Goal: Task Accomplishment & Management: Use online tool/utility

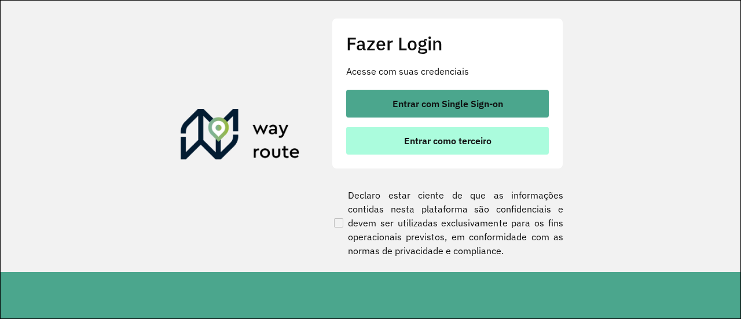
click at [450, 144] on span "Entrar como terceiro" at bounding box center [447, 140] width 87 height 9
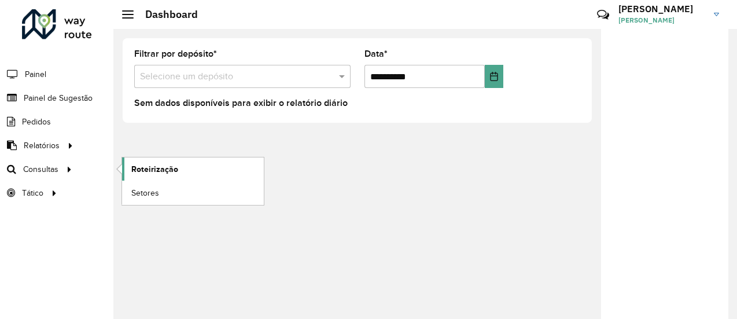
click at [150, 169] on span "Roteirização" at bounding box center [154, 169] width 47 height 12
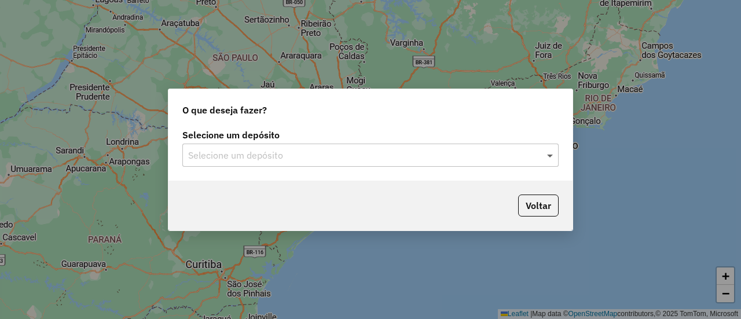
click at [551, 157] on span at bounding box center [551, 155] width 14 height 14
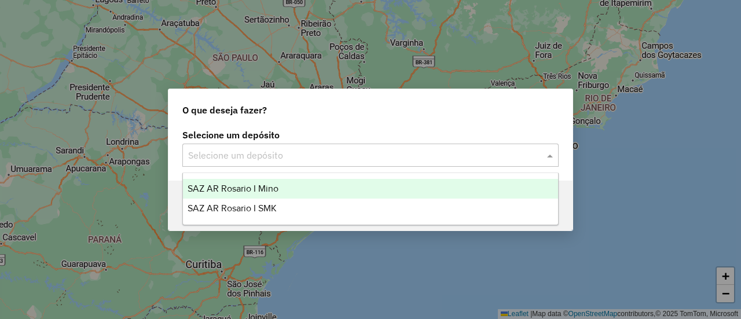
click at [267, 187] on span "SAZ AR Rosario I Mino" at bounding box center [232, 188] width 91 height 10
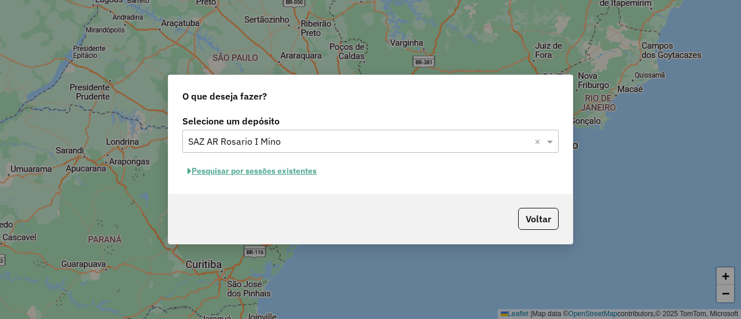
click at [299, 170] on button "Pesquisar por sessões existentes" at bounding box center [251, 171] width 139 height 18
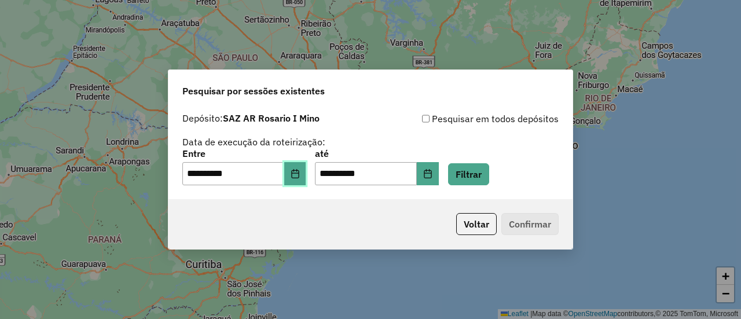
click at [299, 173] on icon "Choose Date" at bounding box center [295, 173] width 8 height 9
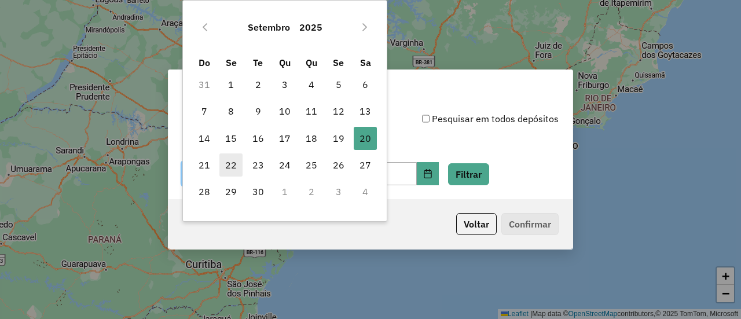
click at [229, 166] on span "22" at bounding box center [230, 164] width 23 height 23
type input "**********"
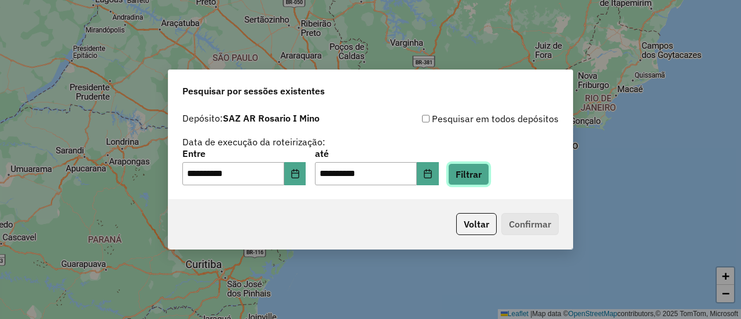
click at [487, 178] on button "Filtrar" at bounding box center [468, 174] width 41 height 22
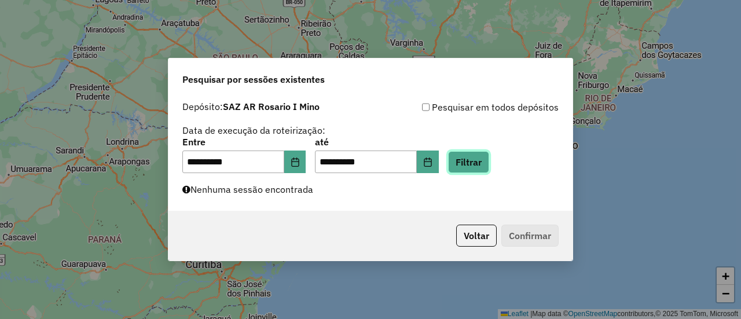
click at [482, 161] on button "Filtrar" at bounding box center [468, 162] width 41 height 22
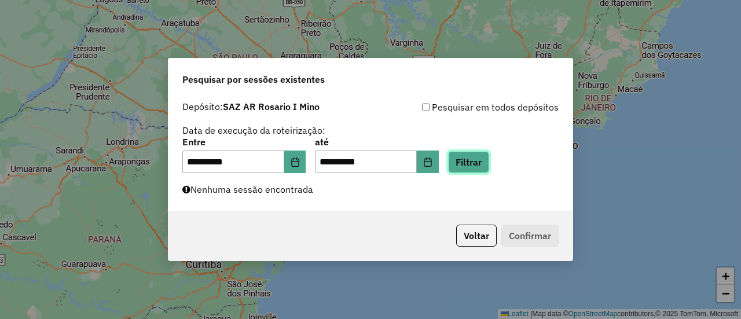
click at [482, 161] on button "Filtrar" at bounding box center [468, 162] width 41 height 22
click at [487, 164] on button "Filtrar" at bounding box center [468, 162] width 41 height 22
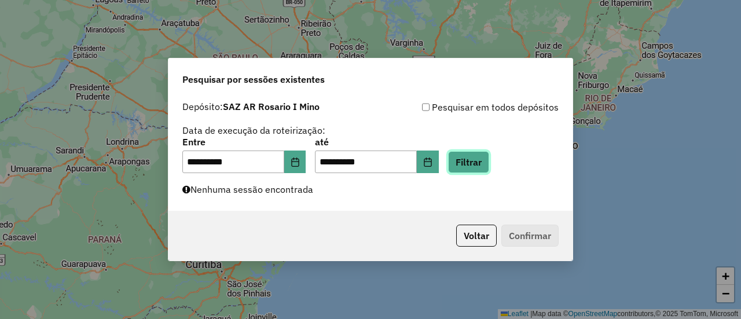
click at [488, 164] on button "Filtrar" at bounding box center [468, 162] width 41 height 22
click at [484, 162] on button "Filtrar" at bounding box center [468, 162] width 41 height 22
click at [489, 161] on button "Filtrar" at bounding box center [468, 162] width 41 height 22
click at [480, 163] on button "Filtrar" at bounding box center [468, 162] width 41 height 22
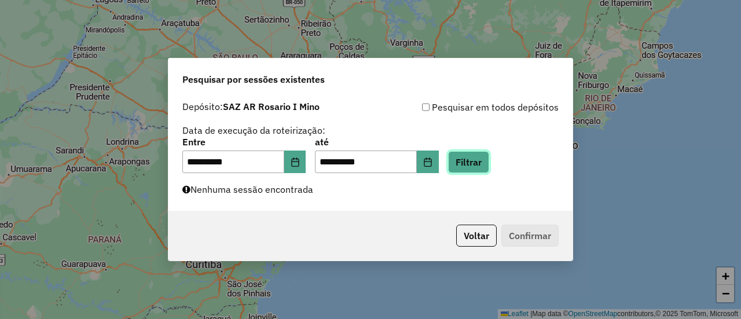
click at [489, 163] on button "Filtrar" at bounding box center [468, 162] width 41 height 22
click at [486, 164] on button "Filtrar" at bounding box center [468, 162] width 41 height 22
click at [486, 160] on button "Filtrar" at bounding box center [468, 162] width 41 height 22
click at [481, 163] on button "Filtrar" at bounding box center [468, 162] width 41 height 22
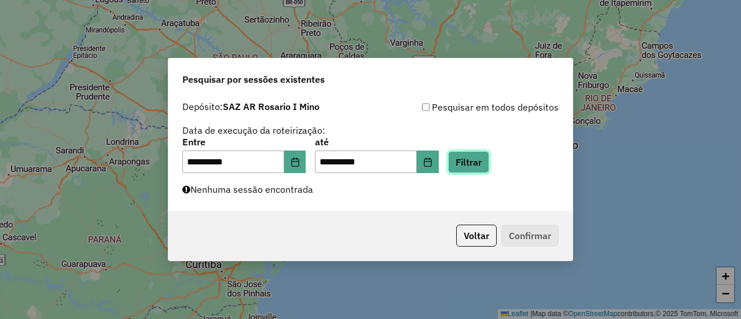
click at [480, 161] on button "Filtrar" at bounding box center [468, 162] width 41 height 22
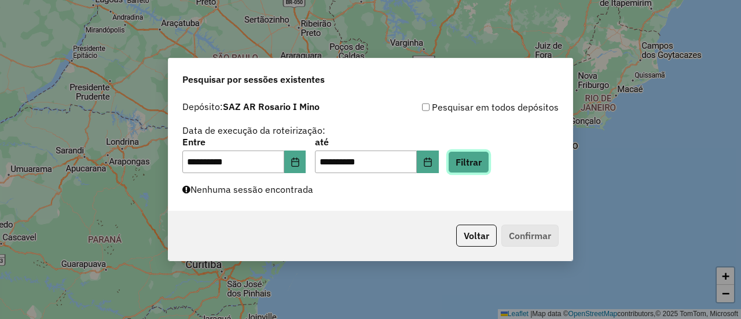
click at [480, 161] on button "Filtrar" at bounding box center [468, 162] width 41 height 22
click at [488, 162] on button "Filtrar" at bounding box center [468, 162] width 41 height 22
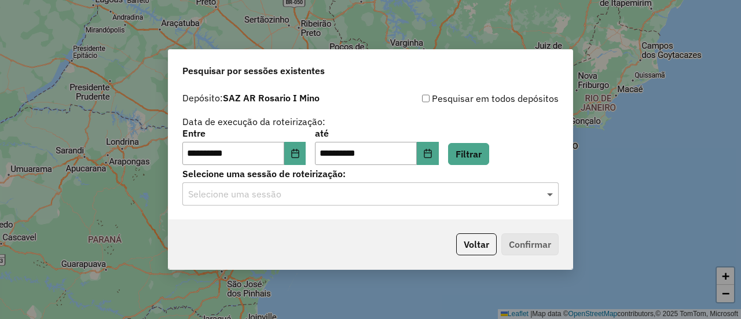
click at [551, 196] on span at bounding box center [551, 194] width 14 height 14
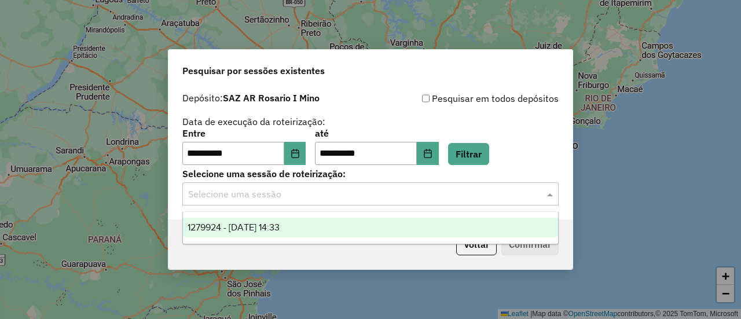
click at [275, 226] on span "1279924 - 22/09/2025 14:33" at bounding box center [233, 227] width 92 height 10
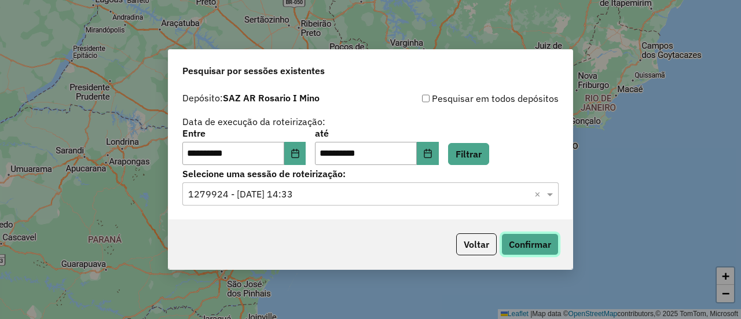
click at [532, 242] on button "Confirmar" at bounding box center [529, 244] width 57 height 22
click at [300, 155] on icon "Choose Date" at bounding box center [294, 153] width 9 height 9
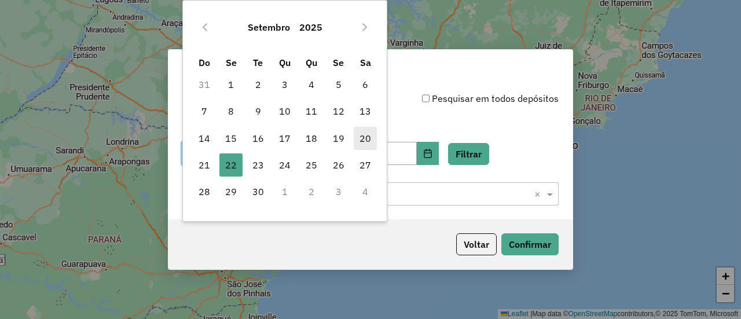
click at [362, 137] on span "20" at bounding box center [365, 138] width 23 height 23
type input "**********"
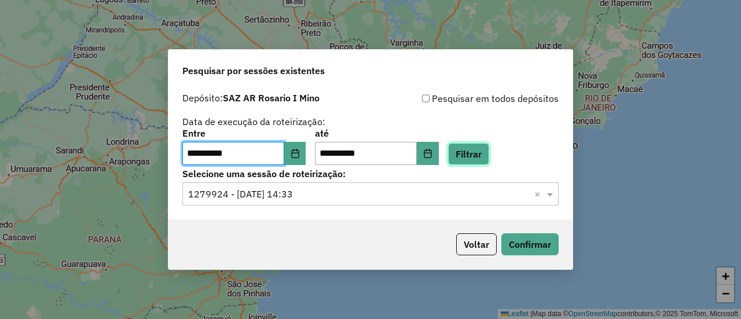
click at [482, 155] on button "Filtrar" at bounding box center [468, 154] width 41 height 22
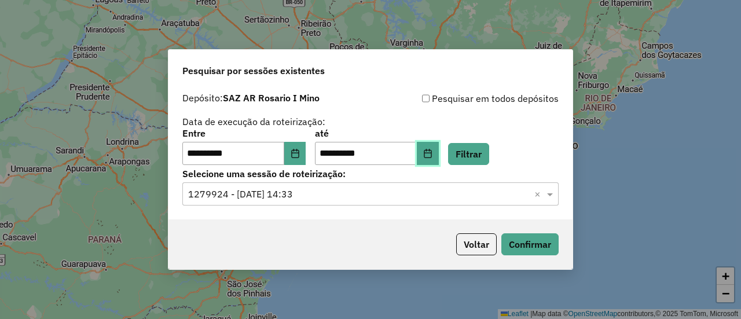
click at [431, 150] on icon "Choose Date" at bounding box center [428, 153] width 8 height 9
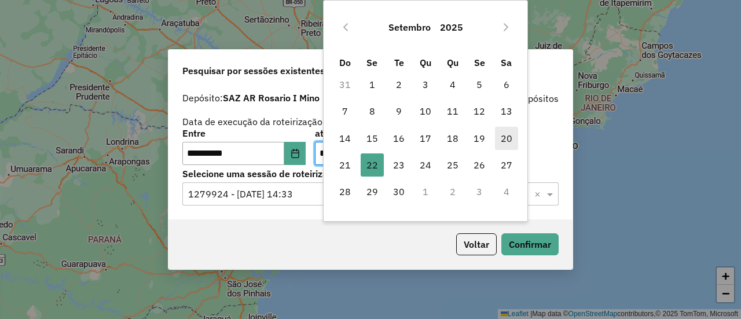
click at [505, 136] on span "20" at bounding box center [506, 138] width 23 height 23
type input "**********"
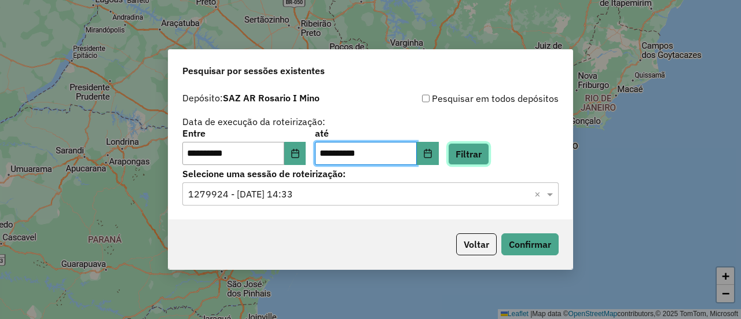
click at [486, 156] on button "Filtrar" at bounding box center [468, 154] width 41 height 22
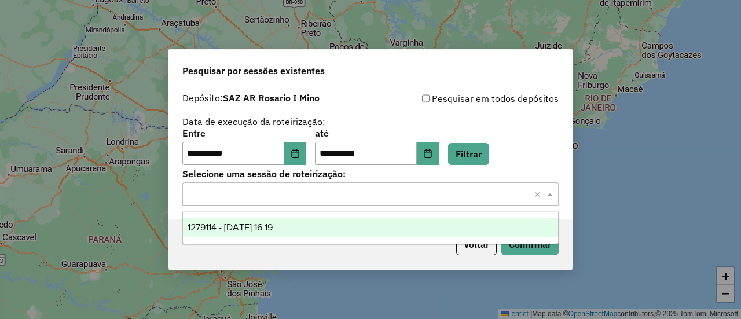
click at [549, 193] on span at bounding box center [551, 194] width 14 height 14
click at [273, 227] on span "1279114 - 20/09/2025 16:19" at bounding box center [229, 227] width 85 height 10
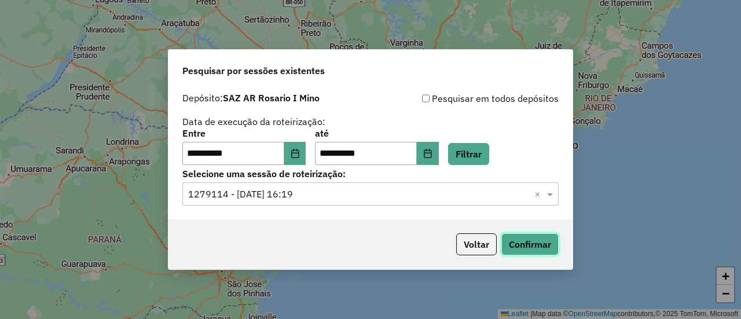
click at [521, 241] on button "Confirmar" at bounding box center [529, 244] width 57 height 22
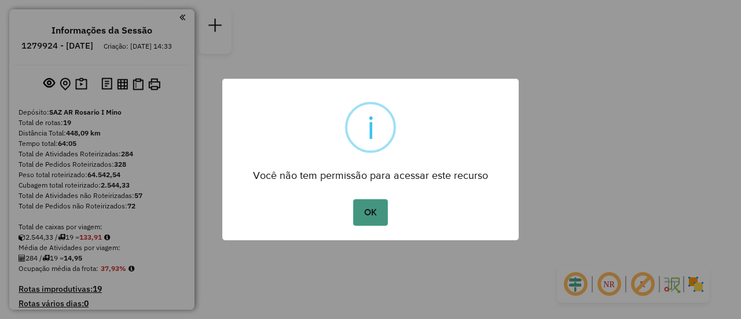
click at [374, 209] on button "OK" at bounding box center [370, 212] width 34 height 27
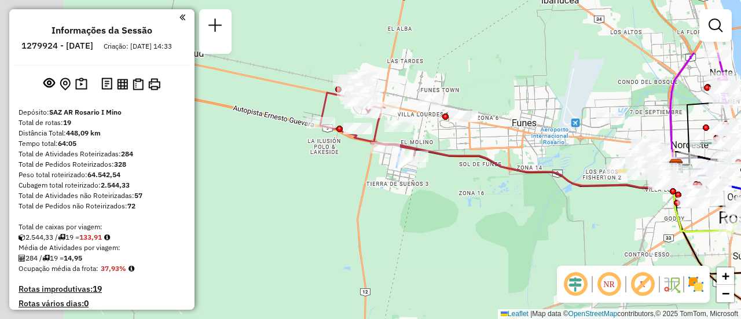
drag, startPoint x: 381, startPoint y: 55, endPoint x: 511, endPoint y: 152, distance: 162.1
click at [503, 149] on div "Janela de atendimento Grade de atendimento Capacidade Transportadoras Veículos …" at bounding box center [370, 159] width 741 height 319
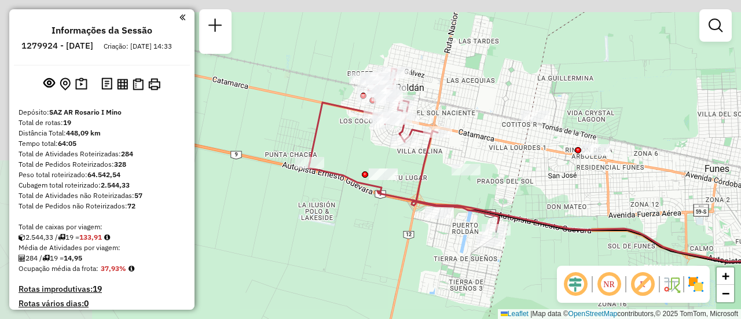
drag, startPoint x: 392, startPoint y: 119, endPoint x: 525, endPoint y: 167, distance: 141.8
click at [525, 167] on div "Janela de atendimento Grade de atendimento Capacidade Transportadoras Veículos …" at bounding box center [370, 159] width 741 height 319
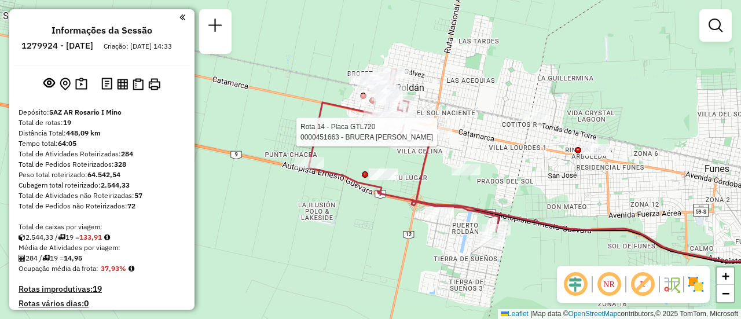
select select "**********"
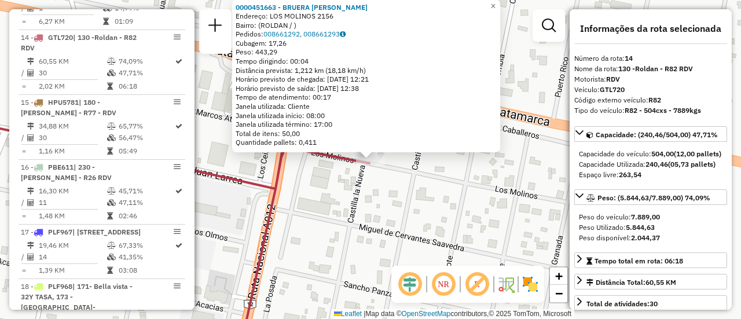
scroll to position [58, 0]
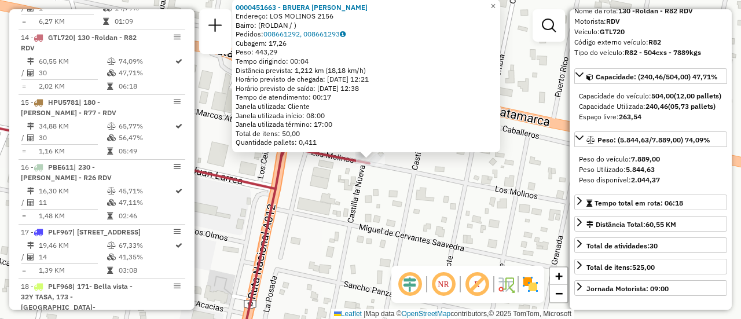
click at [436, 200] on div "0000451663 - BRUERA URIEL ESTEBAN Endereço: LOS MOLINOS 2156 Bairro: (ROLDAN / …" at bounding box center [370, 159] width 741 height 319
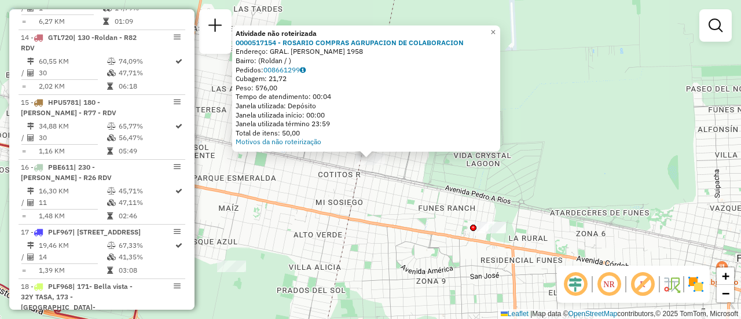
click at [389, 196] on div "Atividade não roteirizada 0000517154 - ROSARIO COMPRAS AGRUPACION DE COLABORACI…" at bounding box center [370, 159] width 741 height 319
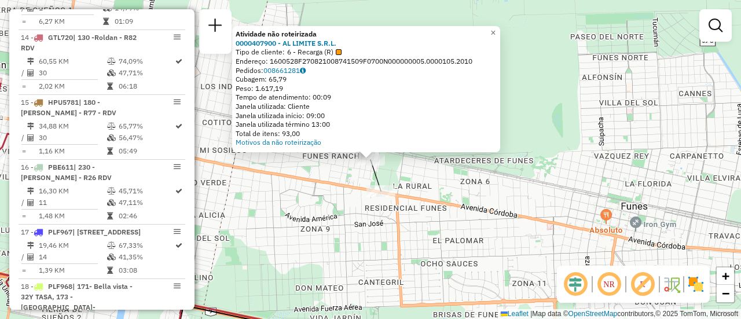
click at [334, 235] on div "Atividade não roteirizada 0000407900 - AL LIMITE S.R.L. Tipo de cliente: 6 - Re…" at bounding box center [370, 159] width 741 height 319
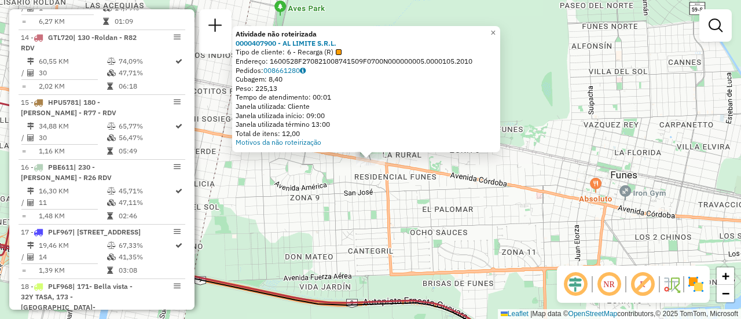
click at [304, 200] on div "Atividade não roteirizada 0000407900 - AL LIMITE S.R.L. Tipo de cliente: 6 - Re…" at bounding box center [370, 159] width 741 height 319
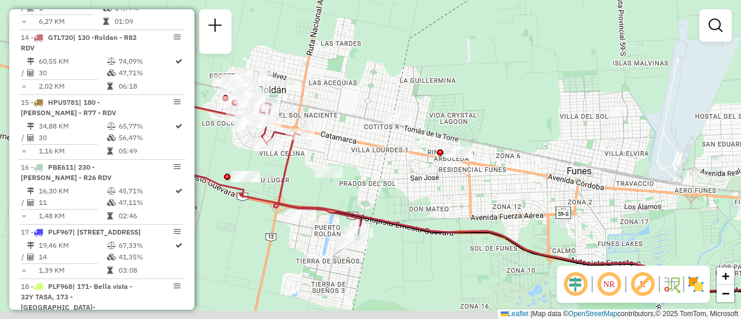
drag, startPoint x: 295, startPoint y: 208, endPoint x: 451, endPoint y: 181, distance: 158.1
click at [453, 183] on div "Janela de atendimento Grade de atendimento Capacidade Transportadoras Veículos …" at bounding box center [370, 159] width 741 height 319
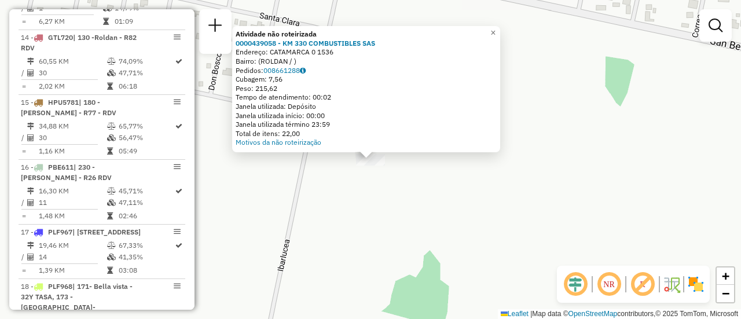
click at [428, 187] on div "Atividade não roteirizada 0000439058 - KM 330 COMBUSTIBLES SAS Endereço: CATAMA…" at bounding box center [370, 159] width 741 height 319
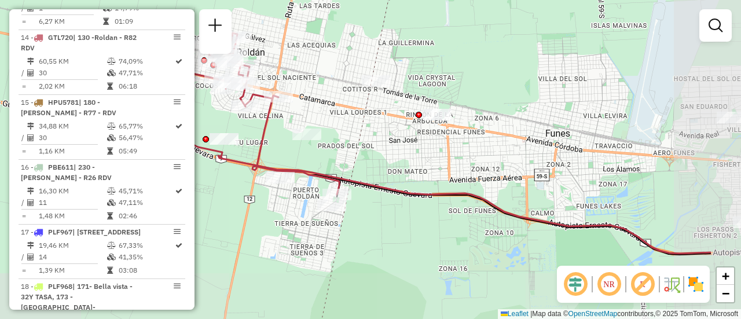
drag, startPoint x: 512, startPoint y: 206, endPoint x: 416, endPoint y: 157, distance: 107.9
click at [397, 150] on div "Janela de atendimento Grade de atendimento Capacidade Transportadoras Veículos …" at bounding box center [370, 159] width 741 height 319
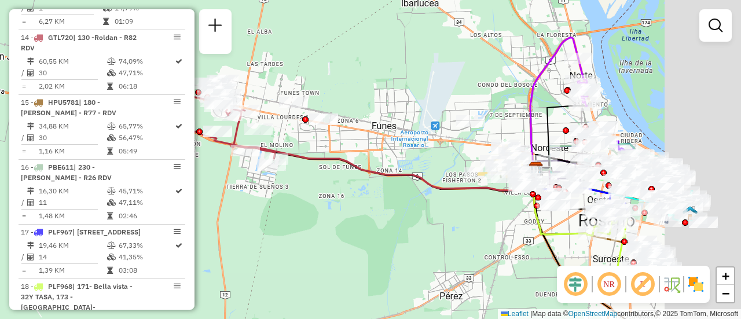
drag, startPoint x: 523, startPoint y: 171, endPoint x: 338, endPoint y: 160, distance: 184.9
click at [330, 157] on div "Janela de atendimento Grade de atendimento Capacidade Transportadoras Veículos …" at bounding box center [370, 159] width 741 height 319
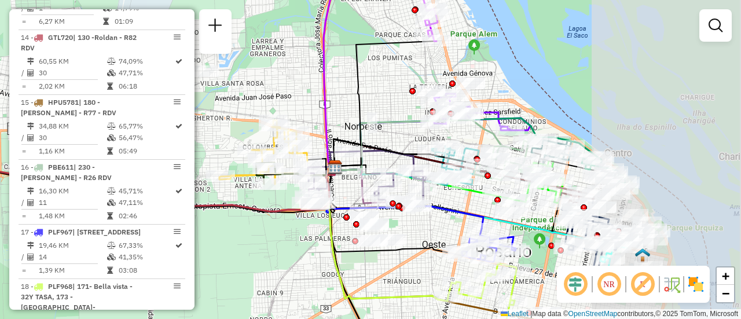
drag, startPoint x: 524, startPoint y: 100, endPoint x: 336, endPoint y: 100, distance: 188.6
click at [336, 100] on div "Janela de atendimento Grade de atendimento Capacidade Transportadoras Veículos …" at bounding box center [370, 159] width 741 height 319
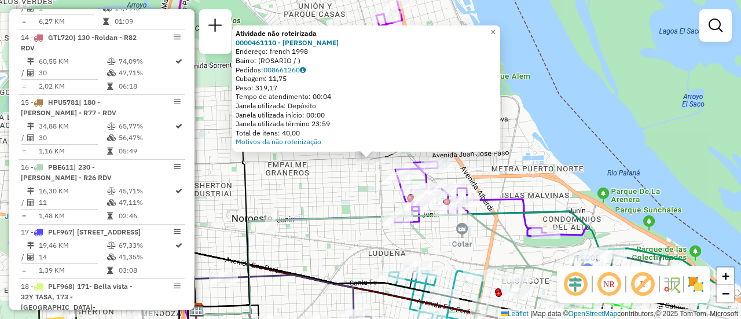
click at [325, 189] on div "Atividade não roteirizada 0000461110 - Gonzales Emanuel - RDV Endereço: french …" at bounding box center [370, 159] width 741 height 319
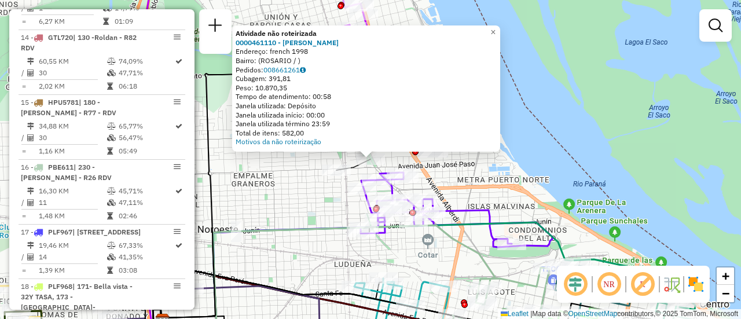
click at [292, 200] on div "Atividade não roteirizada 0000461110 - Gonzales Emanuel - RDV Endereço: french …" at bounding box center [370, 159] width 741 height 319
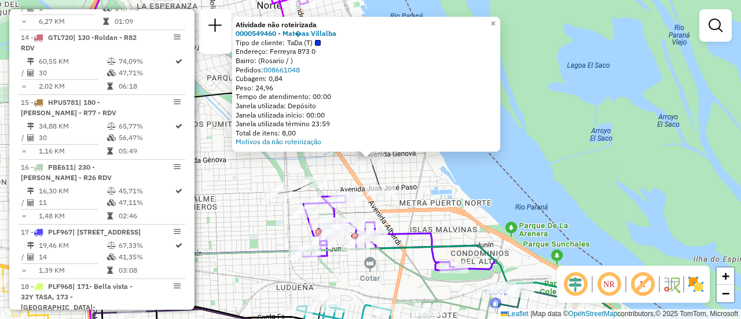
click at [421, 199] on div "Atividade não roteirizada 0000549460 - Mat�as Villalba Tipo de cliente: TaDa (T…" at bounding box center [370, 159] width 741 height 319
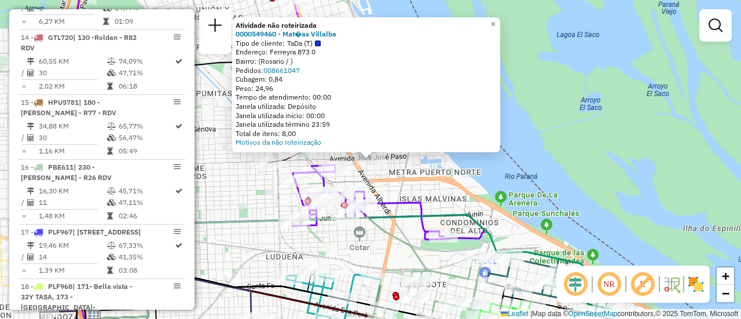
click at [421, 187] on div "Atividade não roteirizada 0000549460 - Mat�as Villalba Tipo de cliente: TaDa (T…" at bounding box center [370, 159] width 741 height 319
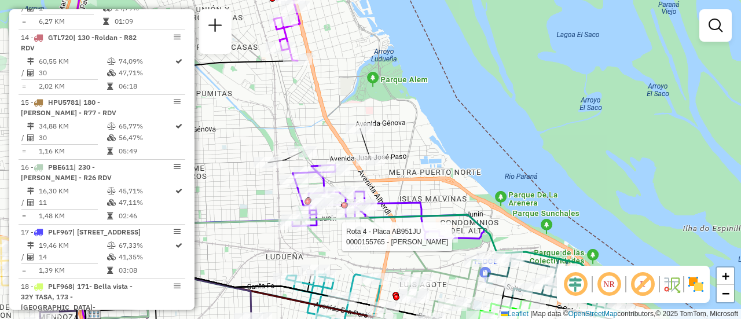
select select "**********"
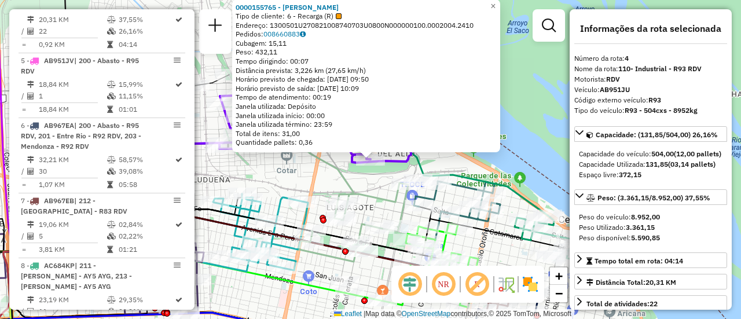
scroll to position [116, 0]
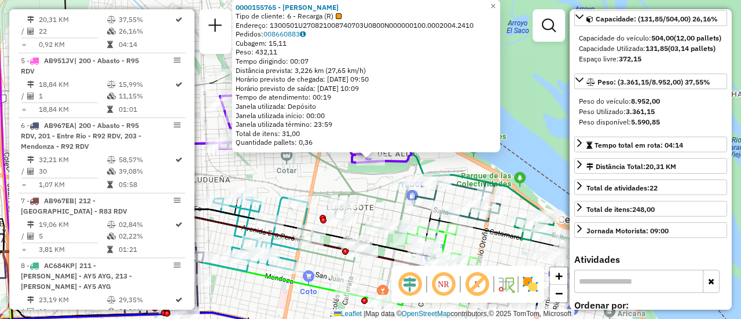
click at [356, 189] on icon at bounding box center [353, 222] width 109 height 79
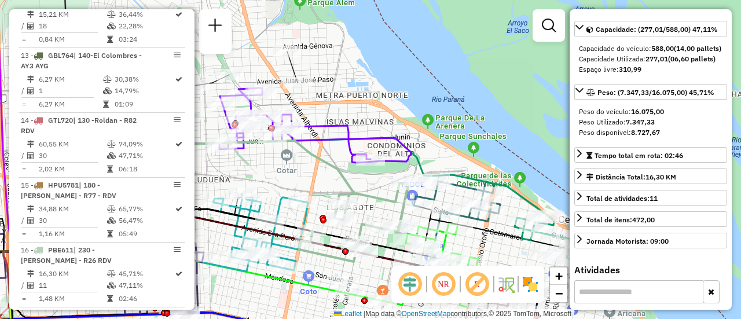
scroll to position [1457, 0]
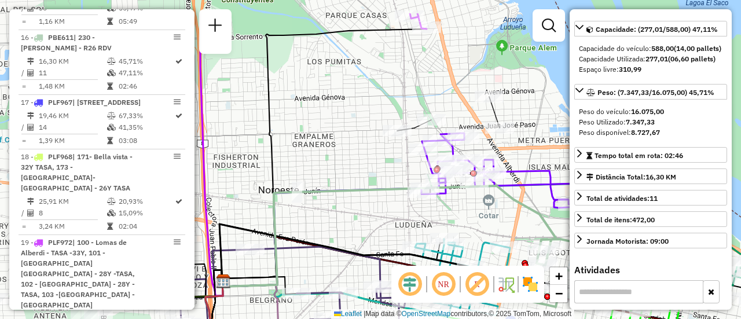
drag, startPoint x: 307, startPoint y: 176, endPoint x: 509, endPoint y: 222, distance: 206.9
click at [509, 222] on div "Janela de atendimento Grade de atendimento Capacidade Transportadoras Veículos …" at bounding box center [370, 159] width 741 height 319
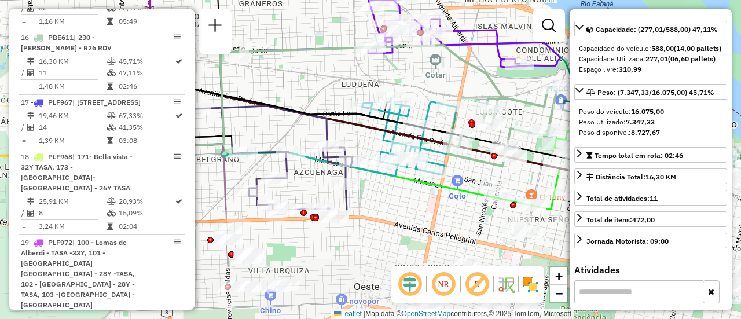
drag, startPoint x: 473, startPoint y: 218, endPoint x: 416, endPoint y: 74, distance: 154.5
click at [416, 75] on div "Janela de atendimento Grade de atendimento Capacidade Transportadoras Veículos …" at bounding box center [370, 159] width 741 height 319
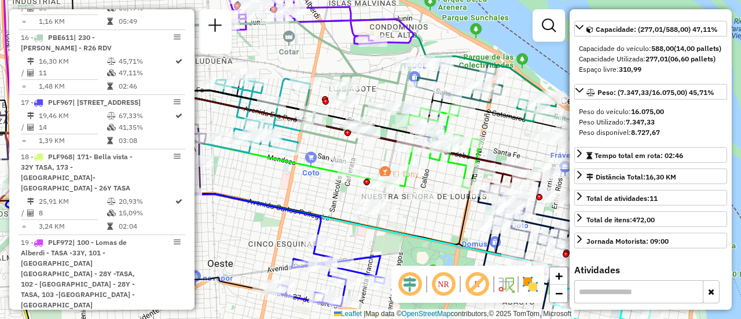
drag, startPoint x: 517, startPoint y: 108, endPoint x: 380, endPoint y: 94, distance: 137.8
click at [375, 94] on div "Janela de atendimento Grade de atendimento Capacidade Transportadoras Veículos …" at bounding box center [370, 159] width 741 height 319
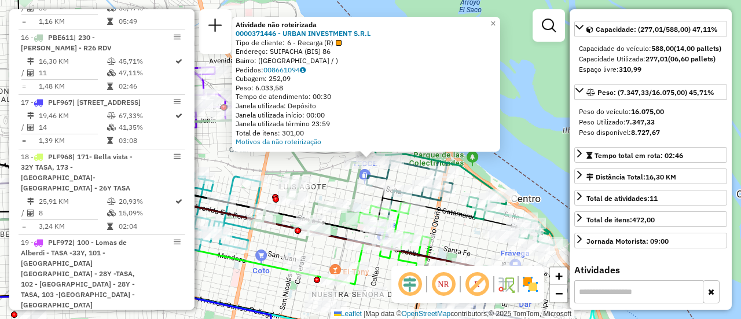
click at [325, 170] on icon at bounding box center [306, 201] width 109 height 79
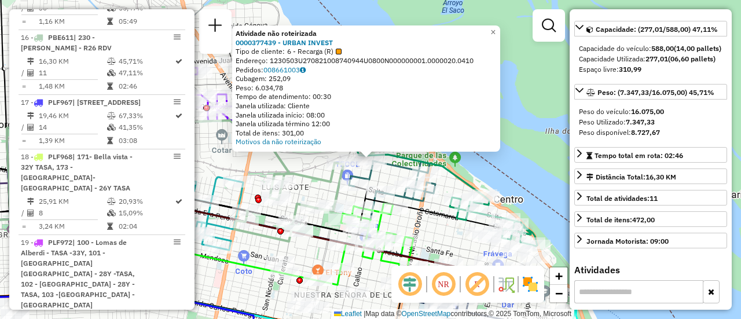
click at [310, 169] on div "Atividade não roteirizada 0000377439 - URBAN INVEST Tipo de cliente: 6 - Recarg…" at bounding box center [370, 159] width 741 height 319
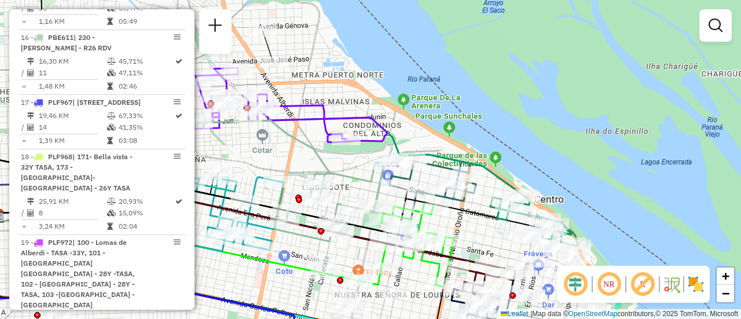
drag, startPoint x: 277, startPoint y: 155, endPoint x: 325, endPoint y: 155, distance: 48.0
click at [319, 155] on icon at bounding box center [162, 170] width 333 height 101
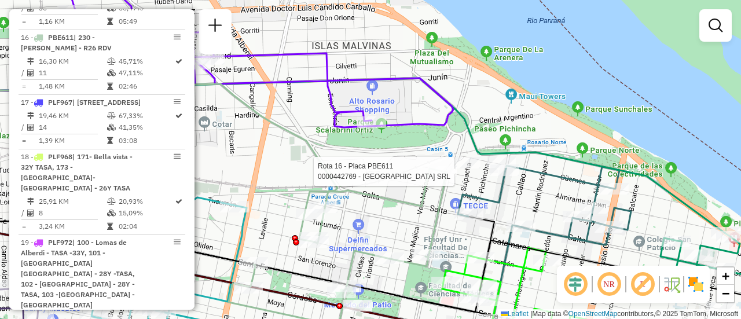
select select "**********"
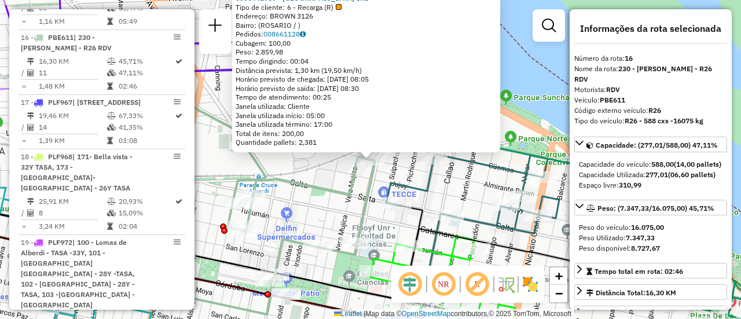
scroll to position [116, 0]
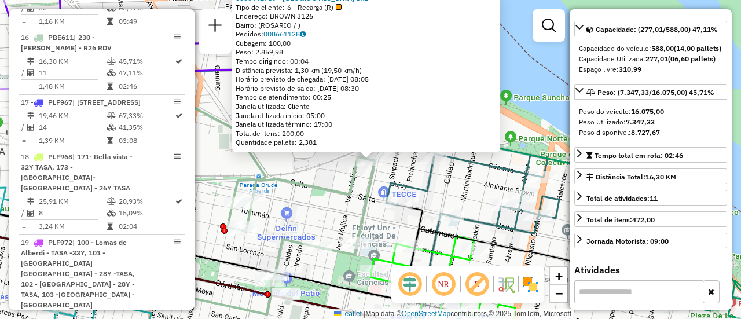
click at [342, 187] on icon at bounding box center [266, 235] width 218 height 157
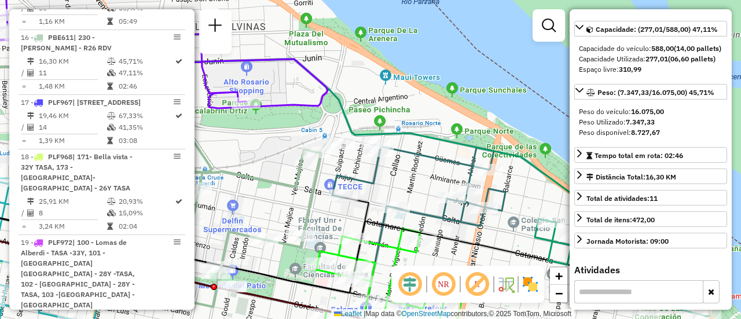
drag, startPoint x: 455, startPoint y: 187, endPoint x: 393, endPoint y: 178, distance: 62.6
click at [398, 179] on div "Janela de atendimento Grade de atendimento Capacidade Transportadoras Veículos …" at bounding box center [370, 159] width 741 height 319
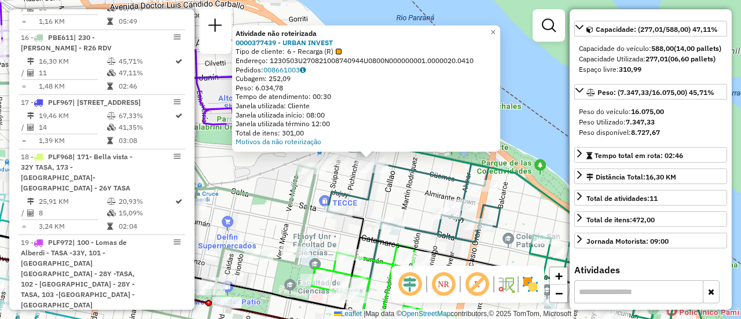
click at [414, 187] on div "Atividade não roteirizada 0000377439 - URBAN INVEST Tipo de cliente: 6 - Recarg…" at bounding box center [370, 159] width 741 height 319
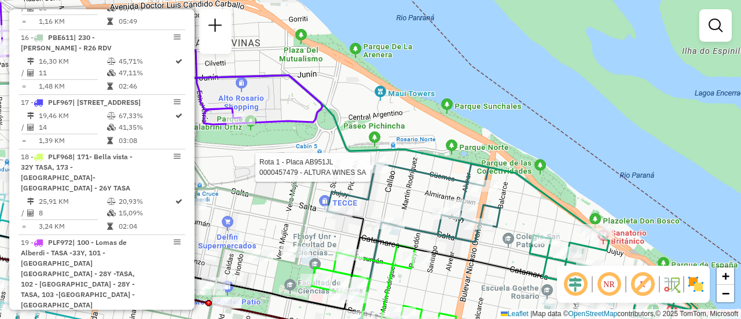
select select "**********"
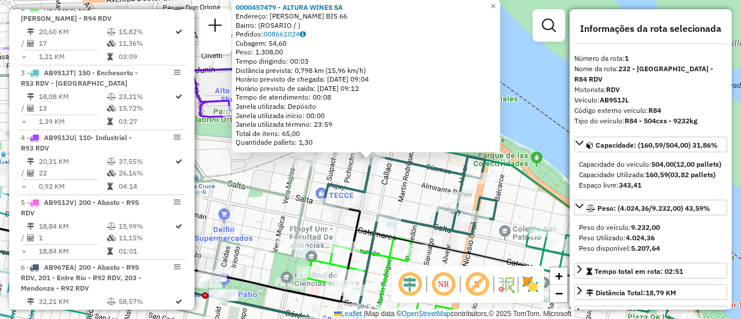
scroll to position [412, 0]
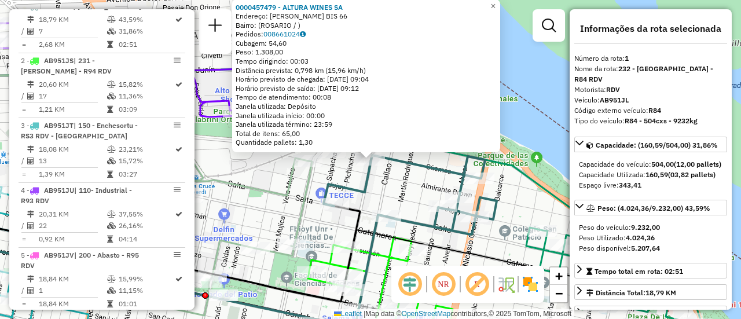
click at [396, 187] on div "0000457479 - ALTURA WINES SA Endereço: OVIDIO LAGOS BIS 66 Bairro: (ROSARIO / )…" at bounding box center [370, 159] width 741 height 319
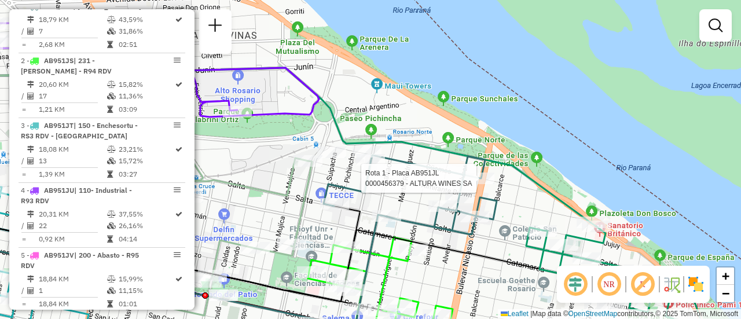
select select "**********"
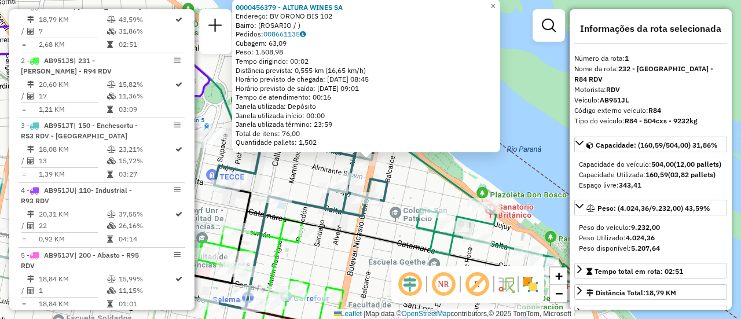
click at [399, 186] on div "0000456379 - ALTURA WINES SA Endereço: BV ORONO BIS 102 Bairro: (ROSARIO / ) Pe…" at bounding box center [370, 159] width 741 height 319
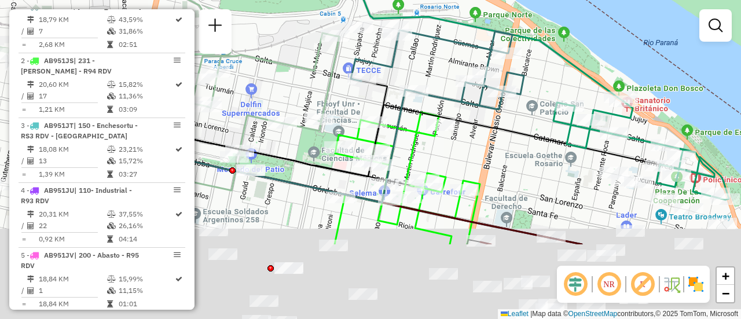
drag, startPoint x: 374, startPoint y: 241, endPoint x: 511, endPoint y: 135, distance: 173.2
click at [511, 135] on icon at bounding box center [366, 141] width 608 height 72
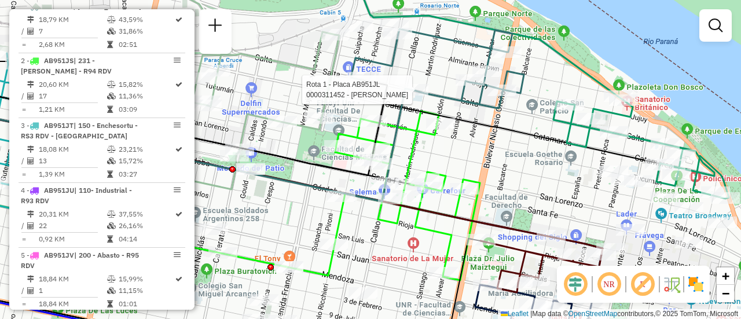
select select "**********"
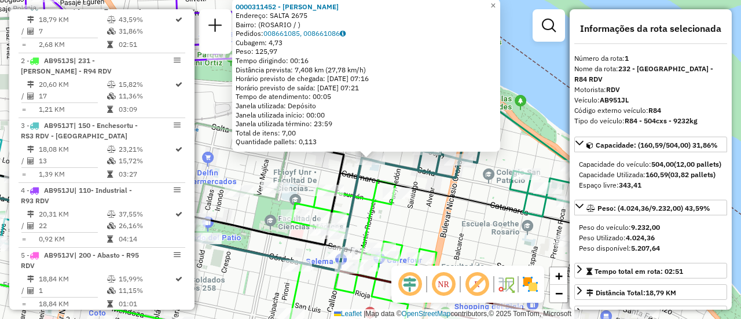
scroll to position [116, 0]
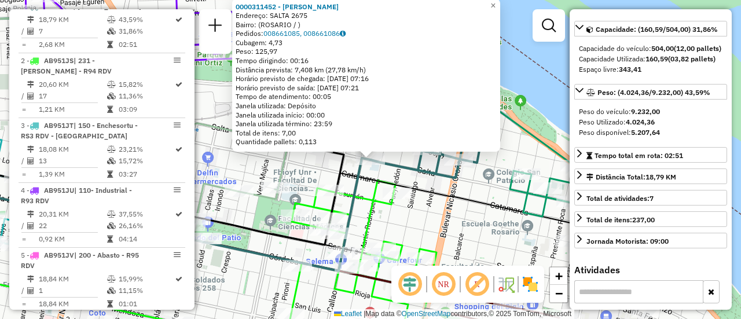
click at [443, 183] on div "0000311452 - WENG XUEJUAN Endereço: SALTA 2675 Bairro: (ROSARIO / ) Pedidos: 00…" at bounding box center [370, 159] width 741 height 319
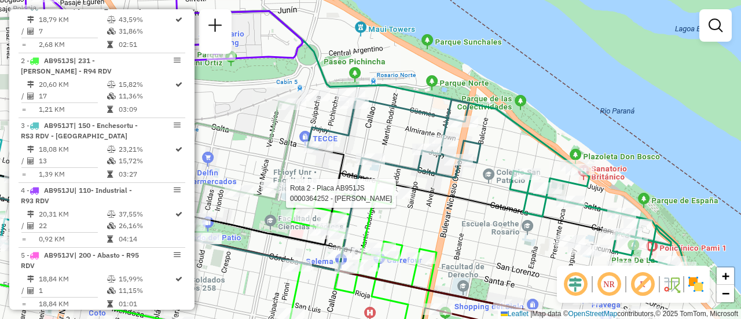
select select "**********"
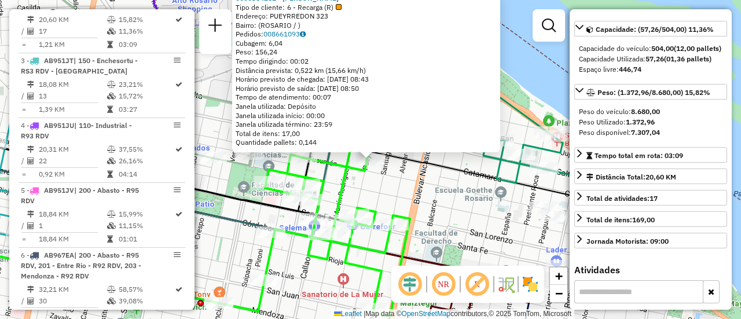
click at [427, 201] on div "0000364252 - WANG CHENG P Tipo de cliente: 6 - Recarga (R) Endereço: PUEYRREDON…" at bounding box center [370, 159] width 741 height 319
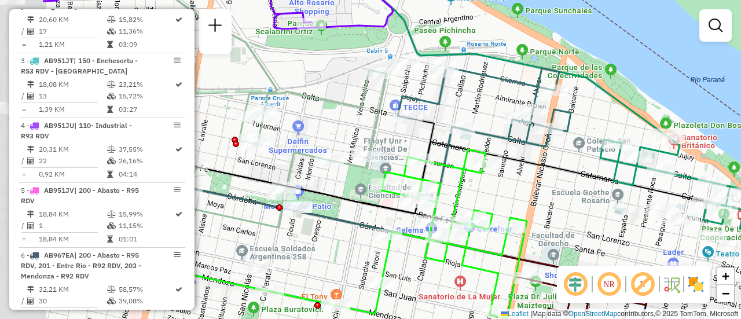
drag, startPoint x: 414, startPoint y: 192, endPoint x: 549, endPoint y: 195, distance: 135.4
click at [549, 195] on div "Janela de atendimento Grade de atendimento Capacidade Transportadoras Veículos …" at bounding box center [370, 159] width 741 height 319
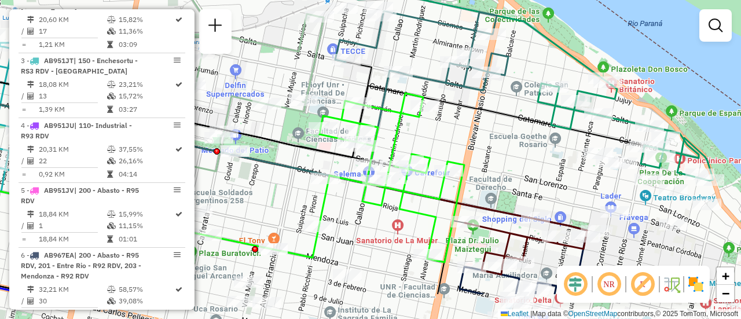
drag, startPoint x: 578, startPoint y: 197, endPoint x: 492, endPoint y: 139, distance: 102.9
click at [492, 139] on div "Janela de atendimento Grade de atendimento Capacidade Transportadoras Veículos …" at bounding box center [370, 159] width 741 height 319
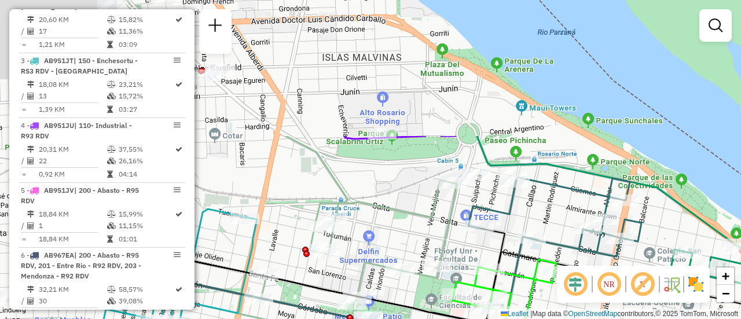
drag, startPoint x: 273, startPoint y: 65, endPoint x: 475, endPoint y: 322, distance: 326.8
click at [475, 318] on html "Aguarde... Pop-up bloqueado! Seu navegador bloqueou automáticamente a abertura …" at bounding box center [370, 159] width 741 height 319
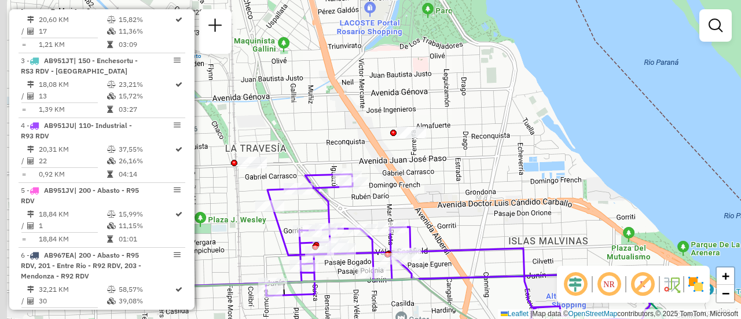
drag, startPoint x: 377, startPoint y: 193, endPoint x: 582, endPoint y: 275, distance: 220.7
click at [627, 318] on html "Aguarde... Pop-up bloqueado! Seu navegador bloqueou automáticamente a abertura …" at bounding box center [370, 159] width 741 height 319
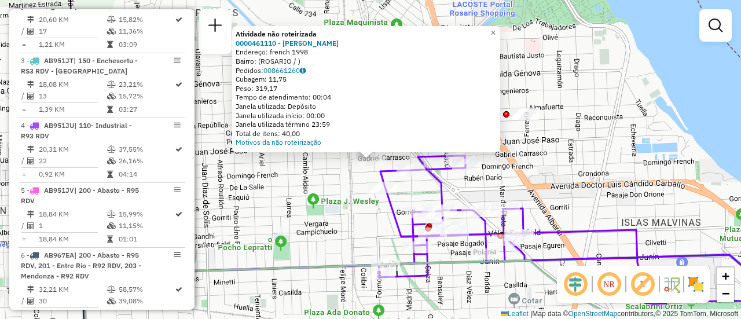
click at [341, 197] on div "Atividade não roteirizada 0000461110 - Gonzales Emanuel - RDV Endereço: french …" at bounding box center [370, 159] width 741 height 319
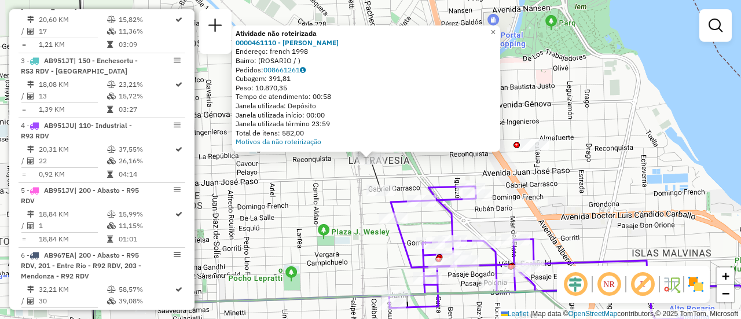
click at [363, 227] on div "Atividade não roteirizada 0000461110 - Gonzales Emanuel - RDV Endereço: french …" at bounding box center [370, 159] width 741 height 319
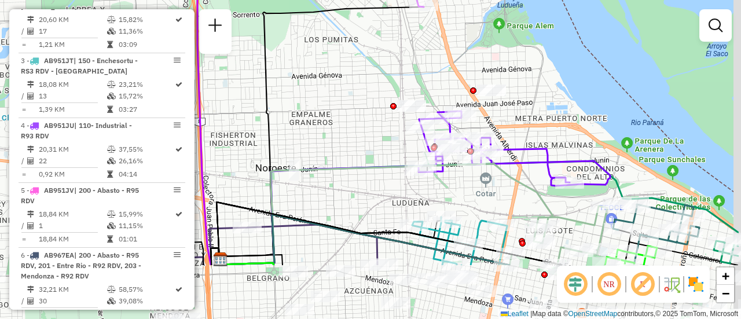
drag, startPoint x: 469, startPoint y: 225, endPoint x: 385, endPoint y: 134, distance: 123.7
click at [387, 135] on div "Janela de atendimento Grade de atendimento Capacidade Transportadoras Veículos …" at bounding box center [370, 159] width 741 height 319
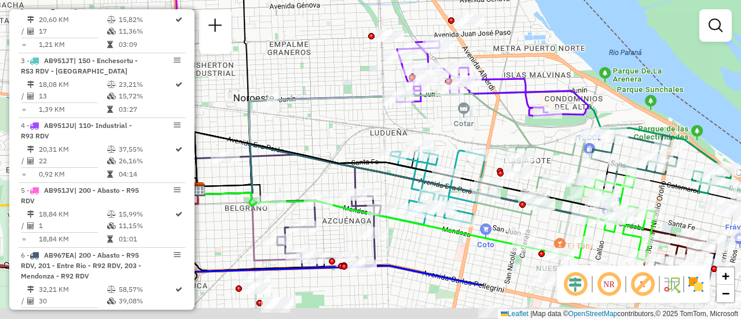
drag, startPoint x: 523, startPoint y: 205, endPoint x: 504, endPoint y: 120, distance: 87.2
click at [504, 120] on div "Janela de atendimento Grade de atendimento Capacidade Transportadoras Veículos …" at bounding box center [370, 159] width 741 height 319
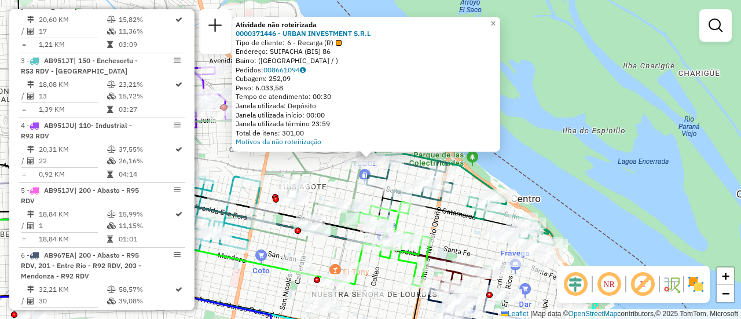
click at [274, 246] on div "Atividade não roteirizada 0000371446 - URBAN INVESTMENT S.R.L Tipo de cliente: …" at bounding box center [370, 159] width 741 height 319
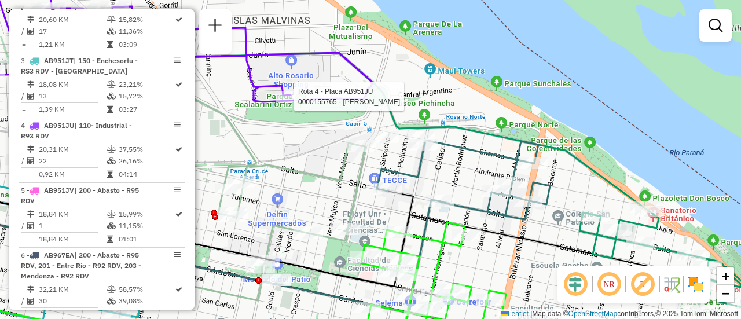
select select "**********"
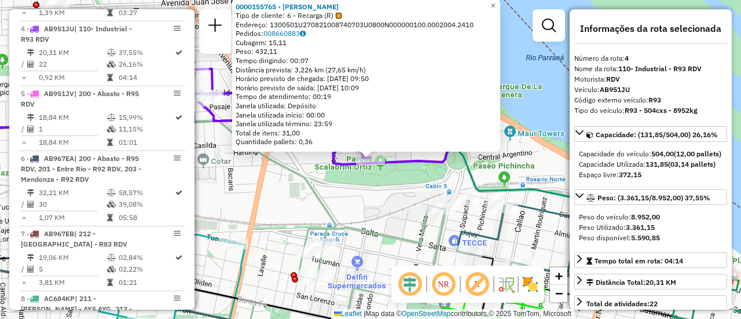
scroll to position [606, 0]
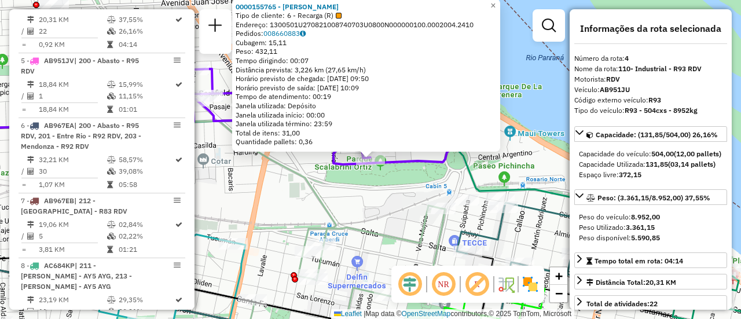
click at [361, 204] on div "0000155765 - MARTA CURA Tipo de cliente: 6 - Recarga (R) Endereço: 1300501U2708…" at bounding box center [370, 159] width 741 height 319
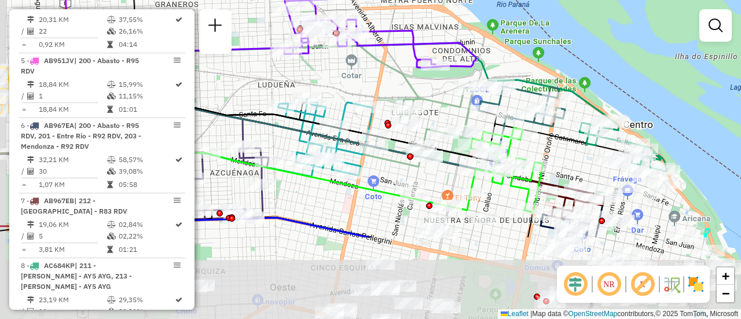
drag, startPoint x: 389, startPoint y: 217, endPoint x: 460, endPoint y: 113, distance: 125.8
click at [453, 105] on icon at bounding box center [418, 127] width 109 height 79
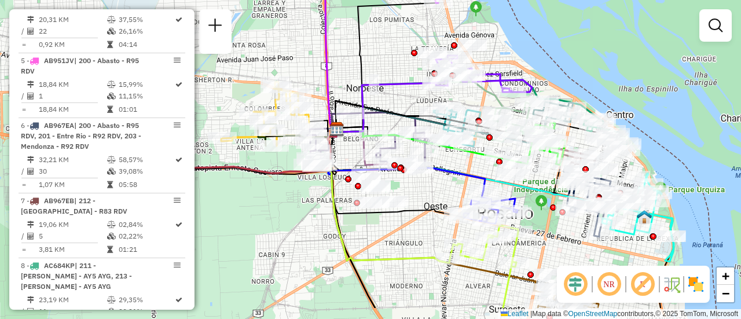
drag, startPoint x: 334, startPoint y: 217, endPoint x: 440, endPoint y: 182, distance: 110.9
click at [440, 182] on div "Janela de atendimento Grade de atendimento Capacidade Transportadoras Veículos …" at bounding box center [370, 159] width 741 height 319
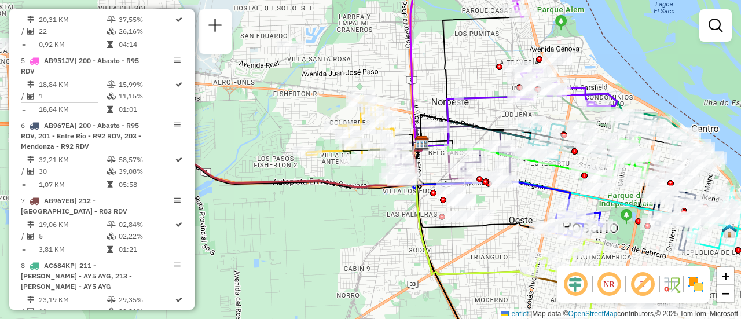
drag, startPoint x: 445, startPoint y: 157, endPoint x: 530, endPoint y: 171, distance: 86.2
click at [530, 171] on div "Janela de atendimento Grade de atendimento Capacidade Transportadoras Veículos …" at bounding box center [370, 159] width 741 height 319
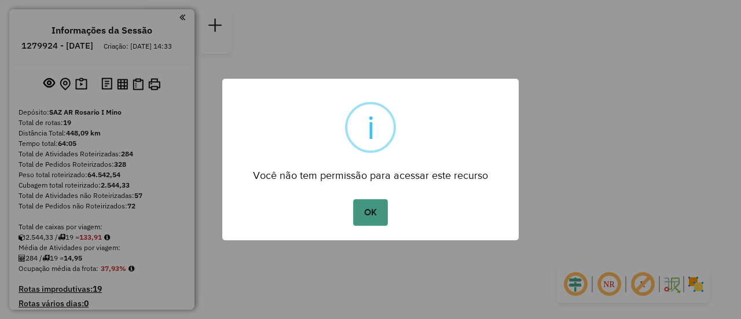
click at [381, 211] on button "OK" at bounding box center [370, 212] width 34 height 27
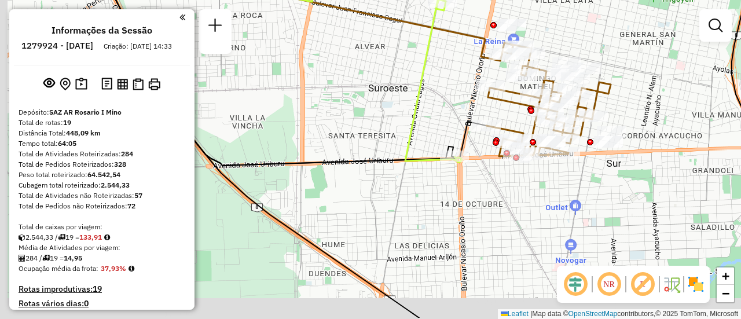
drag, startPoint x: 594, startPoint y: 130, endPoint x: 636, endPoint y: 97, distance: 53.6
click at [636, 97] on div "Janela de atendimento Grade de atendimento Capacidade Transportadoras Veículos …" at bounding box center [370, 159] width 741 height 319
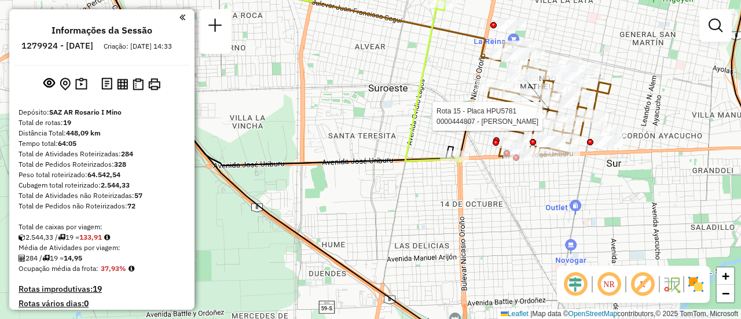
select select "**********"
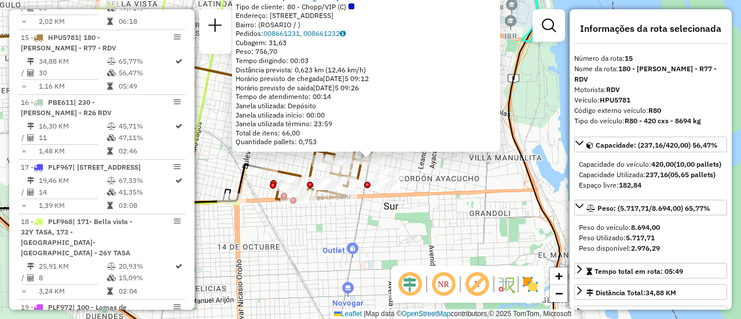
scroll to position [58, 0]
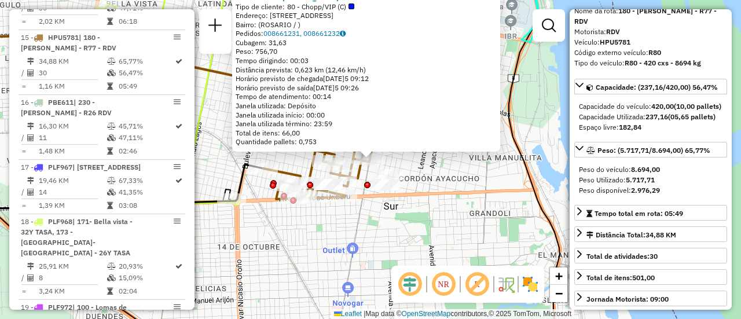
click at [411, 212] on div "0000444807 - ROMERO MARCOS FERNANDO Tipo de cliente: 80 - Chopp/VIP (C) Endereç…" at bounding box center [370, 159] width 741 height 319
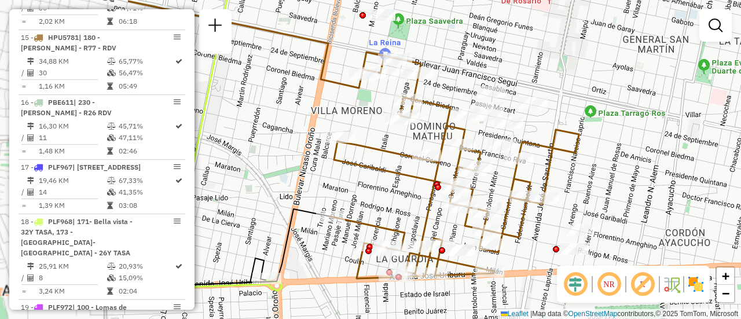
drag, startPoint x: 384, startPoint y: 120, endPoint x: 587, endPoint y: 117, distance: 203.1
click at [587, 117] on div "Janela de atendimento Grade de atendimento Capacidade Transportadoras Veículos …" at bounding box center [370, 159] width 741 height 319
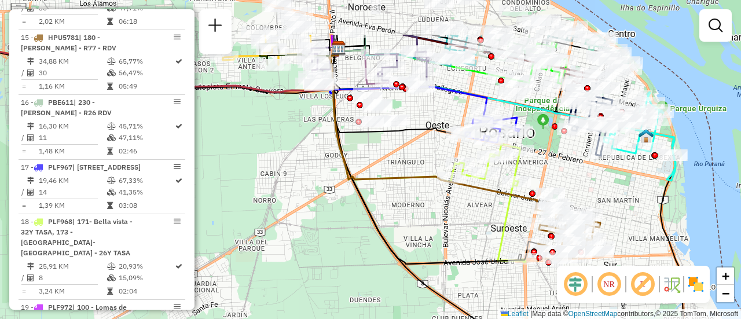
drag, startPoint x: 587, startPoint y: 126, endPoint x: 572, endPoint y: 192, distance: 68.2
click at [572, 192] on div "Janela de atendimento Grade de atendimento Capacidade Transportadoras Veículos …" at bounding box center [370, 159] width 741 height 319
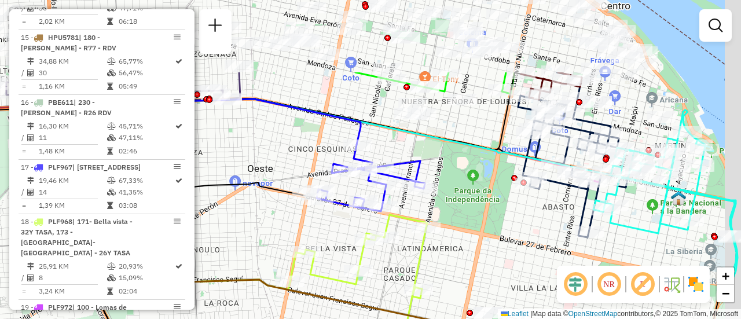
drag, startPoint x: 578, startPoint y: 124, endPoint x: 525, endPoint y: 234, distance: 121.4
click at [527, 234] on div "Janela de atendimento Grade de atendimento Capacidade Transportadoras Veículos …" at bounding box center [370, 159] width 741 height 319
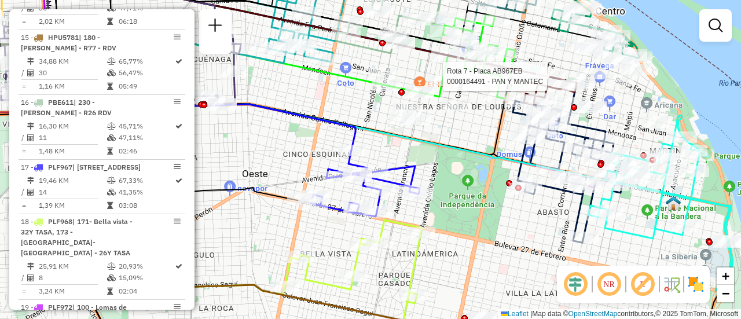
select select "**********"
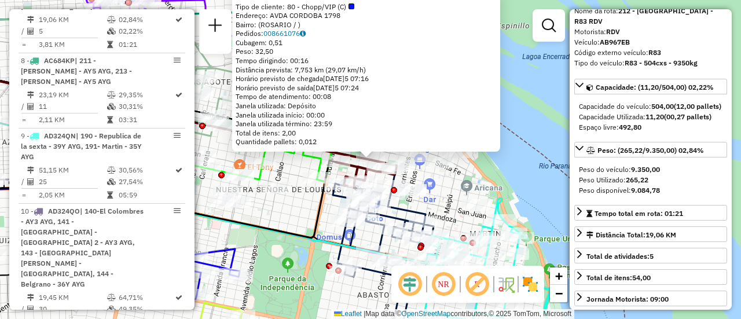
scroll to position [116, 0]
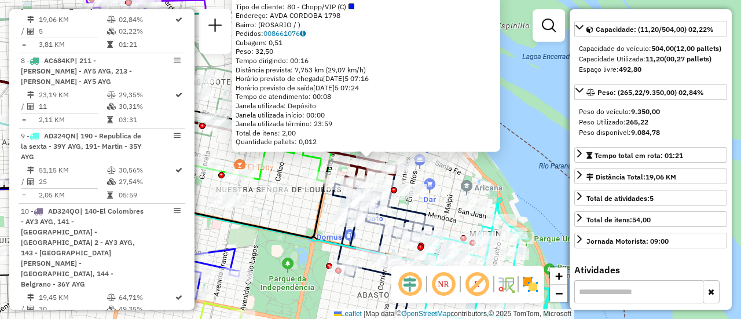
click at [448, 192] on div "0000164491 - PAN Y MANTEC Tipo de cliente: 80 - Chopp/VIP (C) Endereço: AVDA CO…" at bounding box center [370, 159] width 741 height 319
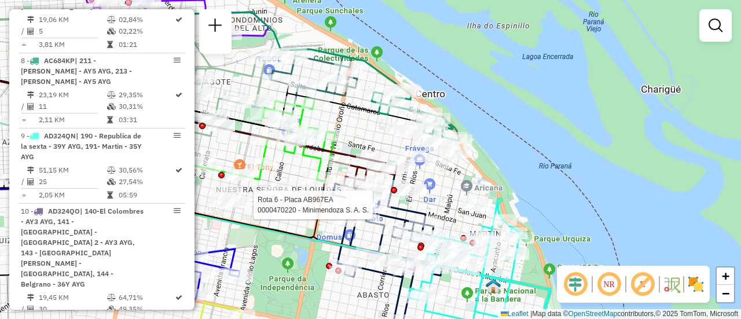
select select "**********"
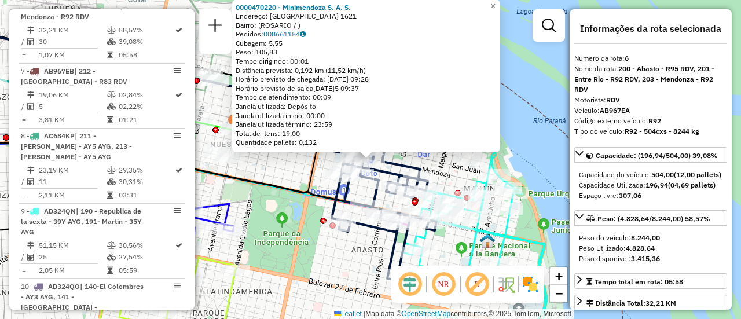
scroll to position [58, 0]
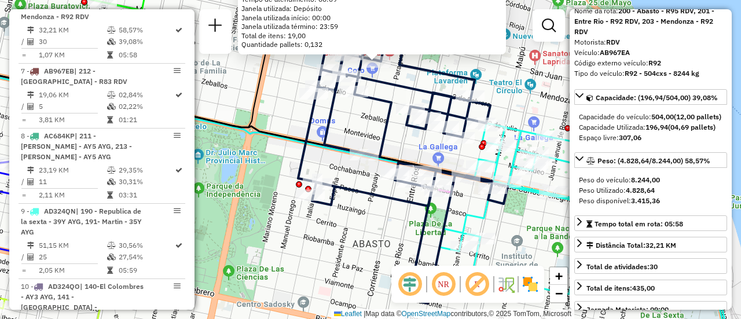
click at [400, 152] on div "0000470220 - Minimendoza S. A. S. Endereço: MENDOZA 1621 Bairro: (ROSARIO / ) P…" at bounding box center [370, 159] width 741 height 319
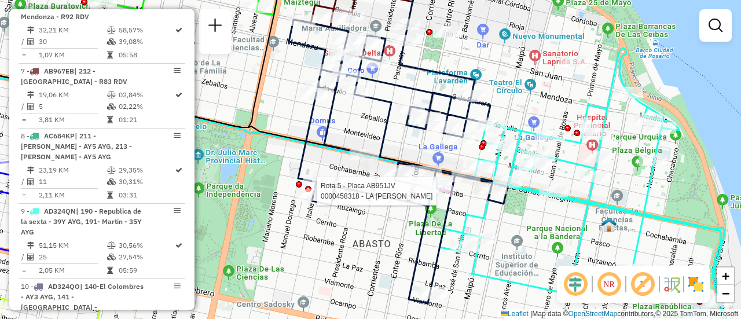
select select "**********"
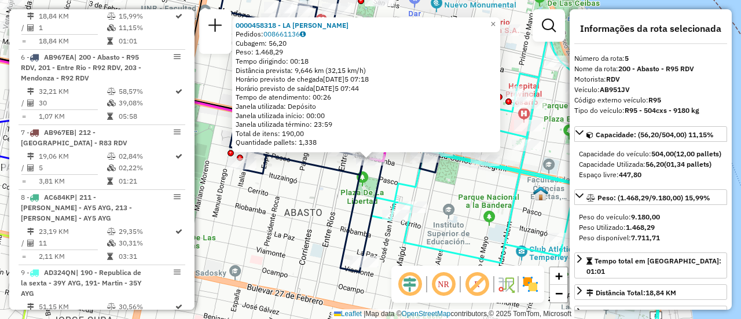
scroll to position [671, 0]
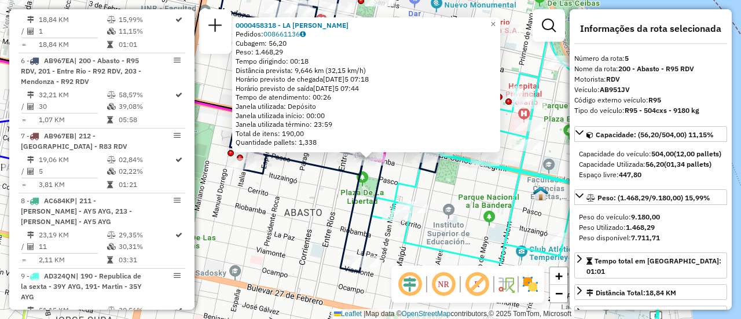
click at [448, 209] on div "0000458318 - LA ROSA MARCELO Pedidos: 008661136 Cubagem: 56,20 Peso: 1.468,29 T…" at bounding box center [370, 159] width 741 height 319
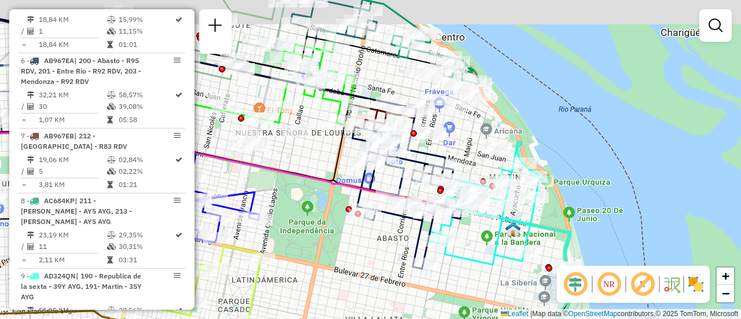
drag, startPoint x: 385, startPoint y: 227, endPoint x: 608, endPoint y: 346, distance: 252.7
click at [608, 318] on html "Aguarde... Pop-up bloqueado! Seu navegador bloqueou automáticamente a abertura …" at bounding box center [370, 159] width 741 height 319
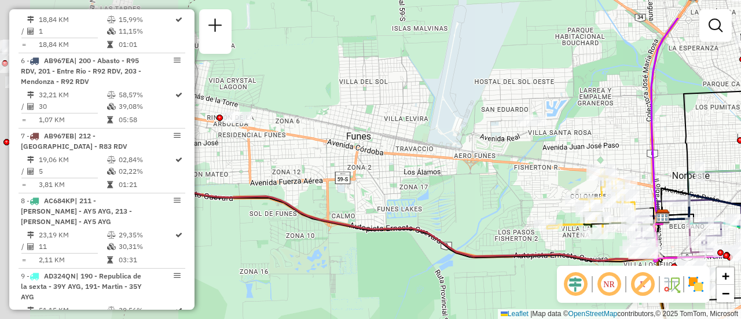
drag, startPoint x: 329, startPoint y: 94, endPoint x: 577, endPoint y: 144, distance: 252.6
click at [577, 144] on div "Janela de atendimento Grade de atendimento Capacidade Transportadoras Veículos …" at bounding box center [370, 159] width 741 height 319
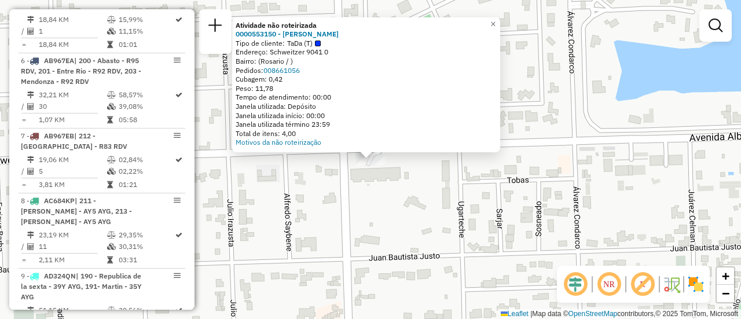
click at [427, 187] on div "Atividade não roteirizada 0000553150 - Federico Maderna Tipo de cliente: TaDa (…" at bounding box center [370, 159] width 741 height 319
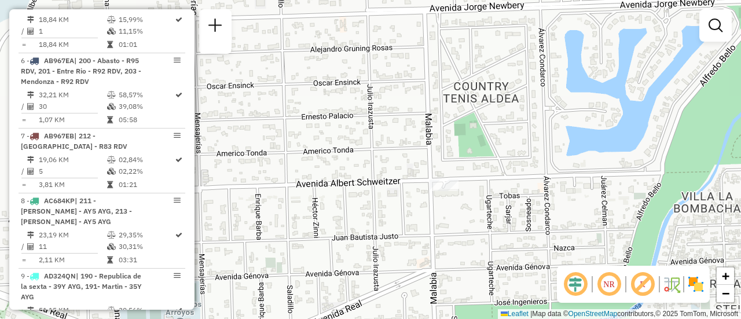
drag, startPoint x: 383, startPoint y: 219, endPoint x: 600, endPoint y: 229, distance: 217.8
click at [596, 230] on div "Janela de atendimento Grade de atendimento Capacidade Transportadoras Veículos …" at bounding box center [370, 159] width 741 height 319
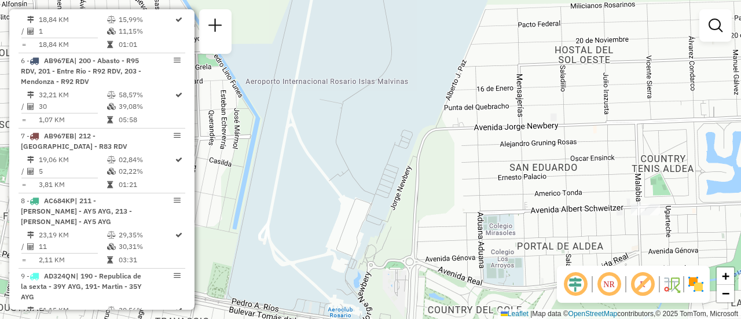
drag, startPoint x: 381, startPoint y: 207, endPoint x: 620, endPoint y: 211, distance: 239.6
click at [620, 211] on div "Janela de atendimento Grade de atendimento Capacidade Transportadoras Veículos …" at bounding box center [370, 159] width 741 height 319
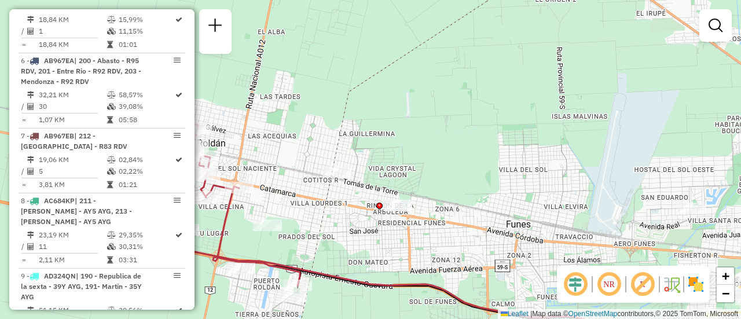
drag, startPoint x: 493, startPoint y: 209, endPoint x: 689, endPoint y: 157, distance: 203.0
click at [654, 164] on div "Janela de atendimento Grade de atendimento Capacidade Transportadoras Veículos …" at bounding box center [370, 159] width 741 height 319
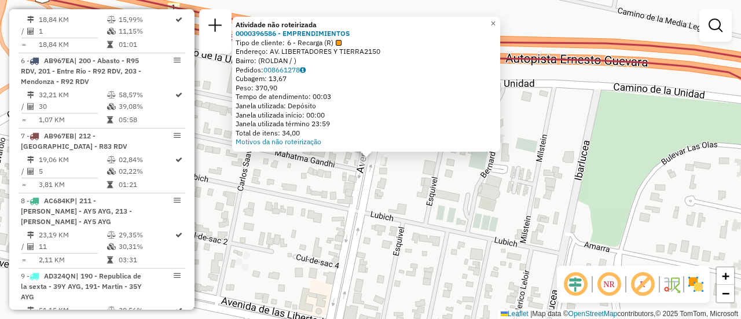
click at [438, 201] on div "Atividade não roteirizada 0000396586 - EMPRENDIMIENTOS Tipo de cliente: 6 - Rec…" at bounding box center [370, 159] width 741 height 319
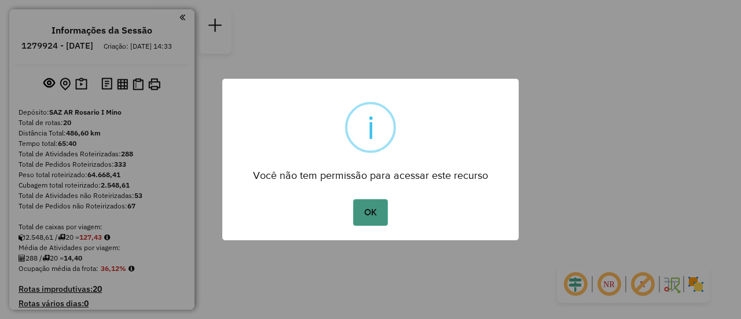
click at [376, 204] on button "OK" at bounding box center [370, 212] width 34 height 27
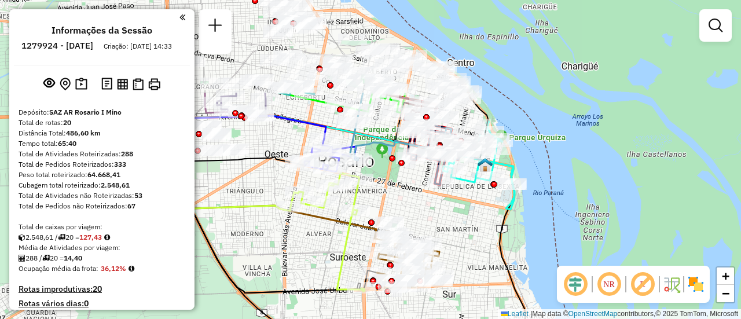
drag, startPoint x: 409, startPoint y: 114, endPoint x: 502, endPoint y: 238, distance: 155.0
click at [502, 240] on icon at bounding box center [348, 241] width 353 height 297
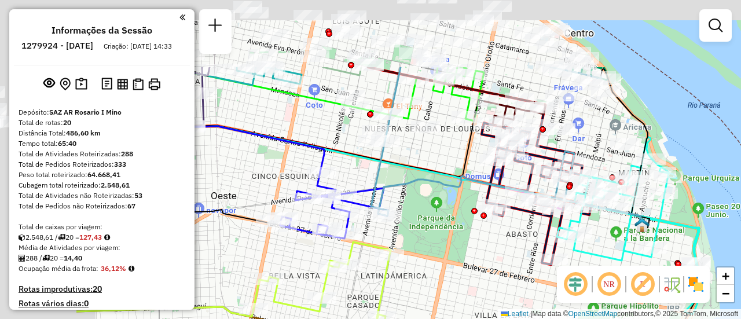
drag, startPoint x: 532, startPoint y: 251, endPoint x: 740, endPoint y: 346, distance: 228.6
click at [740, 318] on html "Aguarde... Pop-up bloqueado! Seu navegador bloqueou automáticamente a abertura …" at bounding box center [370, 159] width 741 height 319
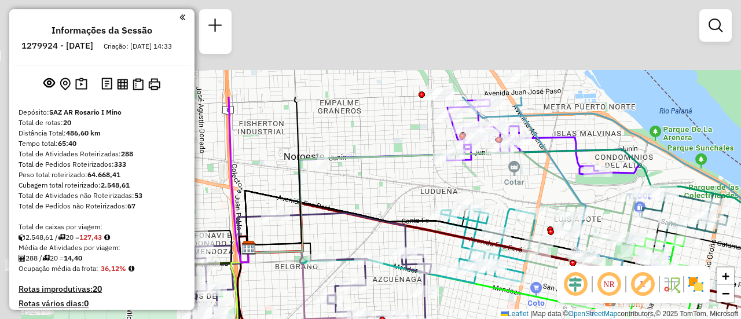
drag, startPoint x: 417, startPoint y: 62, endPoint x: 492, endPoint y: 200, distance: 157.4
click at [492, 200] on div "Janela de atendimento Grade de atendimento Capacidade Transportadoras Veículos …" at bounding box center [370, 159] width 741 height 319
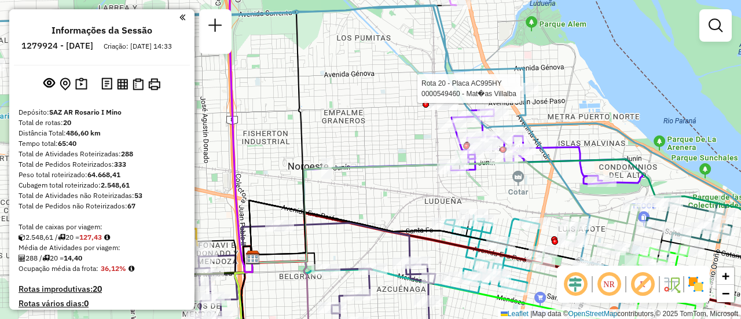
select select "**********"
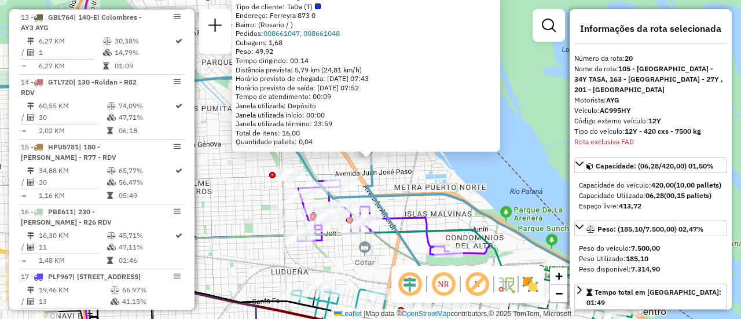
scroll to position [1745, 0]
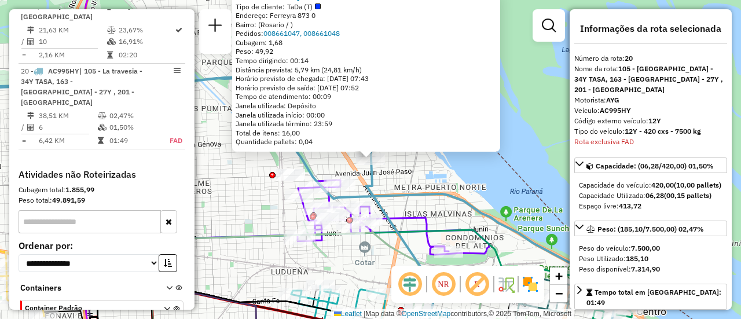
click at [441, 178] on div "0000549460 - Mat�as Villalba Tipo de cliente: TaDa (T) Endereço: Ferreyra 873 0…" at bounding box center [370, 159] width 741 height 319
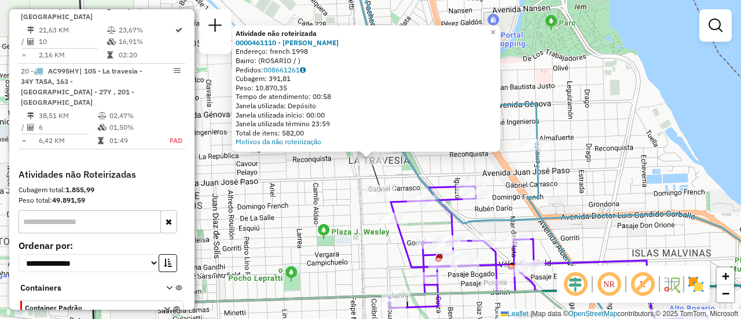
click at [322, 200] on div "Atividade não roteirizada 0000461110 - Gonzales Emanuel - RDV Endereço: french …" at bounding box center [370, 159] width 741 height 319
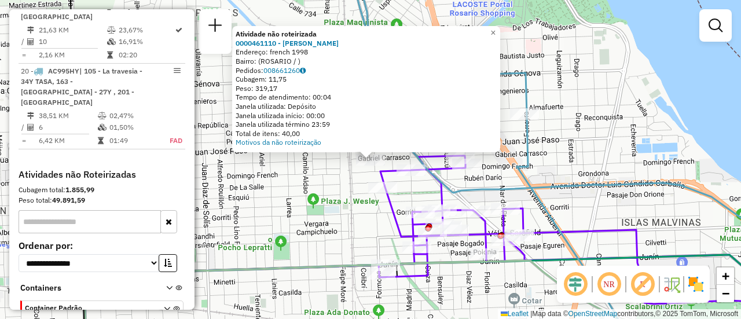
click at [334, 204] on div "Atividade não roteirizada 0000461110 - Gonzales Emanuel - RDV Endereço: french …" at bounding box center [370, 159] width 741 height 319
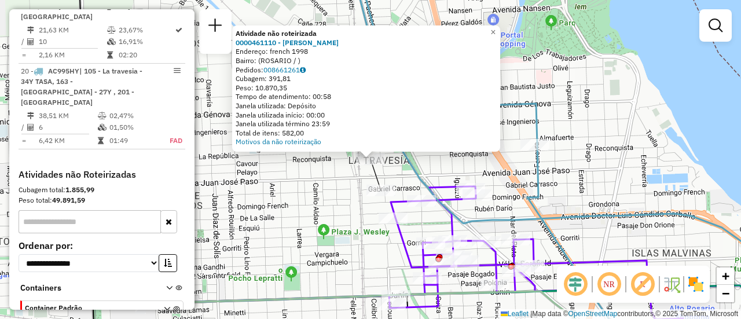
click at [321, 194] on div "Atividade não roteirizada 0000461110 - Gonzales Emanuel - RDV Endereço: french …" at bounding box center [370, 159] width 741 height 319
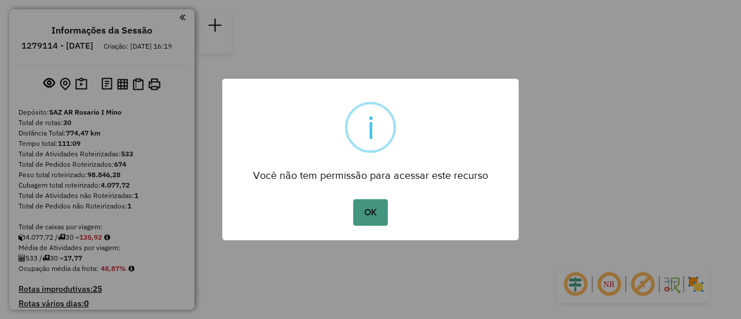
click at [374, 214] on button "OK" at bounding box center [370, 212] width 34 height 27
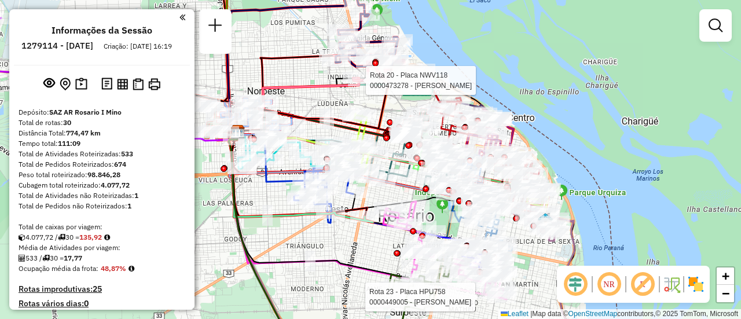
select select "**********"
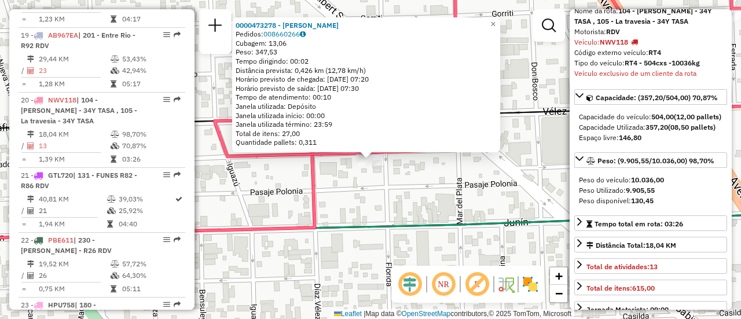
scroll to position [116, 0]
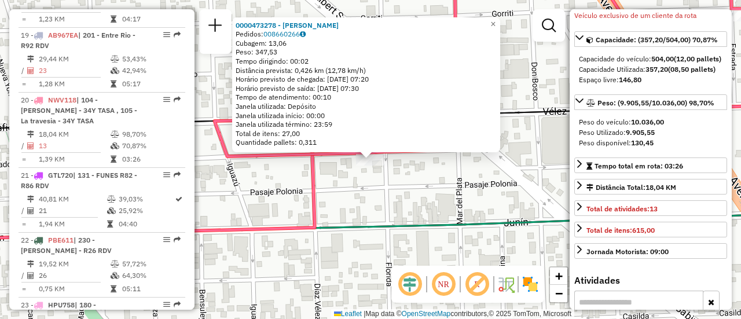
click at [425, 199] on div "0000473278 - LEDESMA ANTONELLA MILAGROS Pedidos: 008660266 Cubagem: 13,06 Peso:…" at bounding box center [370, 159] width 741 height 319
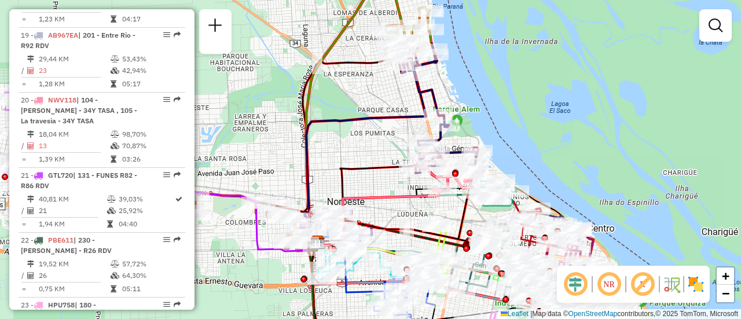
click at [380, 153] on div "Janela de atendimento Grade de atendimento Capacidade Transportadoras Veículos …" at bounding box center [370, 159] width 741 height 319
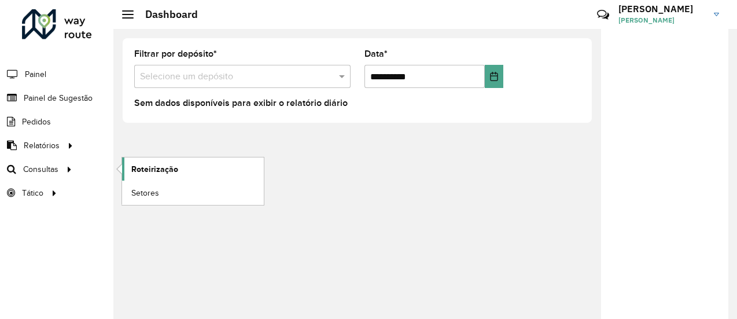
click at [154, 164] on span "Roteirização" at bounding box center [154, 169] width 47 height 12
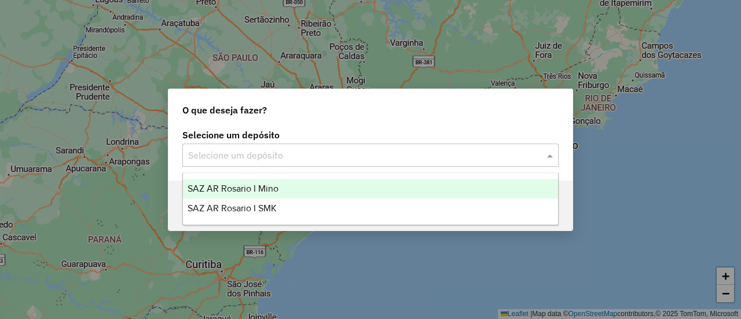
click at [549, 156] on span at bounding box center [551, 155] width 14 height 14
click at [266, 187] on span "SAZ AR Rosario I Mino" at bounding box center [232, 188] width 91 height 10
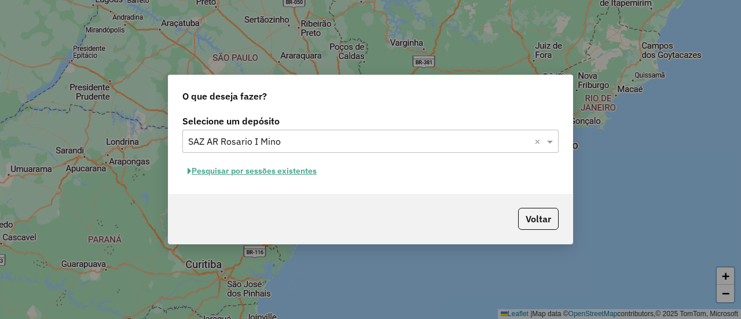
click at [286, 174] on button "Pesquisar por sessões existentes" at bounding box center [251, 171] width 139 height 18
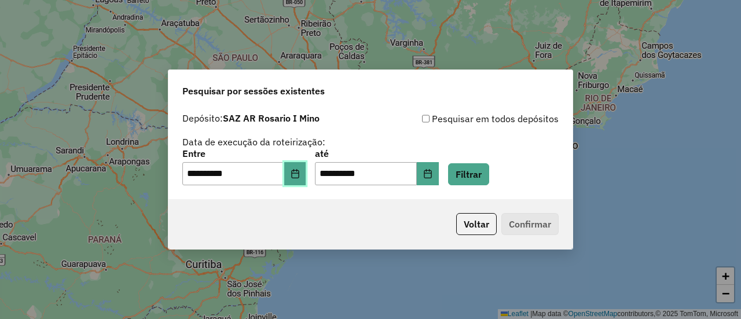
click at [300, 172] on icon "Choose Date" at bounding box center [294, 173] width 9 height 9
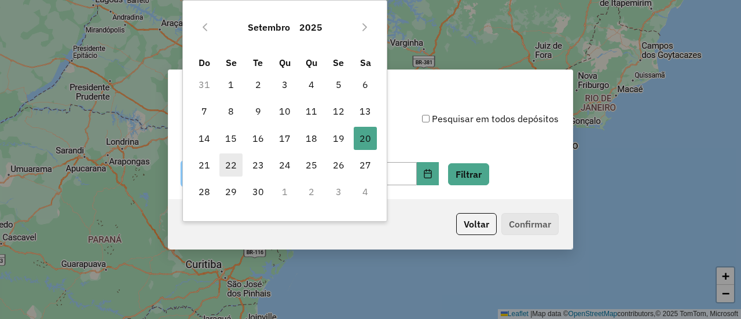
click at [230, 167] on span "22" at bounding box center [230, 164] width 23 height 23
type input "**********"
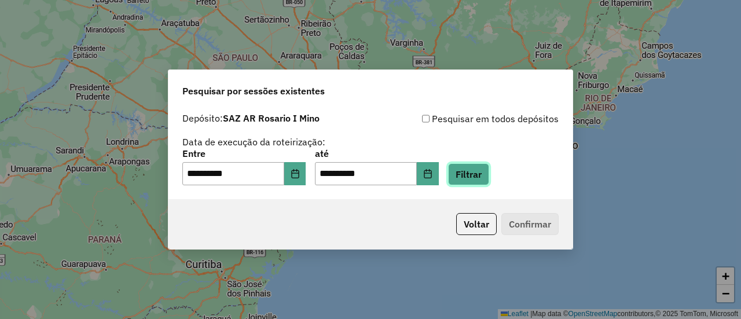
click at [477, 178] on button "Filtrar" at bounding box center [468, 174] width 41 height 22
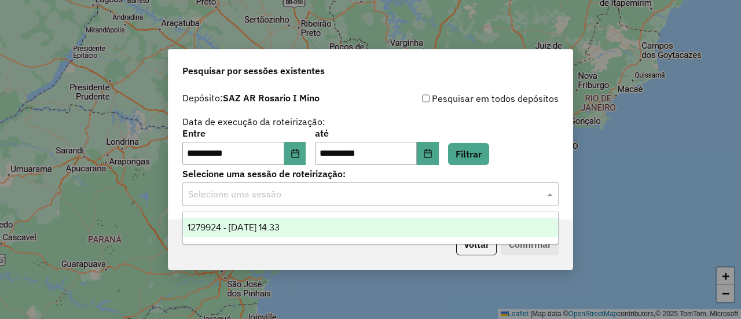
click at [550, 194] on span at bounding box center [551, 194] width 14 height 14
click at [279, 227] on span "1279924 - [DATE] 14:33" at bounding box center [233, 227] width 92 height 10
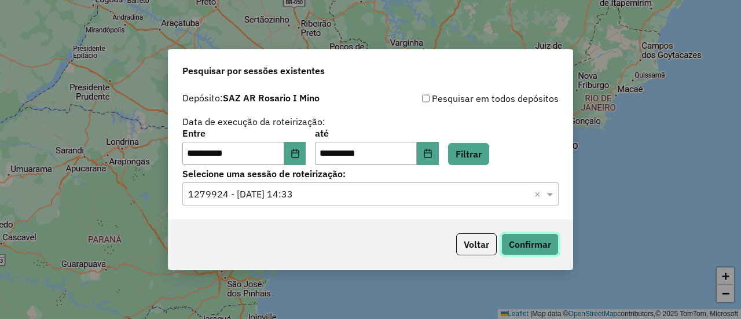
click at [534, 242] on button "Confirmar" at bounding box center [529, 244] width 57 height 22
click at [525, 246] on button "Confirmar" at bounding box center [529, 244] width 57 height 22
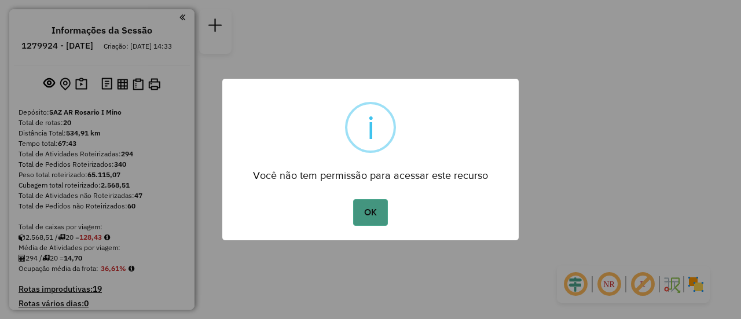
click at [375, 214] on button "OK" at bounding box center [370, 212] width 34 height 27
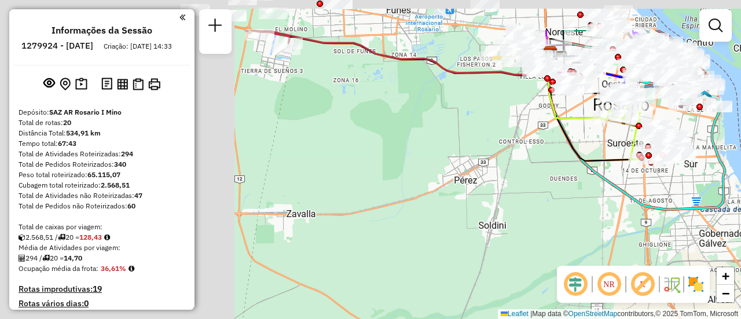
drag, startPoint x: 374, startPoint y: 153, endPoint x: 715, endPoint y: 242, distance: 352.7
click at [714, 244] on div "Janela de atendimento Grade de atendimento Capacidade Transportadoras Veículos …" at bounding box center [370, 159] width 741 height 319
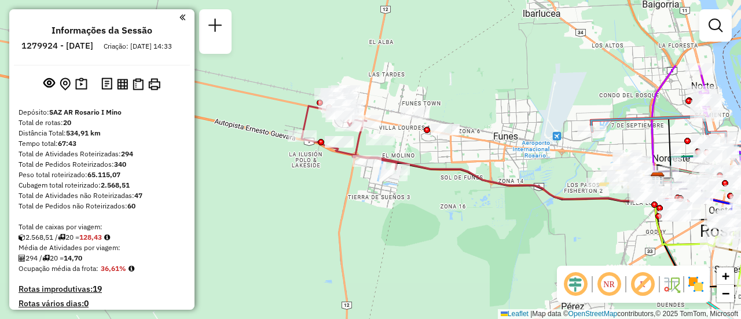
drag, startPoint x: 515, startPoint y: 124, endPoint x: 532, endPoint y: 224, distance: 101.5
click at [532, 224] on div "Janela de atendimento Grade de atendimento Capacidade Transportadoras Veículos …" at bounding box center [370, 159] width 741 height 319
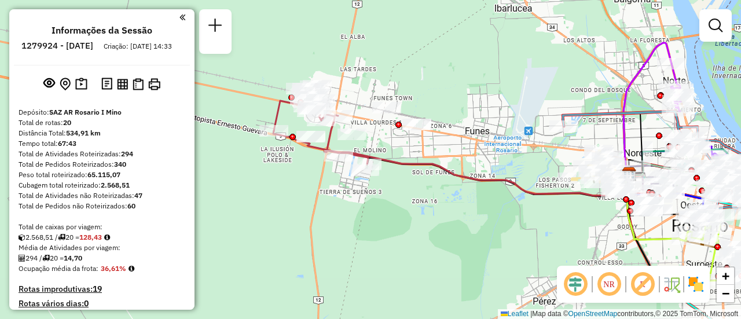
drag, startPoint x: 638, startPoint y: 131, endPoint x: 422, endPoint y: 108, distance: 216.5
click at [629, 111] on icon at bounding box center [654, 142] width 51 height 63
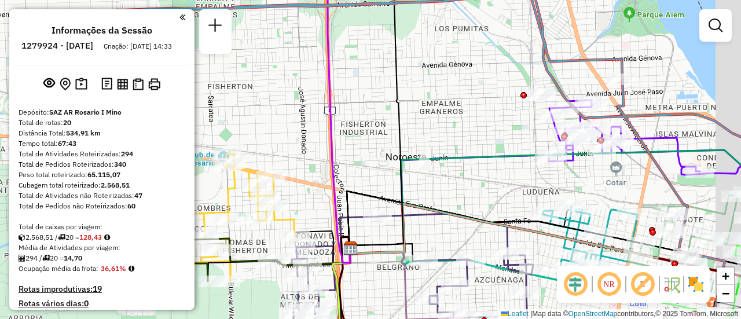
drag, startPoint x: 539, startPoint y: 122, endPoint x: 323, endPoint y: 102, distance: 216.7
click at [323, 102] on div "Janela de atendimento Grade de atendimento Capacidade Transportadoras Veículos …" at bounding box center [370, 159] width 741 height 319
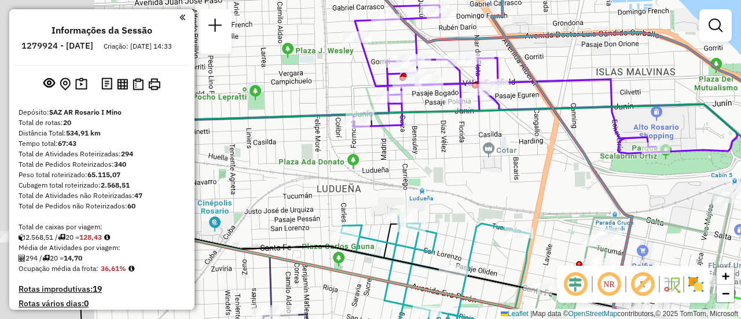
drag, startPoint x: 384, startPoint y: 144, endPoint x: 562, endPoint y: 182, distance: 182.3
click at [561, 182] on div "Janela de atendimento Grade de atendimento Capacidade Transportadoras Veículos …" at bounding box center [370, 159] width 741 height 319
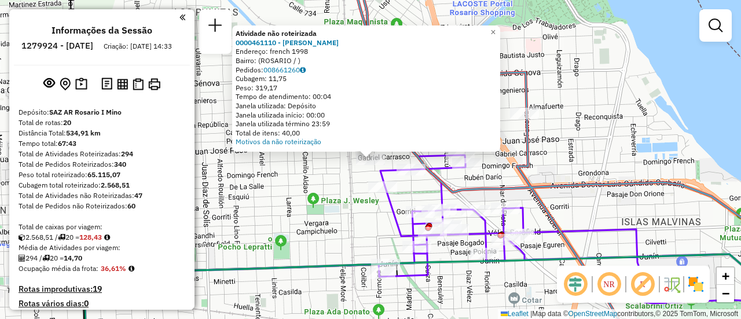
click at [336, 183] on div "Atividade não roteirizada 0000461110 - [PERSON_NAME] - RDV Endereço: french 199…" at bounding box center [370, 159] width 741 height 319
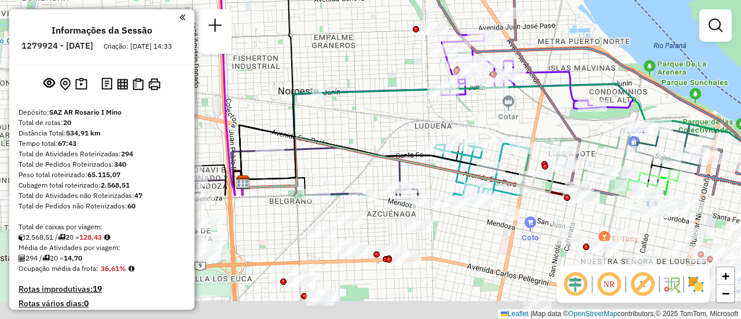
drag, startPoint x: 570, startPoint y: 256, endPoint x: 534, endPoint y: 100, distance: 160.4
click at [534, 100] on div "Janela de atendimento Grade de atendimento Capacidade Transportadoras Veículos …" at bounding box center [370, 159] width 741 height 319
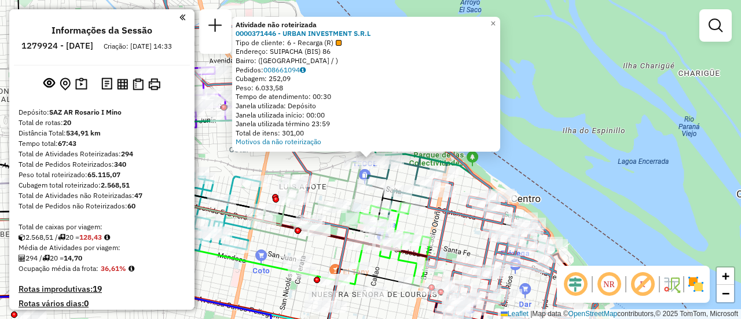
click at [548, 168] on div "Atividade não roteirizada 0000371446 - URBAN INVESTMENT S.R.L Tipo de cliente: …" at bounding box center [370, 159] width 741 height 319
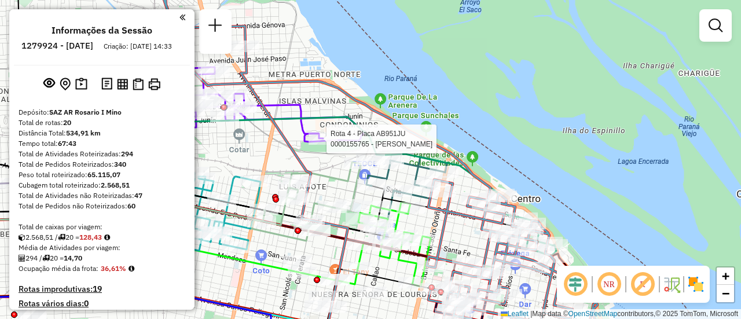
select select "**********"
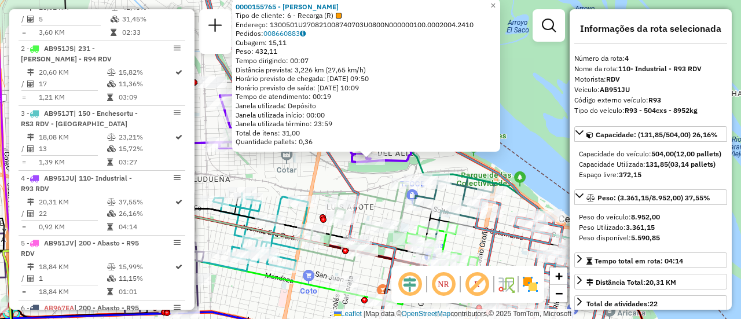
scroll to position [606, 0]
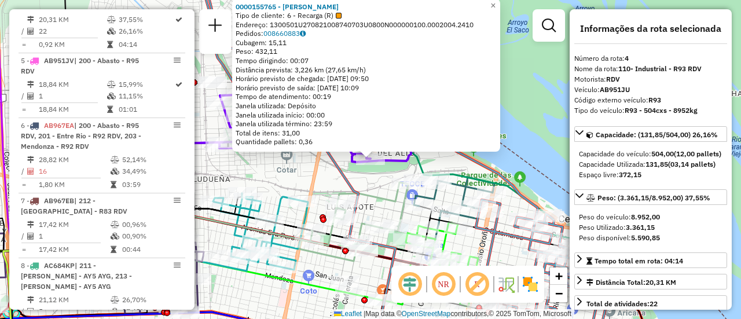
click at [377, 186] on div "0000155765 - [PERSON_NAME] CURA Tipo de cliente: 6 - Recarga (R) Endereço: 1300…" at bounding box center [370, 159] width 741 height 319
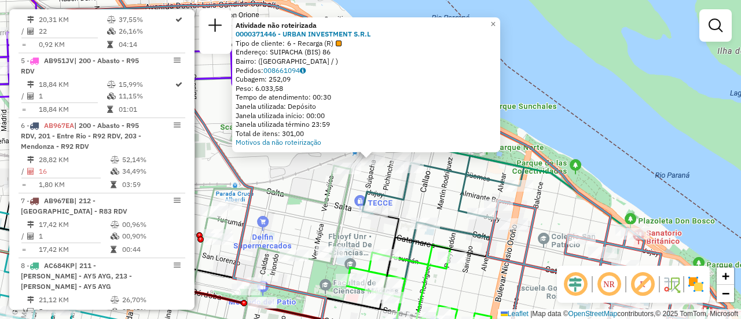
click at [300, 196] on icon at bounding box center [242, 244] width 218 height 157
select select "**********"
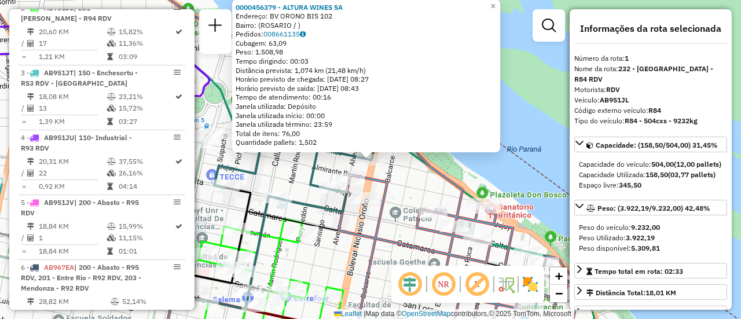
scroll to position [412, 0]
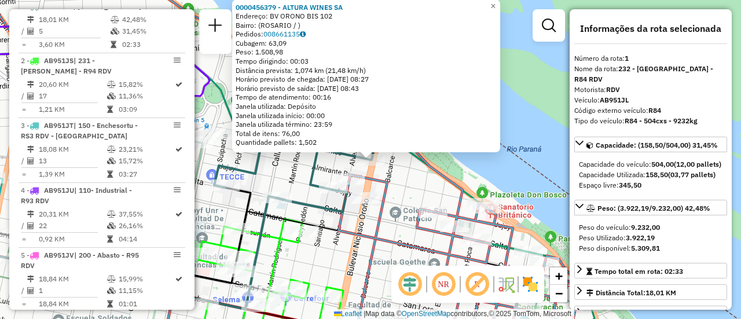
click at [304, 171] on div "0000456379 - ALTURA WINES SA Endereço: BV ORONO BIS 102 Bairro: ([GEOGRAPHIC_DA…" at bounding box center [370, 159] width 741 height 319
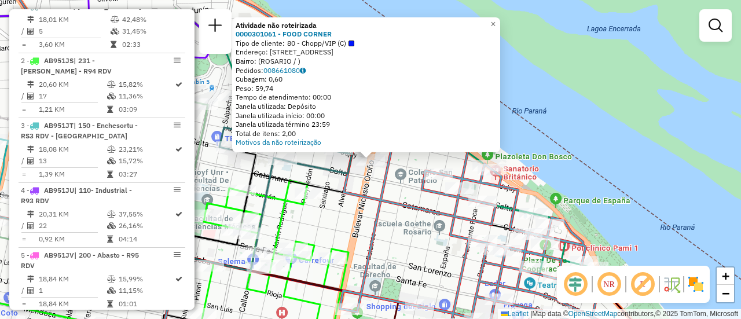
click at [350, 196] on icon at bounding box center [305, 159] width 612 height 383
select select "**********"
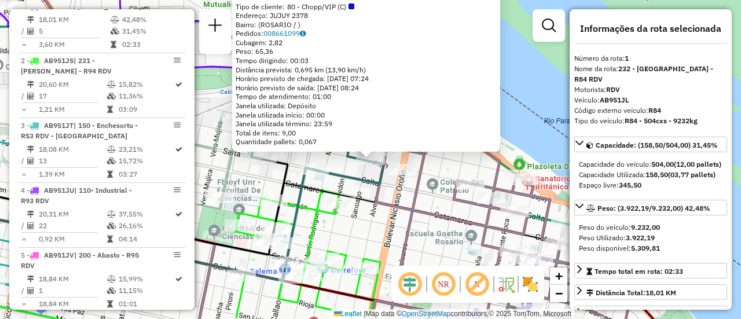
click at [363, 178] on icon at bounding box center [331, 142] width 161 height 82
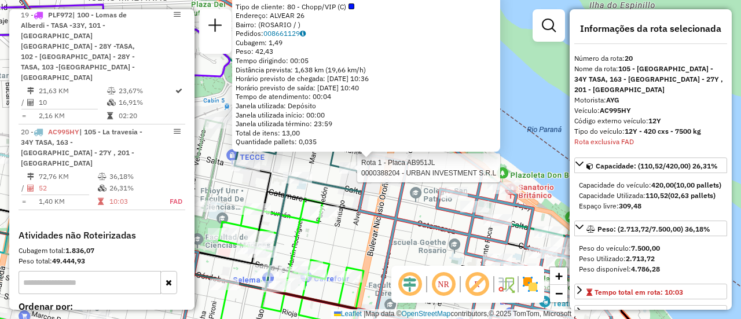
scroll to position [1745, 0]
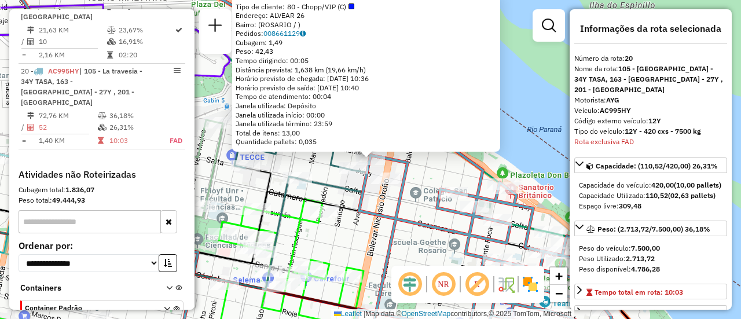
click at [321, 170] on div "0000444591 - PALBONAC SOCIEDAD ANONIMA Tipo de cliente: 80 - Chopp/VIP (C) Ende…" at bounding box center [370, 159] width 741 height 319
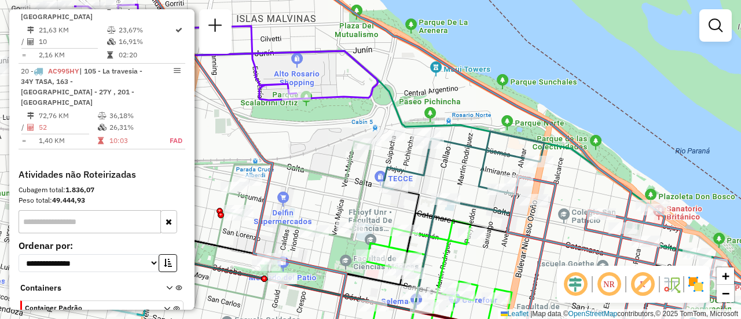
drag, startPoint x: 310, startPoint y: 158, endPoint x: 468, endPoint y: 176, distance: 158.5
click at [466, 179] on div "Janela de atendimento Grade de atendimento Capacidade Transportadoras Veículos …" at bounding box center [370, 159] width 741 height 319
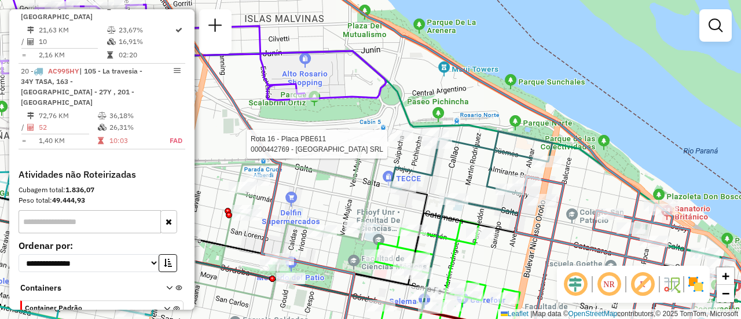
select select "**********"
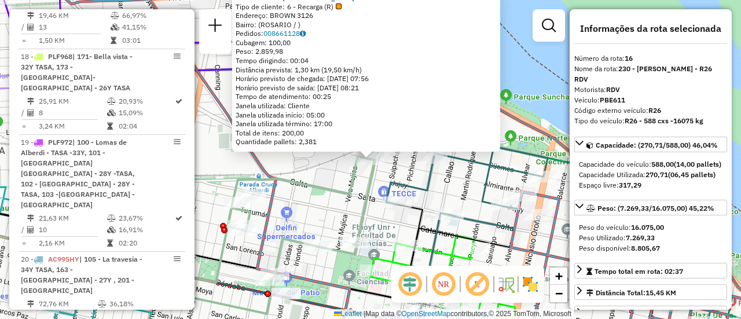
scroll to position [1457, 0]
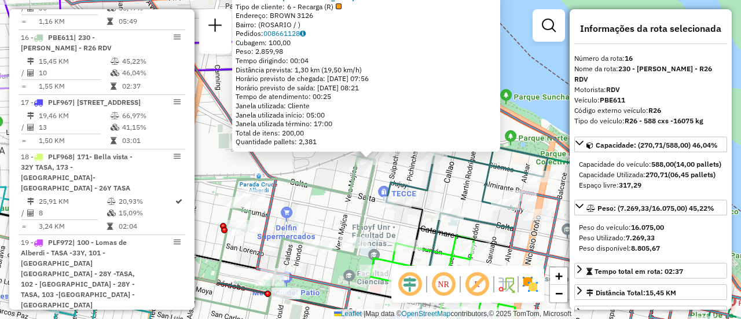
click at [383, 174] on div "0000442769 - GARDEN ISLAND SRL Tipo de cliente: 6 - Recarga (R) Endereço: BROWN…" at bounding box center [370, 159] width 741 height 319
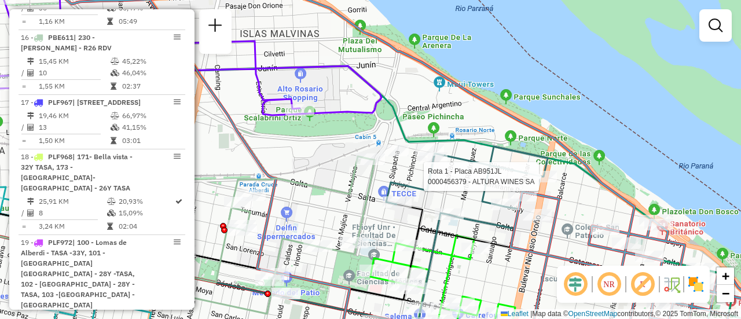
select select "**********"
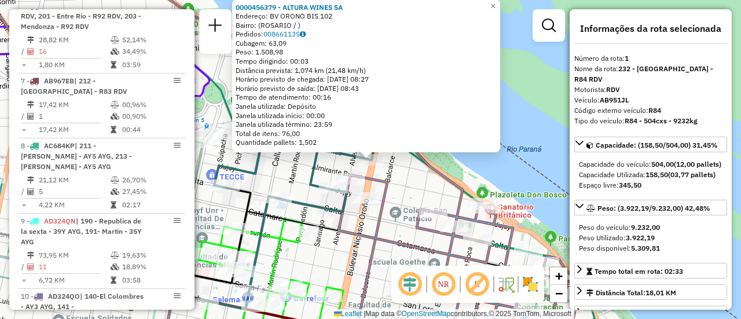
scroll to position [412, 0]
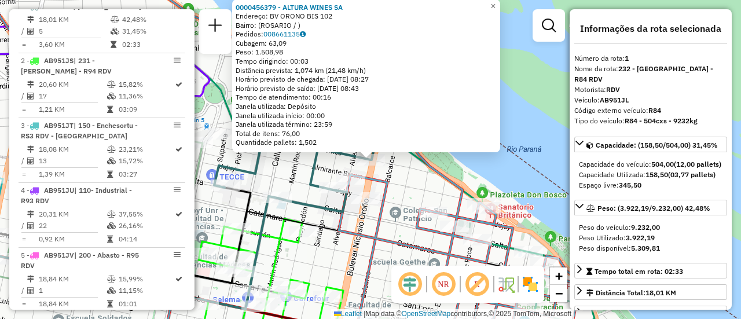
click at [309, 195] on div "0000456379 - ALTURA WINES SA Endereço: BV ORONO BIS 102 Bairro: (ROSARIO / ) Pe…" at bounding box center [370, 159] width 741 height 319
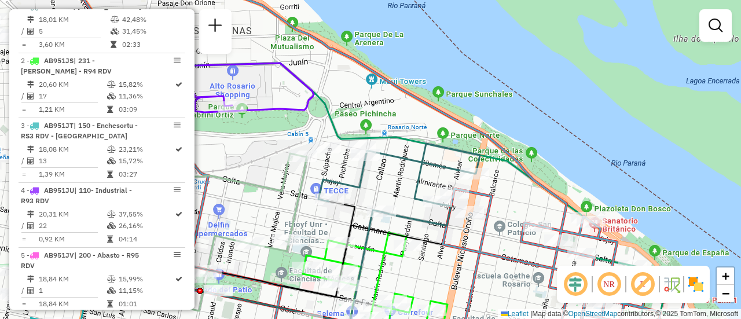
drag, startPoint x: 244, startPoint y: 157, endPoint x: 360, endPoint y: 171, distance: 116.6
click at [360, 171] on div "Janela de atendimento Grade de atendimento Capacidade Transportadoras Veículos …" at bounding box center [370, 159] width 741 height 319
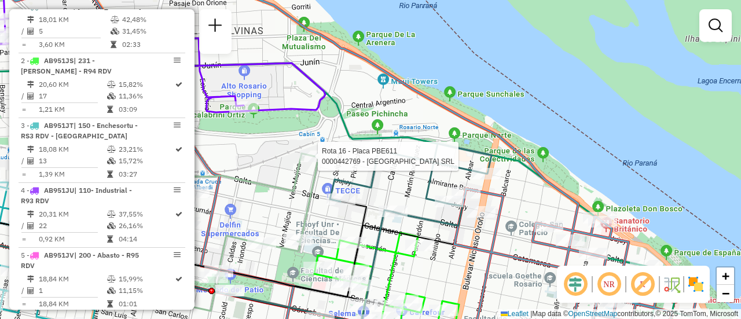
select select "**********"
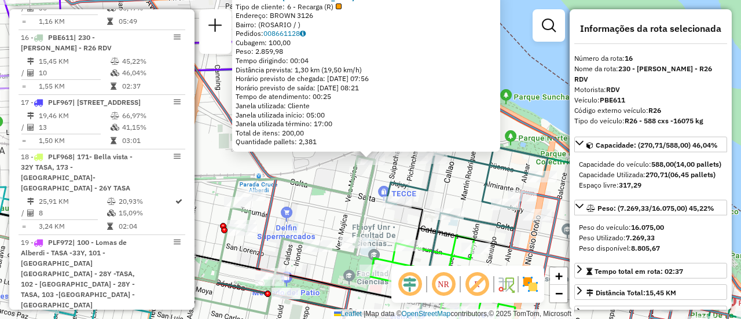
scroll to position [58, 0]
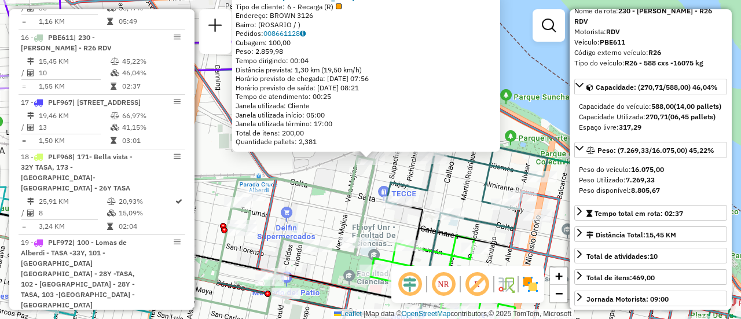
click at [340, 183] on div "0000442769 - GARDEN ISLAND SRL Tipo de cliente: 6 - Recarga (R) Endereço: BROWN…" at bounding box center [370, 159] width 741 height 319
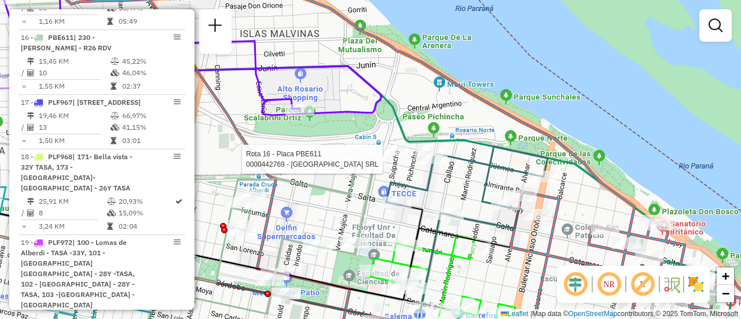
select select "**********"
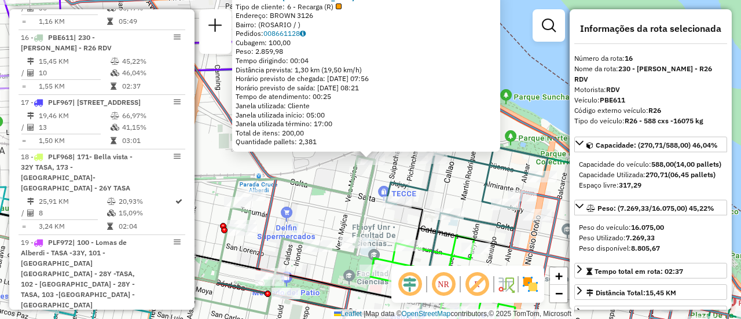
click at [329, 174] on div "0000442769 - GARDEN ISLAND SRL Tipo de cliente: 6 - Recarga (R) Endereço: BROWN…" at bounding box center [370, 159] width 741 height 319
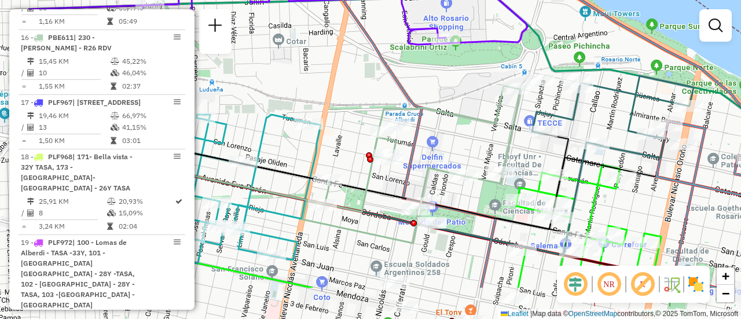
drag, startPoint x: 368, startPoint y: 202, endPoint x: 470, endPoint y: 139, distance: 120.3
click at [470, 139] on div "Janela de atendimento Grade de atendimento Capacidade Transportadoras Veículos …" at bounding box center [370, 159] width 741 height 319
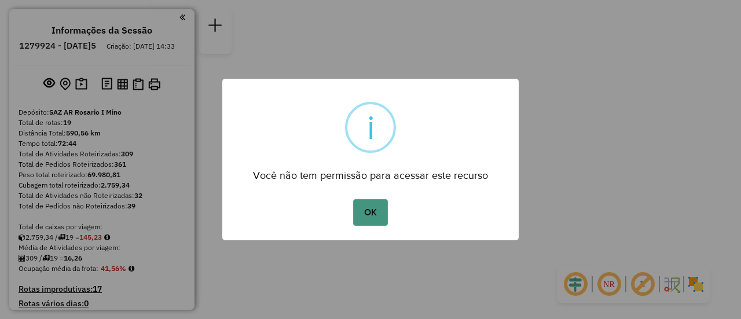
click at [373, 206] on button "OK" at bounding box center [370, 212] width 34 height 27
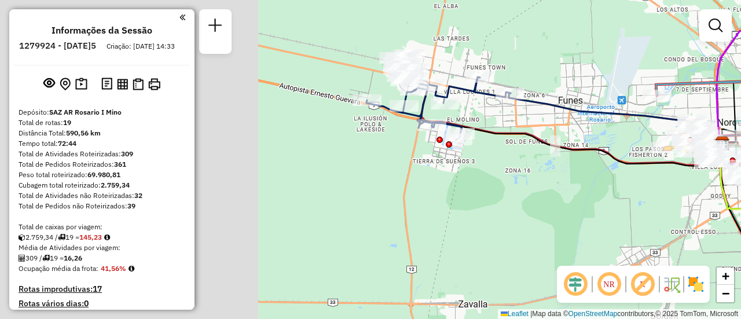
drag, startPoint x: 312, startPoint y: 139, endPoint x: 617, endPoint y: 212, distance: 314.1
click at [617, 212] on div "Janela de atendimento Grade de atendimento Capacidade Transportadoras Veículos …" at bounding box center [370, 159] width 741 height 319
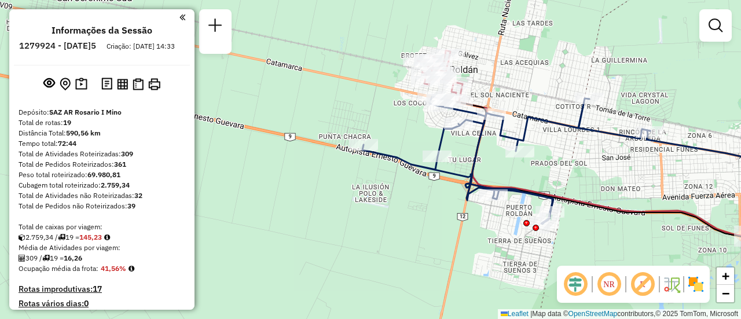
drag, startPoint x: 499, startPoint y: 118, endPoint x: 588, endPoint y: 179, distance: 107.7
click at [588, 179] on div "Janela de atendimento Grade de atendimento Capacidade Transportadoras Veículos …" at bounding box center [370, 159] width 741 height 319
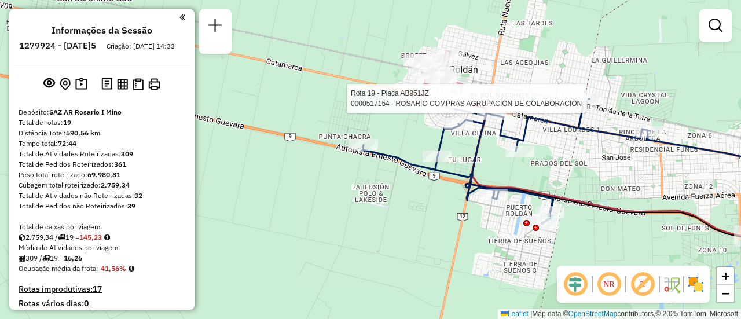
select select "**********"
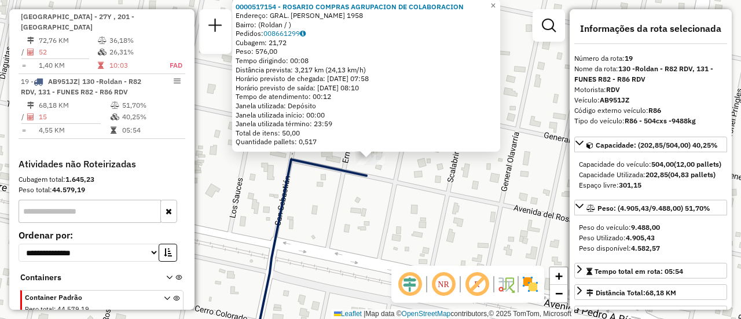
scroll to position [116, 0]
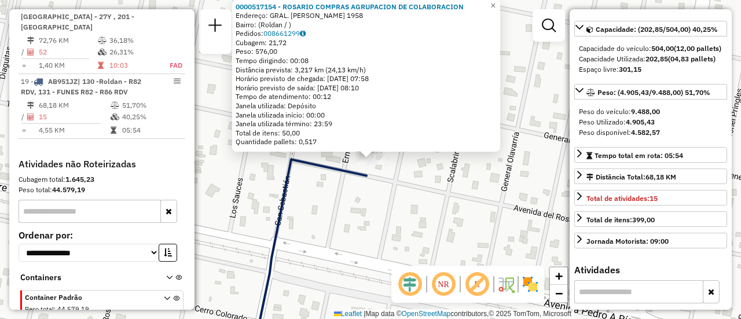
click at [448, 216] on div "0000517154 - ROSARIO COMPRAS AGRUPACION DE COLABORACION Endereço: GRAL. [PERSON…" at bounding box center [370, 159] width 741 height 319
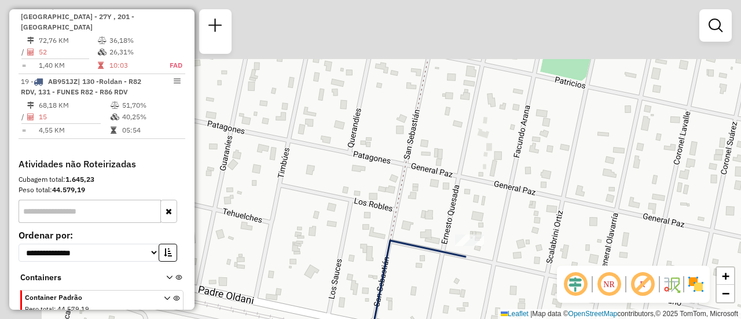
drag, startPoint x: 395, startPoint y: 115, endPoint x: 502, endPoint y: 193, distance: 132.5
click at [503, 201] on div "Janela de atendimento Grade de atendimento Capacidade Transportadoras Veículos …" at bounding box center [370, 159] width 741 height 319
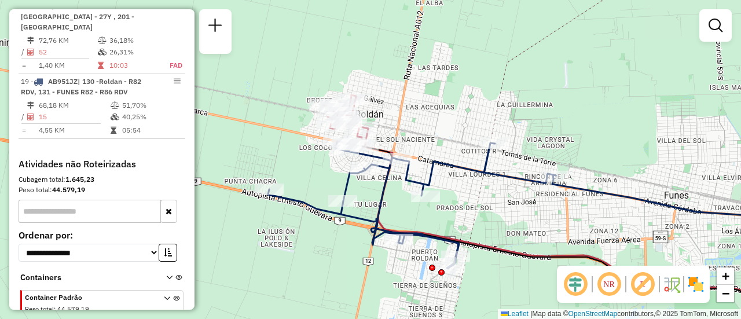
drag, startPoint x: 410, startPoint y: 170, endPoint x: 431, endPoint y: 129, distance: 46.1
click at [431, 129] on div "Janela de atendimento Grade de atendimento Capacidade Transportadoras Veículos …" at bounding box center [370, 159] width 741 height 319
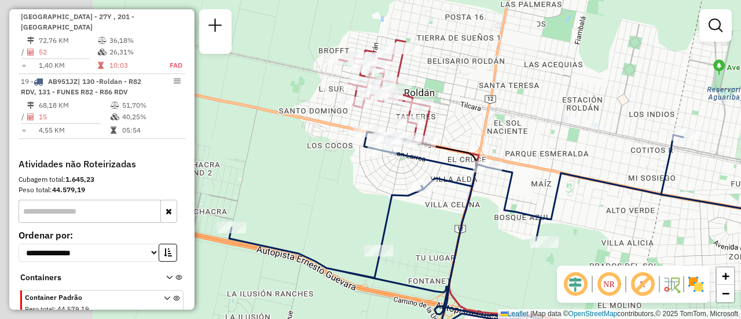
drag, startPoint x: 363, startPoint y: 126, endPoint x: 516, endPoint y: 100, distance: 155.4
click at [525, 97] on div "Janela de atendimento Grade de atendimento Capacidade Transportadoras Veículos …" at bounding box center [370, 159] width 741 height 319
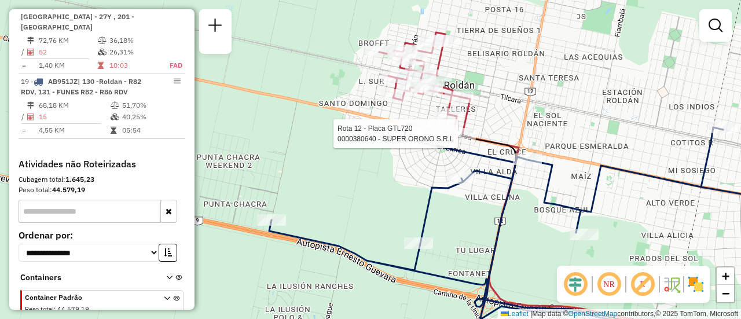
select select "**********"
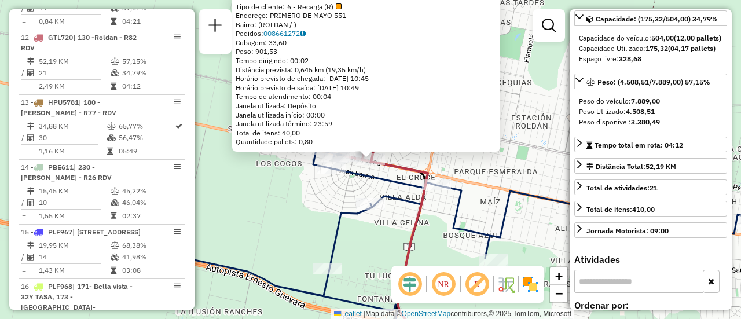
click at [527, 172] on div "0000380640 - SUPER ORONO S.R.L Tipo de cliente: 6 - Recarga (R) Endereço: PRIME…" at bounding box center [370, 159] width 741 height 319
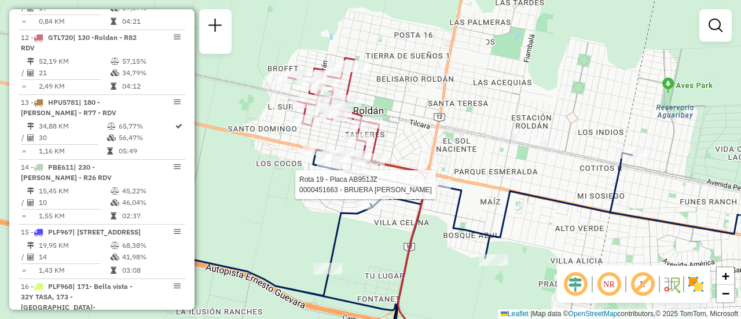
select select "**********"
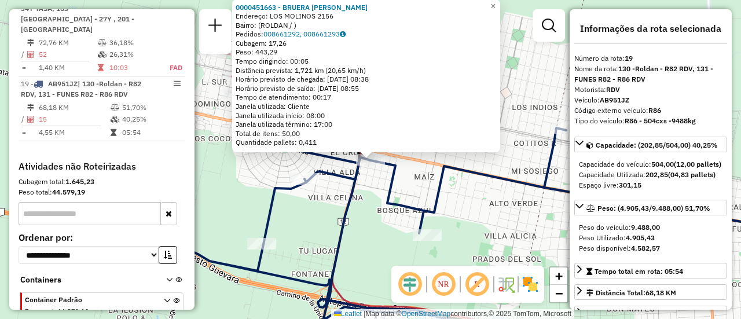
scroll to position [1691, 0]
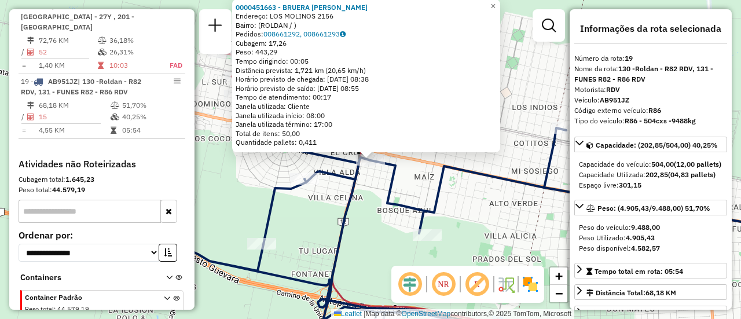
click at [488, 201] on div "0000451663 - BRUERA URIEL [PERSON_NAME]: LOS MOLINOS 2156 Bairro: (ROLDAN / ) P…" at bounding box center [370, 159] width 741 height 319
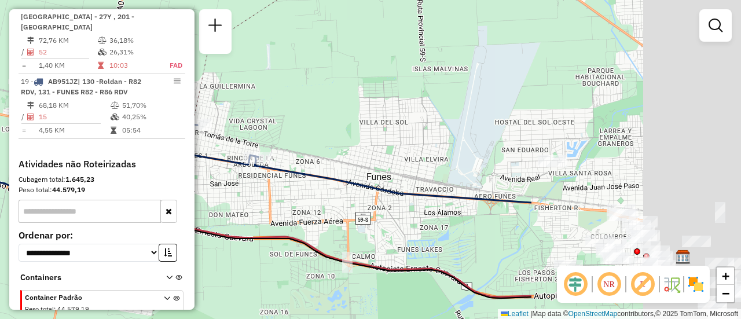
drag, startPoint x: 484, startPoint y: 214, endPoint x: 213, endPoint y: 190, distance: 272.4
click at [194, 203] on div "Janela de atendimento Grade de atendimento Capacidade Transportadoras Veículos …" at bounding box center [370, 159] width 741 height 319
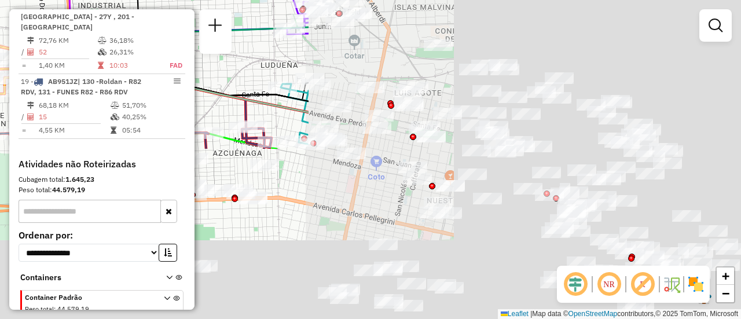
drag, startPoint x: 687, startPoint y: 152, endPoint x: 175, endPoint y: -30, distance: 543.6
click at [175, 0] on html "Aguarde... Pop-up bloqueado! Seu navegador bloqueou automáticamente a abertura …" at bounding box center [370, 159] width 741 height 319
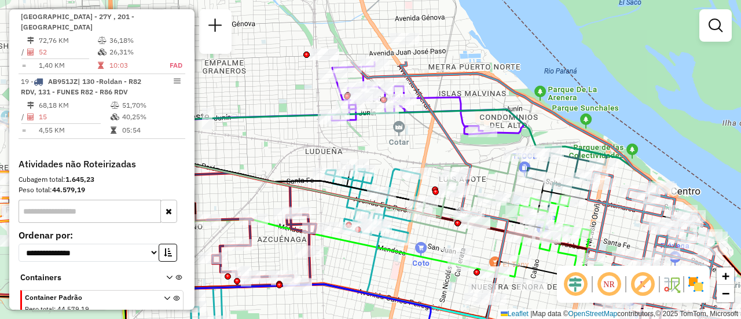
drag, startPoint x: 394, startPoint y: 57, endPoint x: 463, endPoint y: 160, distance: 123.9
click at [463, 157] on icon at bounding box center [563, 217] width 424 height 312
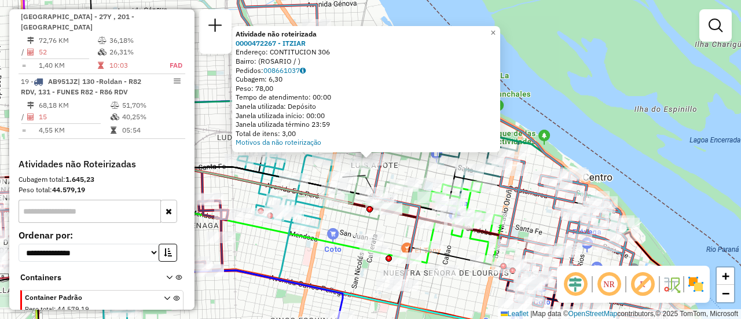
click at [354, 225] on div "Atividade não roteirizada 0000472267 - ITZIAR Endereço: CONTITUCION 306 Bairro:…" at bounding box center [370, 159] width 741 height 319
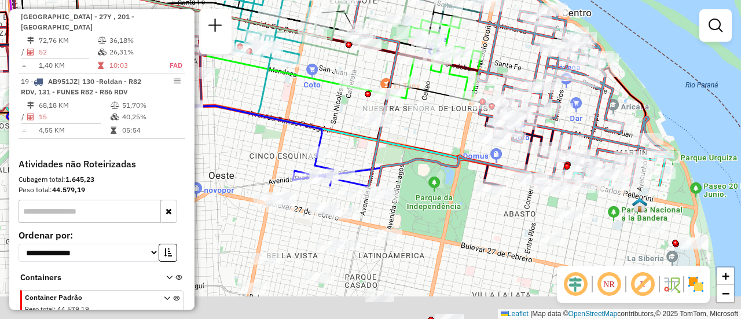
drag, startPoint x: 517, startPoint y: 220, endPoint x: 503, endPoint y: 54, distance: 166.7
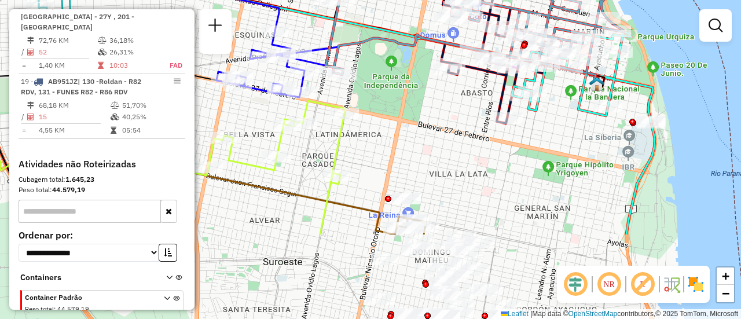
drag, startPoint x: 618, startPoint y: 244, endPoint x: 561, endPoint y: 95, distance: 158.8
click at [572, 119] on div "Janela de atendimento Grade de atendimento Capacidade Transportadoras Veículos …" at bounding box center [370, 159] width 741 height 319
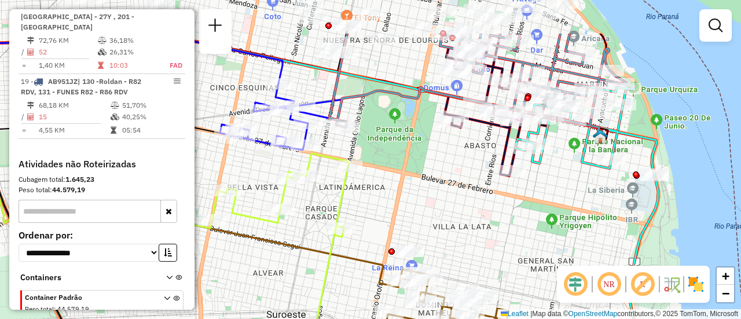
drag, startPoint x: 514, startPoint y: 215, endPoint x: 524, endPoint y: 282, distance: 68.4
click at [524, 282] on div "Janela de atendimento Grade de atendimento Capacidade Transportadoras Veículos …" at bounding box center [370, 159] width 741 height 319
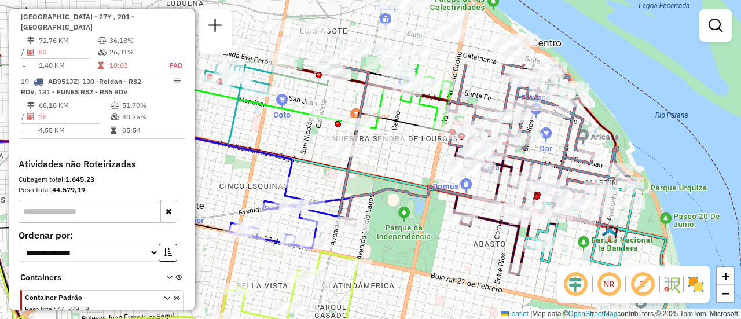
drag, startPoint x: 540, startPoint y: 180, endPoint x: 549, endPoint y: 278, distance: 98.2
click at [549, 278] on div "Janela de atendimento Grade de atendimento Capacidade Transportadoras Veículos …" at bounding box center [370, 159] width 741 height 319
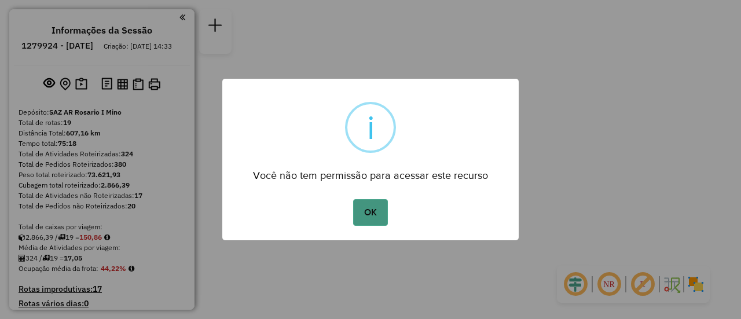
click at [373, 216] on button "OK" at bounding box center [370, 212] width 34 height 27
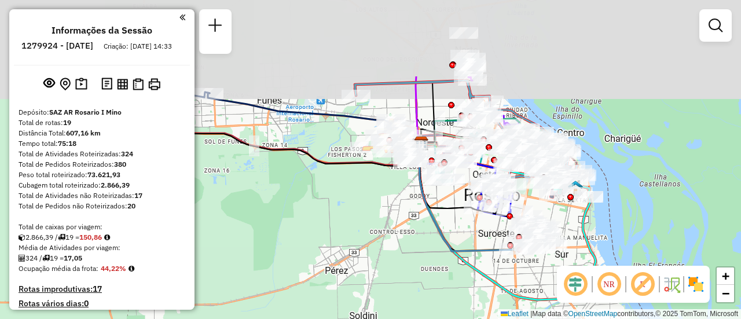
drag, startPoint x: 385, startPoint y: 113, endPoint x: 346, endPoint y: 223, distance: 116.0
click at [346, 223] on div "Janela de atendimento Grade de atendimento Capacidade Transportadoras Veículos …" at bounding box center [370, 159] width 741 height 319
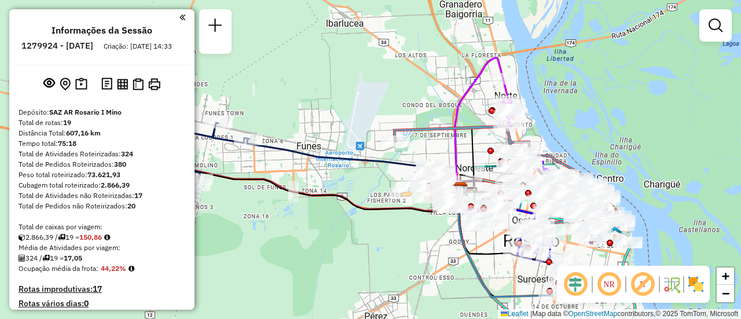
drag, startPoint x: 315, startPoint y: 138, endPoint x: 347, endPoint y: 180, distance: 52.9
click at [295, 192] on div "Janela de atendimento Grade de atendimento Capacidade Transportadoras Veículos …" at bounding box center [370, 159] width 741 height 319
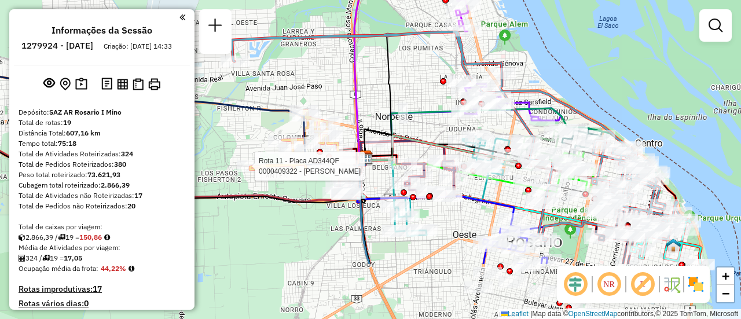
drag, startPoint x: 441, startPoint y: 171, endPoint x: 417, endPoint y: 70, distance: 104.0
click at [417, 70] on div "Rota 11 - Placa AD344QF 0000409322 - BLANCO NELSON OSCAR Janela de atendimento …" at bounding box center [370, 159] width 741 height 319
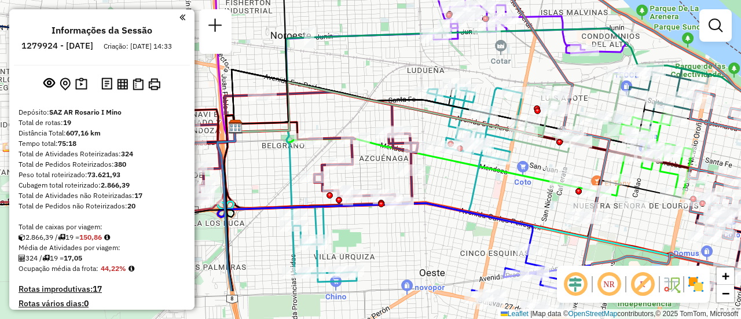
drag, startPoint x: 597, startPoint y: 122, endPoint x: 534, endPoint y: 61, distance: 86.8
click at [534, 61] on div "Rota 11 - Placa AD344QF 0000409322 - BLANCO NELSON OSCAR Janela de atendimento …" at bounding box center [370, 159] width 741 height 319
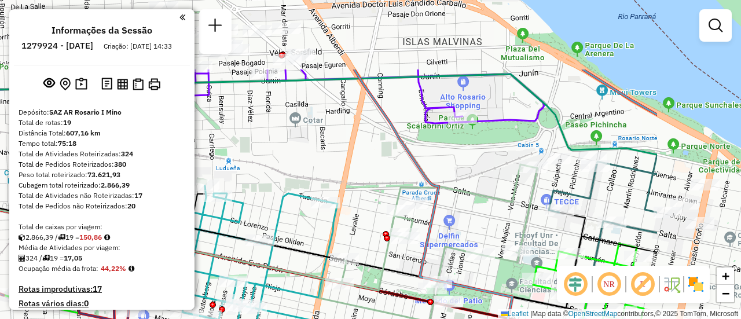
drag, startPoint x: 607, startPoint y: 69, endPoint x: 449, endPoint y: 171, distance: 187.6
click at [449, 171] on div "Rota 11 - Placa AD344QF 0000409322 - BLANCO NELSON OSCAR Janela de atendimento …" at bounding box center [370, 159] width 741 height 319
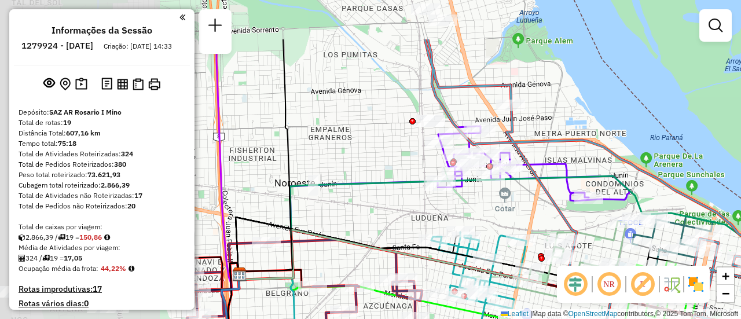
drag, startPoint x: 288, startPoint y: 135, endPoint x: 502, endPoint y: 207, distance: 225.1
click at [502, 207] on div "Rota 11 - Placa AD344QF 0000409322 - BLANCO NELSON OSCAR Janela de atendimento …" at bounding box center [370, 159] width 741 height 319
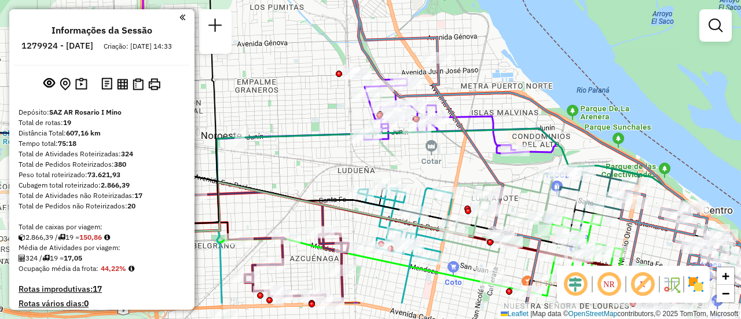
drag, startPoint x: 485, startPoint y: 212, endPoint x: 332, endPoint y: 131, distance: 172.7
click at [332, 131] on div "Rota 11 - Placa AD344QF 0000409322 - BLANCO NELSON OSCAR Janela de atendimento …" at bounding box center [370, 159] width 741 height 319
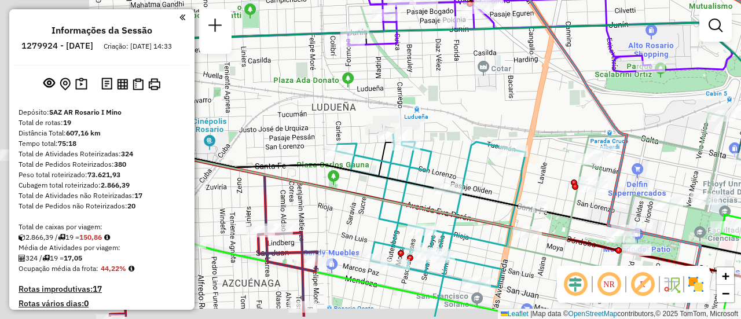
drag, startPoint x: 375, startPoint y: 135, endPoint x: 528, endPoint y: 101, distance: 157.1
click at [528, 101] on div "Rota 11 - Placa AD344QF 0000409322 - BLANCO NELSON OSCAR Janela de atendimento …" at bounding box center [370, 159] width 741 height 319
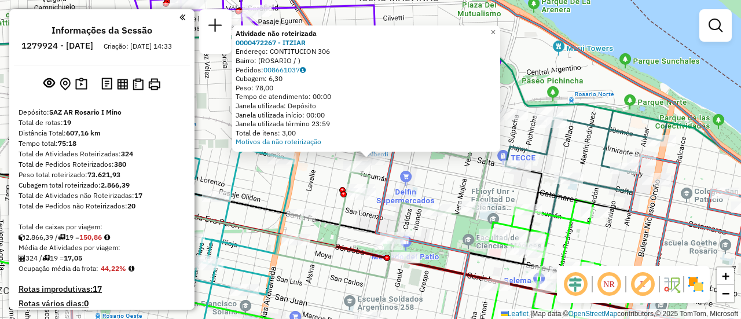
click at [442, 175] on div "Atividade não roteirizada 0000472267 - ITZIAR Endereço: CONTITUCION 306 Bairro:…" at bounding box center [370, 159] width 741 height 319
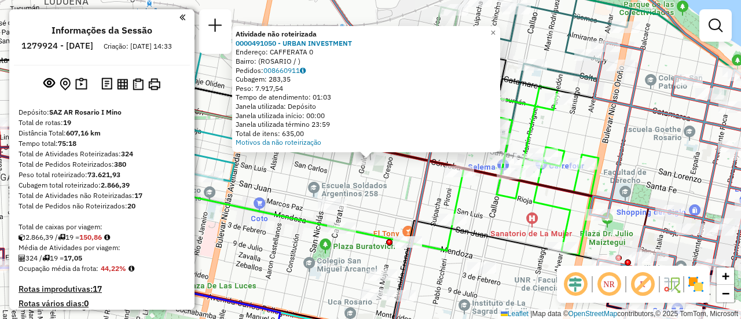
click at [388, 207] on div "Atividade não roteirizada 0000491050 - URBAN INVESTMENT Endereço: CAFFERATA 0 B…" at bounding box center [370, 159] width 741 height 319
click at [370, 190] on div "Atividade não roteirizada 0000491050 - URBAN INVESTMENT Endereço: CAFFERATA 0 B…" at bounding box center [370, 159] width 741 height 319
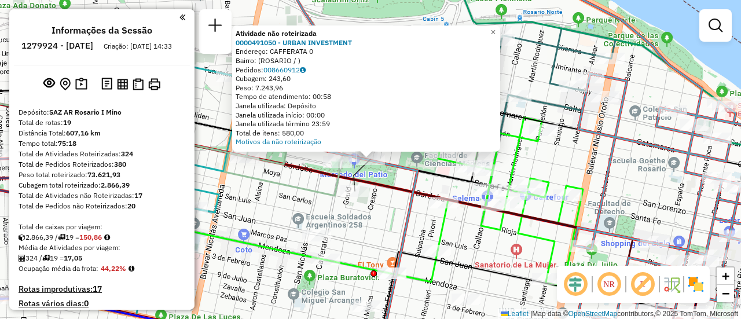
click at [325, 190] on icon at bounding box center [334, 116] width 218 height 157
select select "**********"
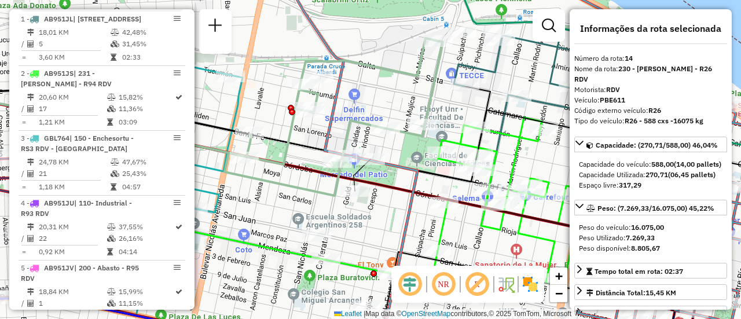
scroll to position [1327, 0]
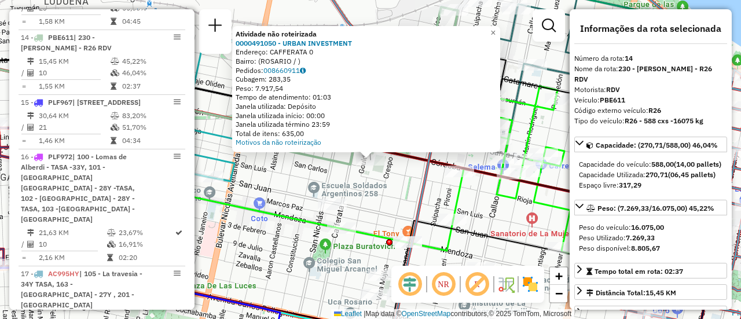
click at [319, 188] on div "Atividade não roteirizada 0000491050 - URBAN INVESTMENT Endereço: CAFFERATA 0 B…" at bounding box center [370, 159] width 741 height 319
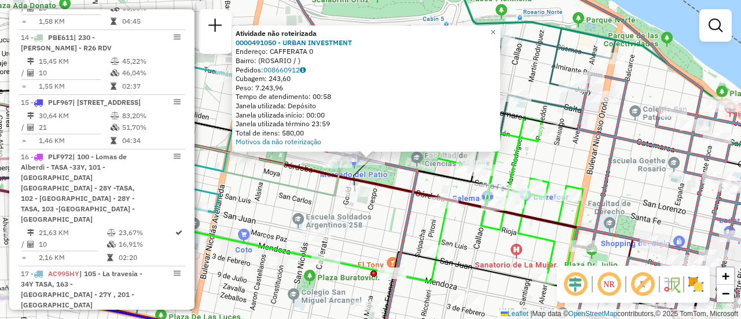
click at [389, 216] on div "Atividade não roteirizada 0000491050 - URBAN INVESTMENT Endereço: CAFFERATA 0 B…" at bounding box center [370, 159] width 741 height 319
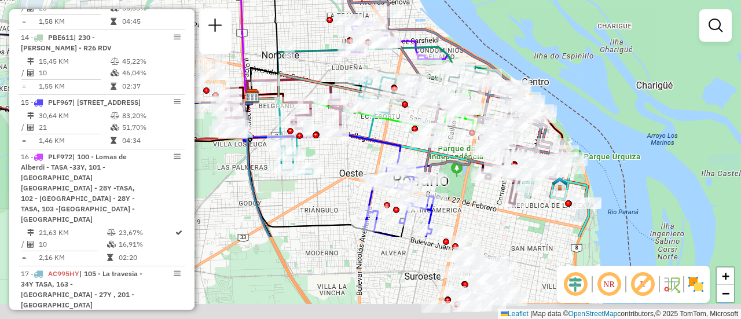
drag, startPoint x: 334, startPoint y: 264, endPoint x: 361, endPoint y: 139, distance: 127.8
click at [361, 139] on div "Janela de atendimento Grade de atendimento Capacidade Transportadoras Veículos …" at bounding box center [370, 159] width 741 height 319
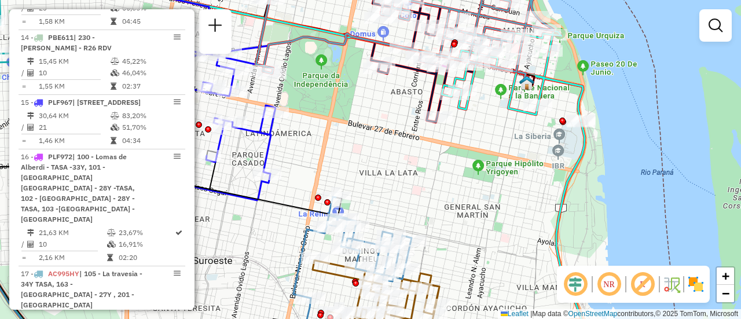
drag, startPoint x: 345, startPoint y: 160, endPoint x: 448, endPoint y: 237, distance: 128.9
click at [428, 234] on div "Janela de atendimento Grade de atendimento Capacidade Transportadoras Veículos …" at bounding box center [370, 159] width 741 height 319
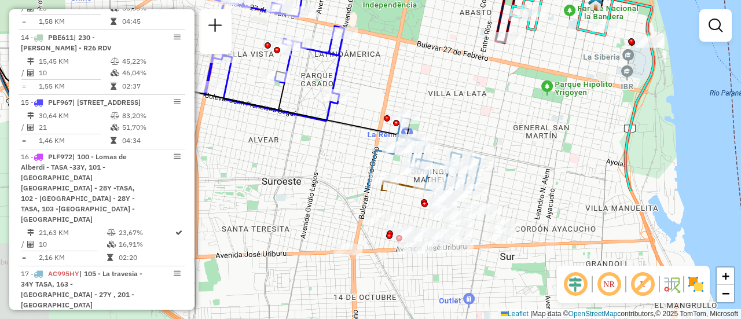
drag, startPoint x: 468, startPoint y: 241, endPoint x: 437, endPoint y: 112, distance: 132.5
click at [437, 112] on div "Janela de atendimento Grade de atendimento Capacidade Transportadoras Veículos …" at bounding box center [370, 159] width 741 height 319
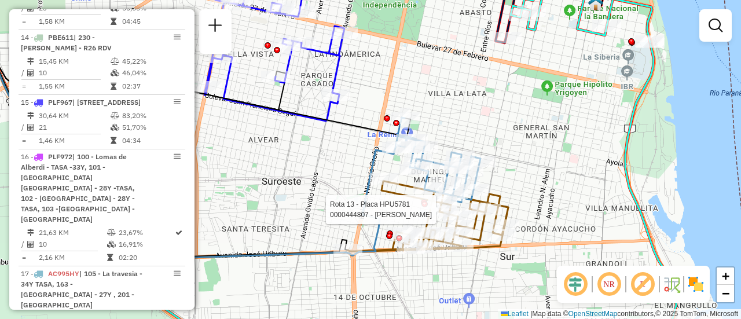
select select "**********"
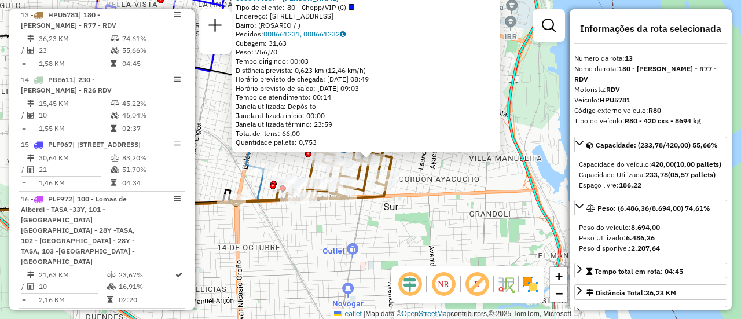
scroll to position [1263, 0]
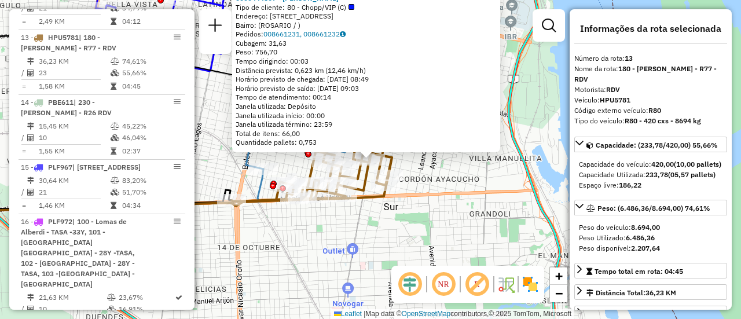
click at [466, 230] on div "0000444807 - ROMERO MARCOS FERNANDO Tipo de cliente: 80 - Chopp/VIP (C) Endereç…" at bounding box center [370, 159] width 741 height 319
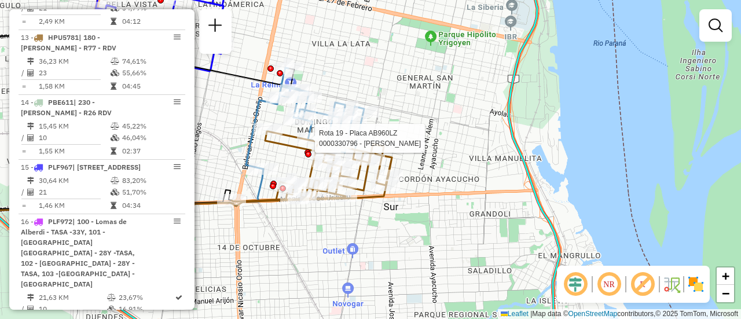
select select "**********"
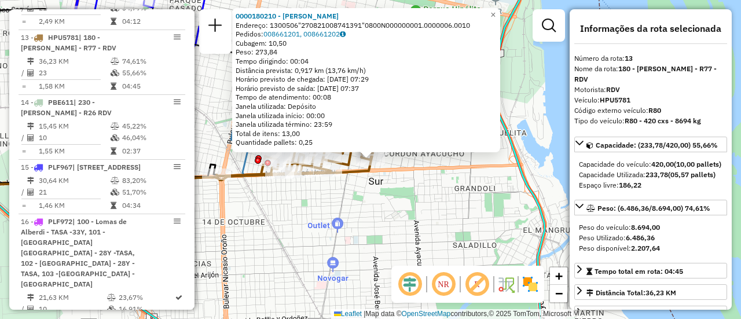
click at [387, 196] on div "0000180210 - LI YUHUA Endereço: 1300506"270821008741391"0800N000000001.0000006.…" at bounding box center [370, 159] width 741 height 319
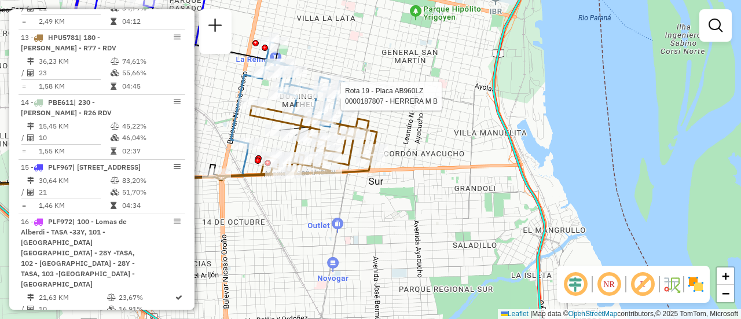
select select "**********"
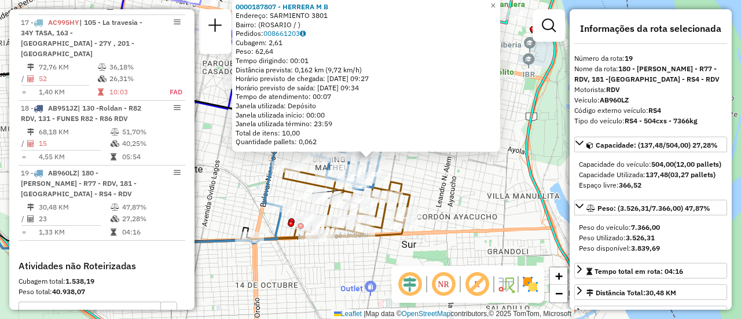
scroll to position [1691, 0]
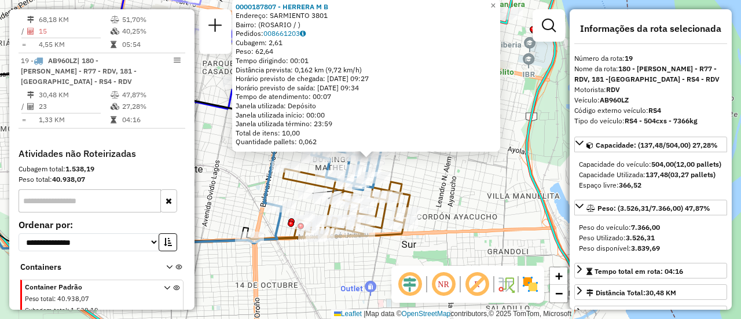
click at [477, 188] on div "0000187807 - HERRERA M B Endereço: SARMIENTO 3801 Bairro: (ROSARIO / ) Pedidos:…" at bounding box center [370, 159] width 741 height 319
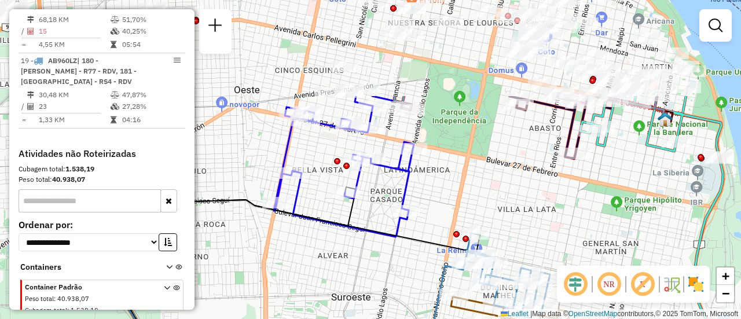
drag, startPoint x: 317, startPoint y: 83, endPoint x: 501, endPoint y: 223, distance: 231.2
click at [501, 223] on div "Janela de atendimento Grade de atendimento Capacidade Transportadoras Veículos …" at bounding box center [370, 159] width 741 height 319
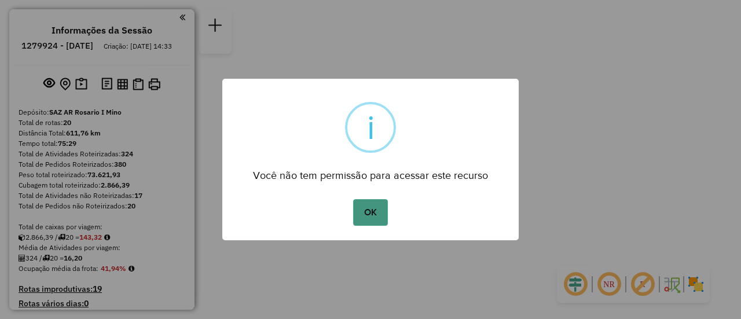
click at [378, 211] on button "OK" at bounding box center [370, 212] width 34 height 27
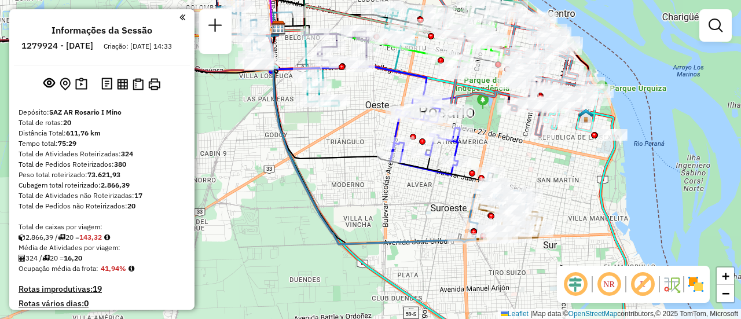
drag, startPoint x: 415, startPoint y: 79, endPoint x: 384, endPoint y: 117, distance: 48.9
click at [384, 89] on icon at bounding box center [347, 58] width 157 height 61
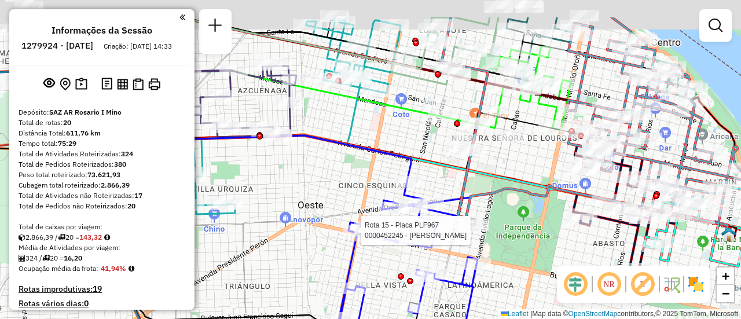
drag, startPoint x: 396, startPoint y: 71, endPoint x: 395, endPoint y: 168, distance: 97.8
click at [395, 168] on div "Rota 15 - Placa PLF967 0000452245 - AGUILAR CYNTHIA MARIA JOSE Janela de atendi…" at bounding box center [370, 159] width 741 height 319
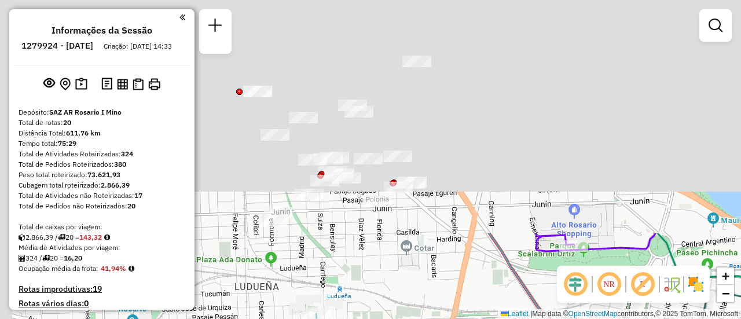
drag, startPoint x: 454, startPoint y: 40, endPoint x: 575, endPoint y: 307, distance: 293.2
click at [574, 307] on div "Rota 15 - Placa PLF967 0000452245 - AGUILAR CYNTHIA MARIA JOSE Janela de atendi…" at bounding box center [370, 159] width 741 height 319
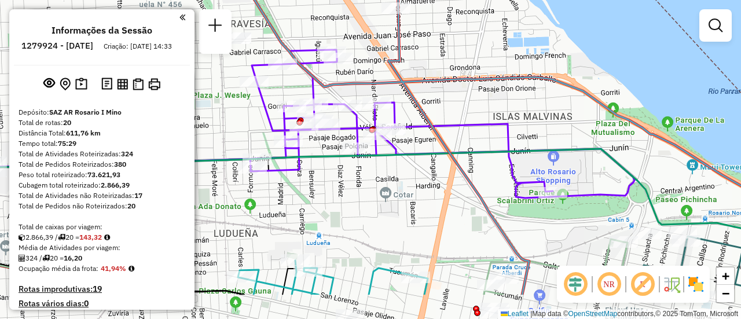
drag, startPoint x: 433, startPoint y: 270, endPoint x: 371, endPoint y: 139, distance: 144.2
click at [371, 140] on div "Rota 15 - Placa PLF967 0000452245 - AGUILAR CYNTHIA MARIA JOSE Janela de atendi…" at bounding box center [370, 159] width 741 height 319
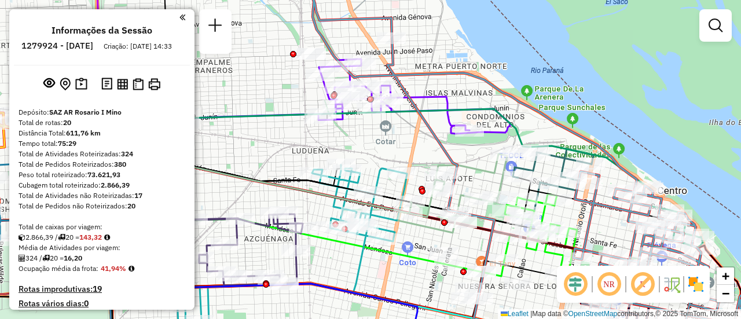
click at [486, 160] on div "Rota 15 - Placa PLF967 0000452245 - AGUILAR CYNTHIA MARIA JOSE Janela de atendi…" at bounding box center [370, 159] width 741 height 319
click at [717, 27] on em at bounding box center [715, 26] width 14 height 14
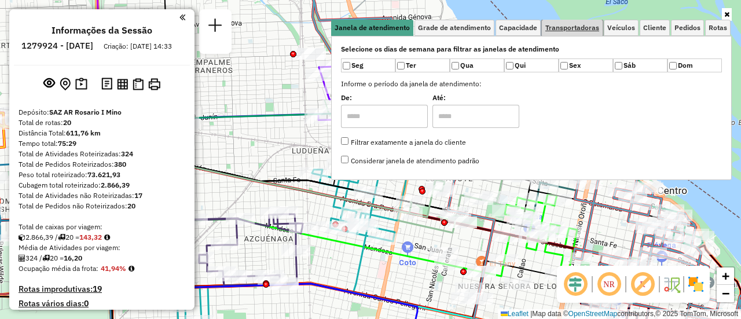
click at [573, 25] on span "Transportadoras" at bounding box center [572, 27] width 54 height 7
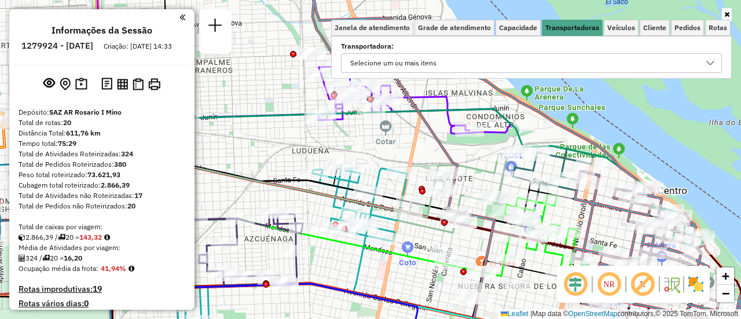
click at [706, 62] on icon at bounding box center [709, 62] width 9 height 9
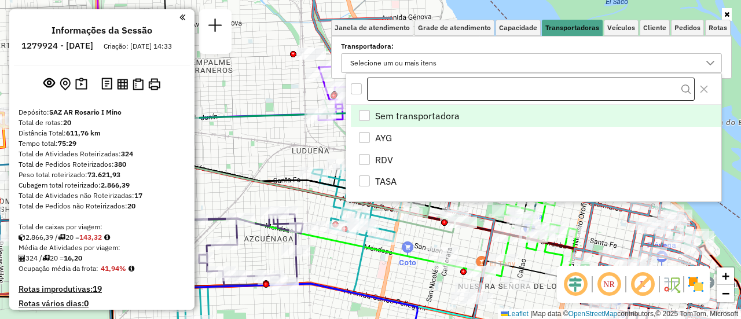
scroll to position [7, 40]
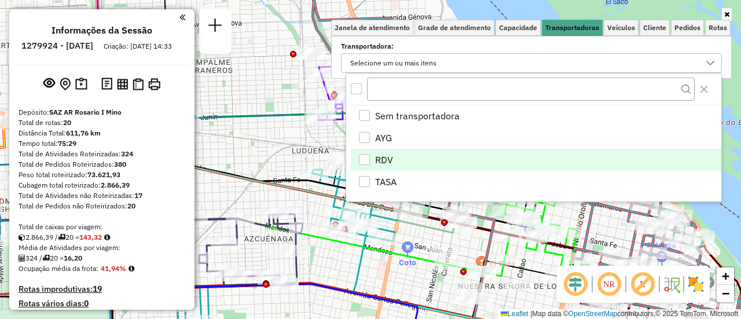
click at [363, 159] on div "RDV" at bounding box center [364, 159] width 11 height 11
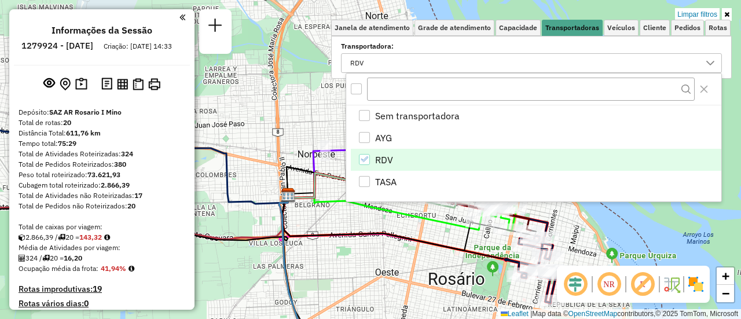
drag, startPoint x: 315, startPoint y: 220, endPoint x: 386, endPoint y: 202, distance: 73.0
click at [386, 202] on body "Aplicando filtros Pop-up bloqueado! Seu navegador bloqueou automáticamente a ab…" at bounding box center [370, 159] width 741 height 319
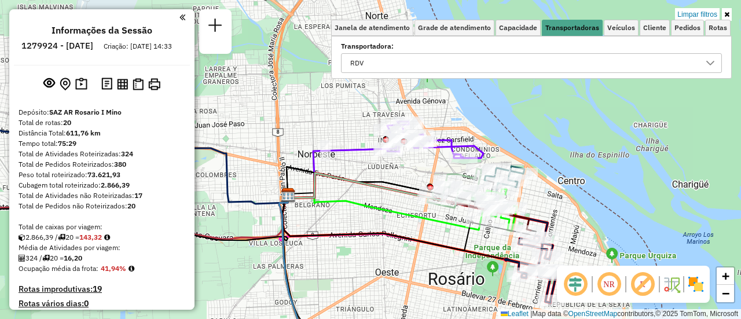
click at [372, 219] on div "Limpar filtros Janela de atendimento Grade de atendimento Capacidade Transporta…" at bounding box center [370, 159] width 741 height 319
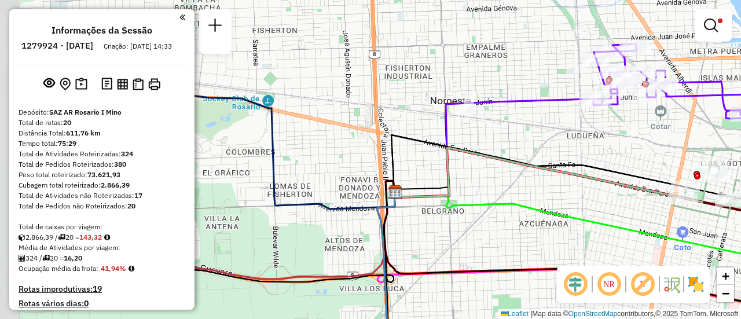
drag, startPoint x: 385, startPoint y: 157, endPoint x: 595, endPoint y: 147, distance: 210.9
click at [593, 148] on div "Limpar filtros Janela de atendimento Grade de atendimento Capacidade Transporta…" at bounding box center [370, 159] width 741 height 319
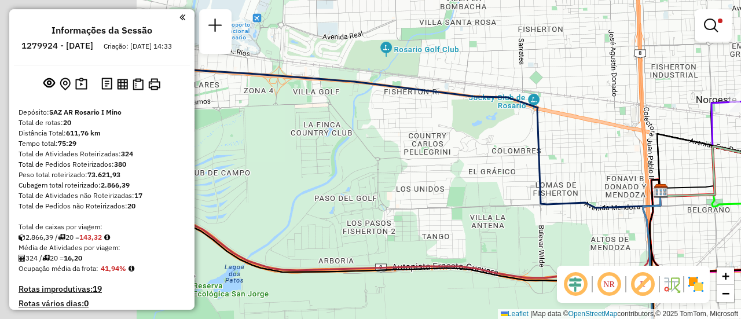
drag, startPoint x: 395, startPoint y: 150, endPoint x: 740, endPoint y: 153, distance: 344.9
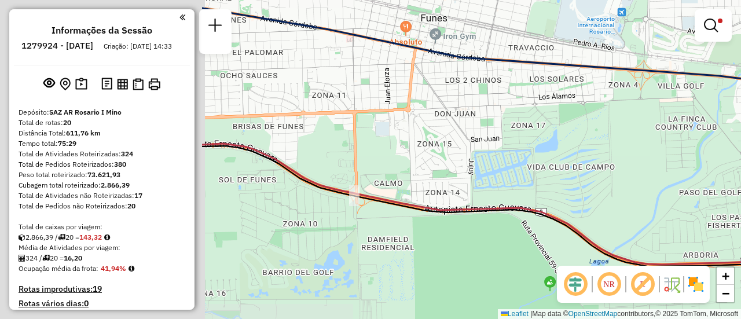
drag, startPoint x: 464, startPoint y: 174, endPoint x: 740, endPoint y: 166, distance: 276.1
click at [740, 166] on div "Limpar filtros Janela de atendimento Grade de atendimento Capacidade Transporta…" at bounding box center [370, 159] width 741 height 319
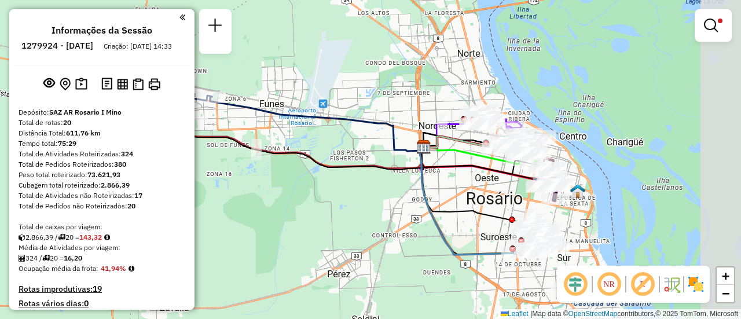
drag, startPoint x: 487, startPoint y: 91, endPoint x: 284, endPoint y: 113, distance: 204.4
click at [281, 103] on div "Limpar filtros Janela de atendimento Grade de atendimento Capacidade Transporta…" at bounding box center [370, 159] width 741 height 319
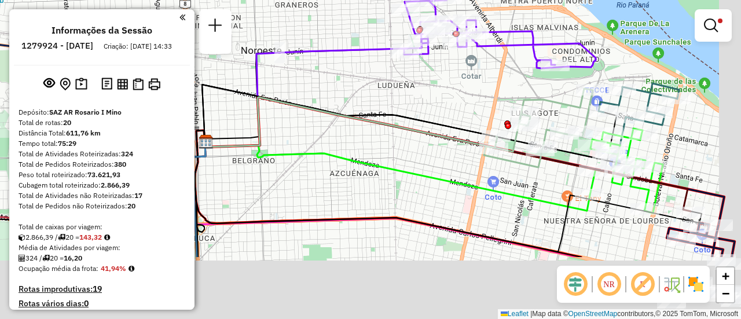
drag, startPoint x: 528, startPoint y: 186, endPoint x: 400, endPoint y: 49, distance: 187.5
click at [401, 50] on div "Limpar filtros Janela de atendimento Grade de atendimento Capacidade Transporta…" at bounding box center [370, 159] width 741 height 319
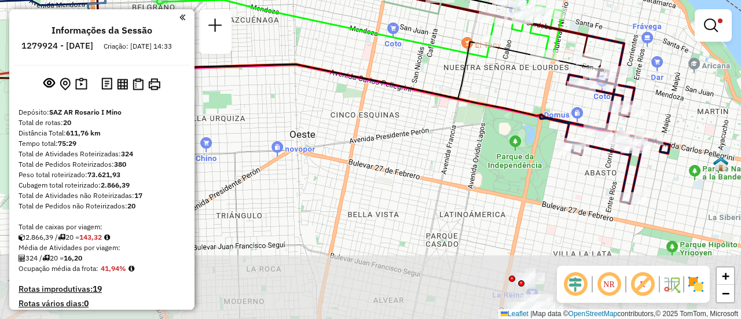
drag, startPoint x: 687, startPoint y: 173, endPoint x: 645, endPoint y: 43, distance: 136.3
click at [645, 43] on div "Limpar filtros Janela de atendimento Grade de atendimento Capacidade Transporta…" at bounding box center [370, 159] width 741 height 319
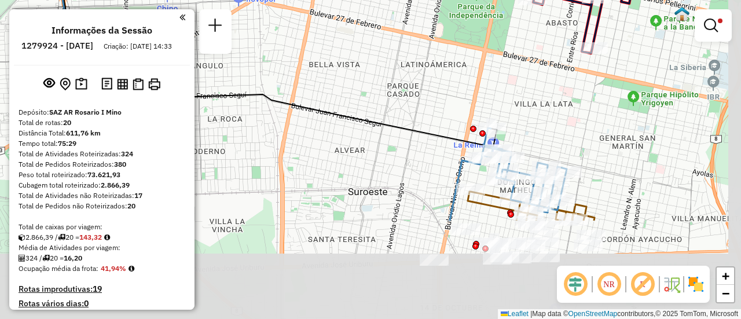
drag, startPoint x: 605, startPoint y: 220, endPoint x: 568, endPoint y: 32, distance: 191.1
click at [568, 32] on div "Limpar filtros Janela de atendimento Grade de atendimento Capacidade Transporta…" at bounding box center [370, 159] width 741 height 319
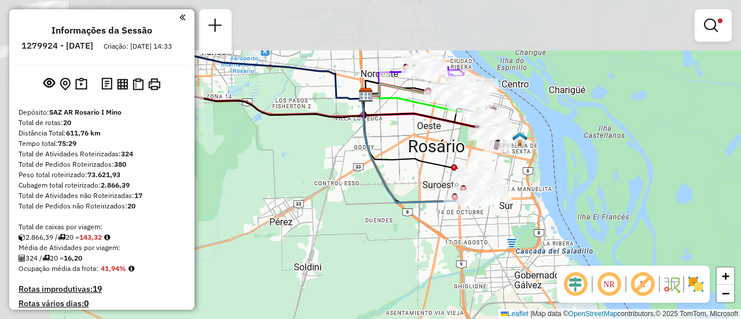
drag, startPoint x: 362, startPoint y: 87, endPoint x: 445, endPoint y: 156, distance: 108.5
click at [445, 155] on div "Limpar filtros Janela de atendimento Grade de atendimento Capacidade Transporta…" at bounding box center [370, 159] width 741 height 319
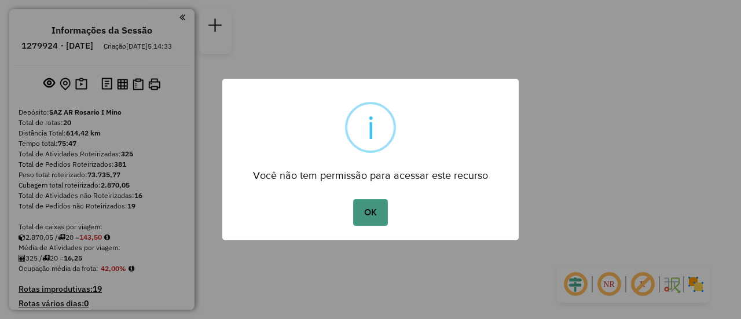
click at [374, 205] on button "OK" at bounding box center [370, 212] width 34 height 27
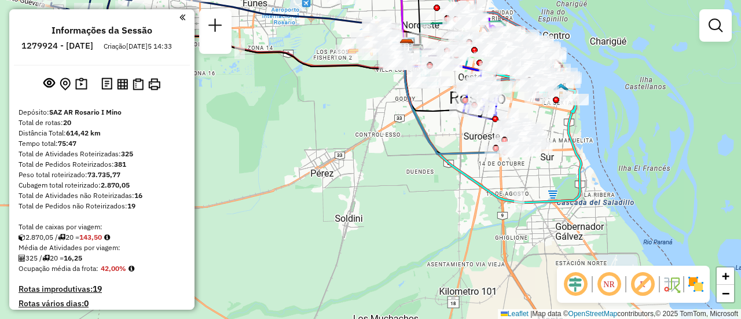
drag, startPoint x: 377, startPoint y: 121, endPoint x: 363, endPoint y: 222, distance: 102.2
click at [363, 224] on div "Janela de atendimento Grade de atendimento Capacidade Transportadoras Veículos …" at bounding box center [370, 159] width 741 height 319
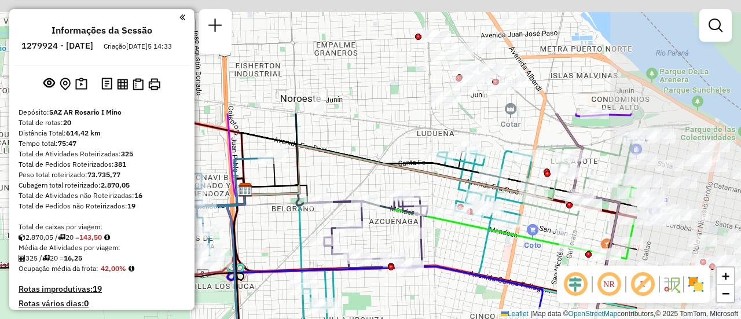
drag, startPoint x: 528, startPoint y: 30, endPoint x: 511, endPoint y: 166, distance: 136.5
click at [327, 211] on div "Janela de atendimento Grade de atendimento Capacidade Transportadoras Veículos …" at bounding box center [370, 159] width 741 height 319
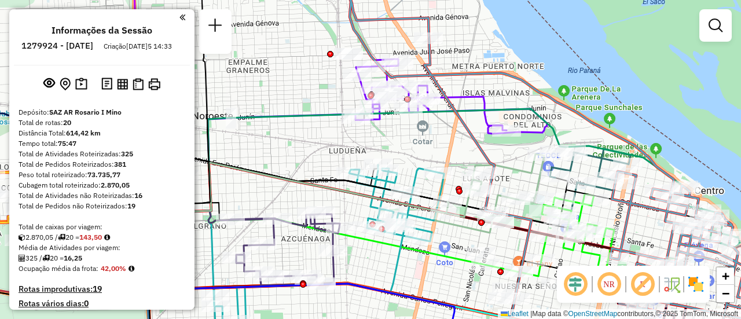
drag, startPoint x: 462, startPoint y: 154, endPoint x: 453, endPoint y: 145, distance: 12.7
click at [453, 145] on div "Janela de atendimento Grade de atendimento Capacidade Transportadoras Veículos …" at bounding box center [370, 159] width 741 height 319
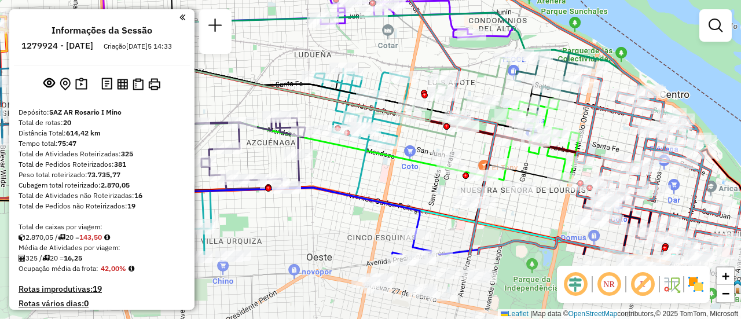
drag, startPoint x: 636, startPoint y: 220, endPoint x: 581, endPoint y: 78, distance: 152.6
click at [583, 83] on div "Janela de atendimento Grade de atendimento Capacidade Transportadoras Veículos …" at bounding box center [370, 159] width 741 height 319
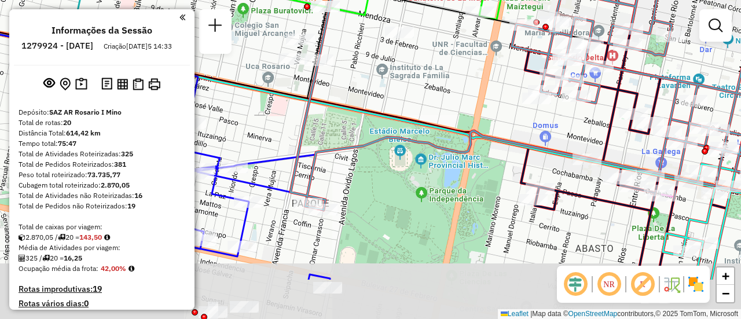
drag, startPoint x: 624, startPoint y: 209, endPoint x: 528, endPoint y: 111, distance: 137.9
click at [528, 111] on div "Janela de atendimento Grade de atendimento Capacidade Transportadoras Veículos …" at bounding box center [370, 159] width 741 height 319
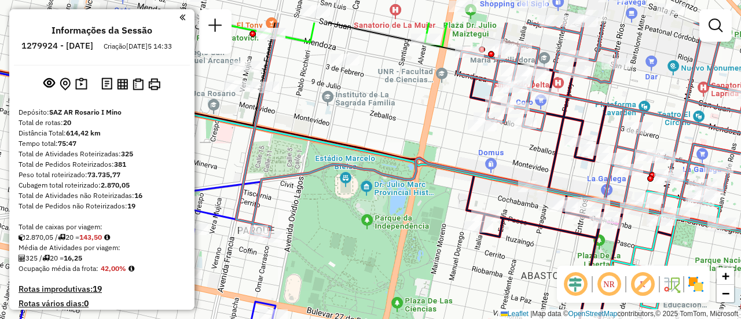
drag, startPoint x: 578, startPoint y: 73, endPoint x: 564, endPoint y: 127, distance: 56.0
click at [564, 127] on icon at bounding box center [545, 201] width 260 height 268
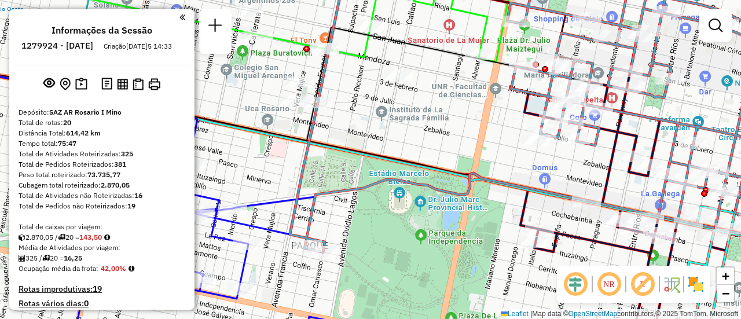
drag, startPoint x: 476, startPoint y: 155, endPoint x: 553, endPoint y: 179, distance: 81.3
click at [553, 179] on div "Janela de atendimento Grade de atendimento Capacidade Transportadoras Veículos …" at bounding box center [370, 159] width 741 height 319
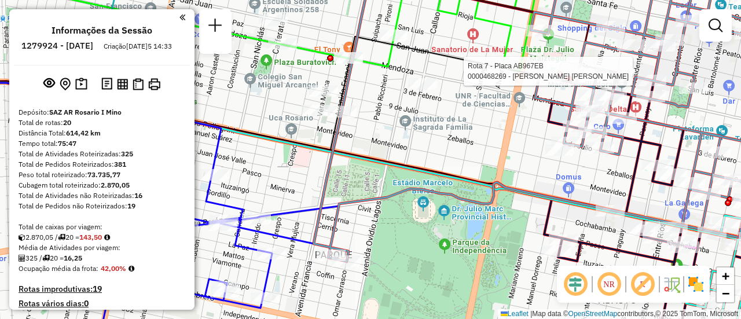
select select "**********"
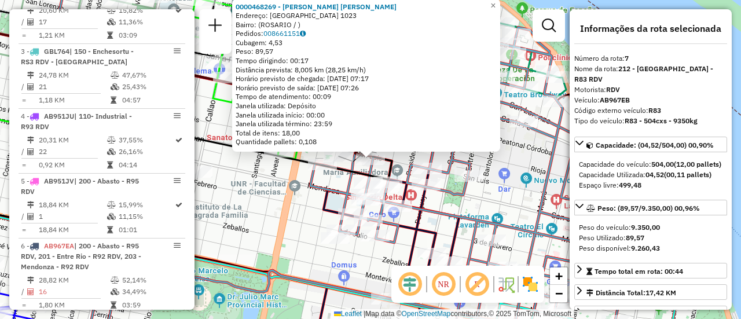
scroll to position [811, 0]
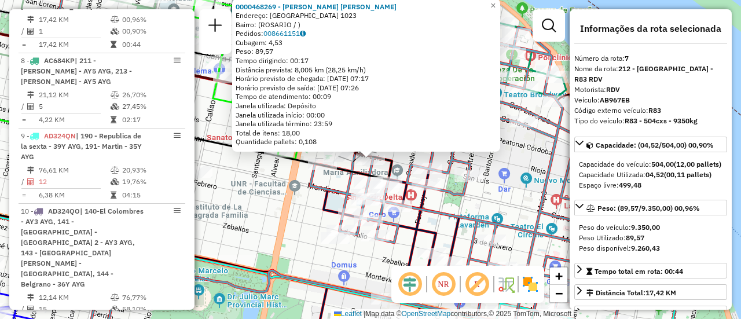
click at [510, 193] on div "0000468269 - Sanchez Oralys Araceliz Endereço: ITALIA 1023 Bairro: (ROSARIO / )…" at bounding box center [370, 159] width 741 height 319
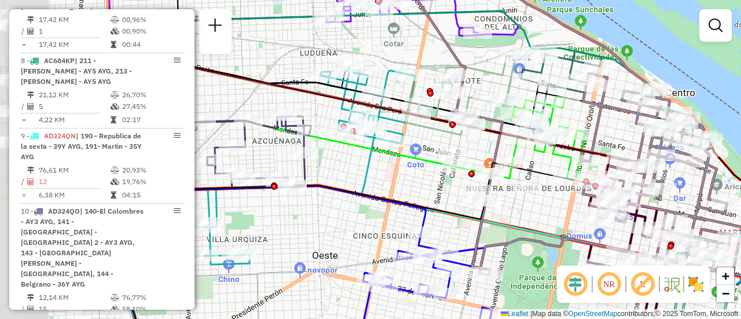
drag, startPoint x: 357, startPoint y: 137, endPoint x: 546, endPoint y: 157, distance: 189.8
click at [545, 157] on icon at bounding box center [548, 138] width 73 height 84
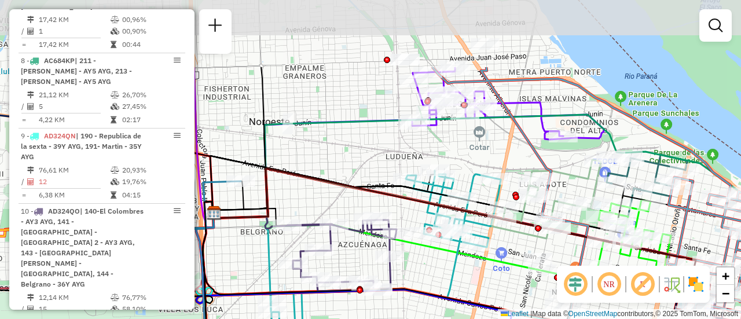
drag, startPoint x: 410, startPoint y: 58, endPoint x: 468, endPoint y: 146, distance: 105.6
click at [468, 146] on div "Janela de atendimento Grade de atendimento Capacidade Transportadoras Veículos …" at bounding box center [370, 159] width 741 height 319
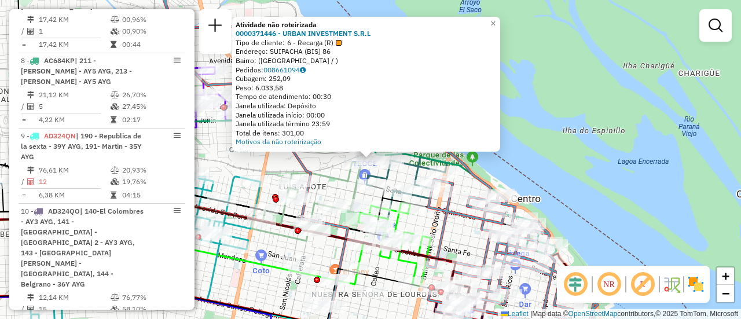
click at [330, 164] on div "Atividade não roteirizada 0000371446 - URBAN INVESTMENT S.R.L Tipo de cliente: …" at bounding box center [370, 159] width 741 height 319
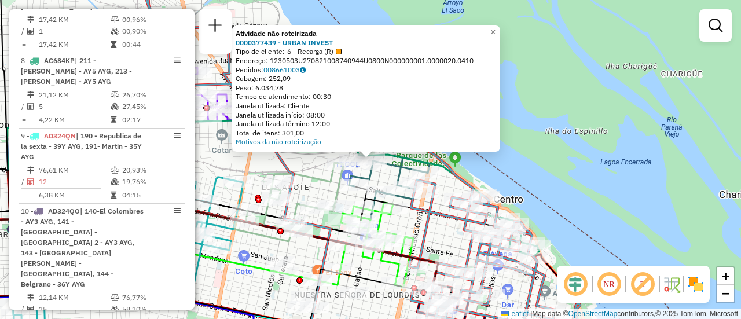
click at [317, 185] on icon at bounding box center [288, 202] width 109 height 79
select select "**********"
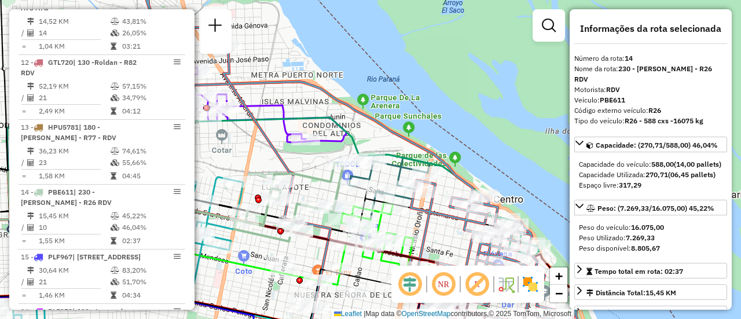
scroll to position [1327, 0]
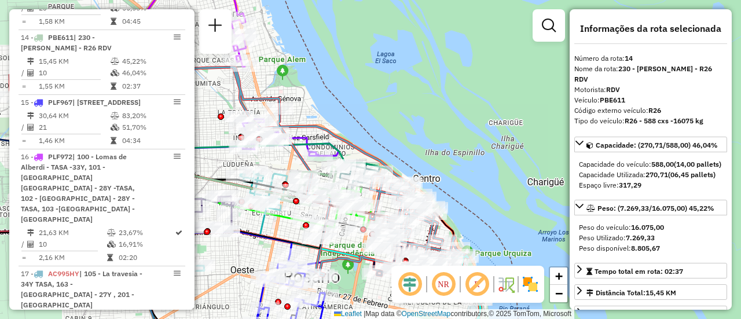
drag, startPoint x: 287, startPoint y: 168, endPoint x: 309, endPoint y: 162, distance: 22.9
click at [297, 162] on div "Janela de atendimento Grade de atendimento Capacidade Transportadoras Veículos …" at bounding box center [370, 159] width 741 height 319
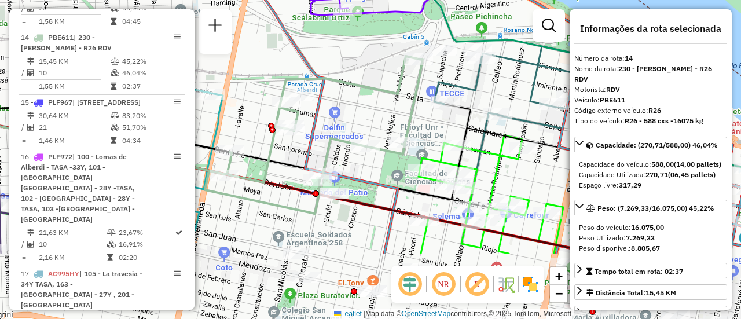
drag, startPoint x: 348, startPoint y: 195, endPoint x: 376, endPoint y: 98, distance: 101.0
click at [376, 98] on div "Janela de atendimento Grade de atendimento Capacidade Transportadoras Veículos …" at bounding box center [370, 159] width 741 height 319
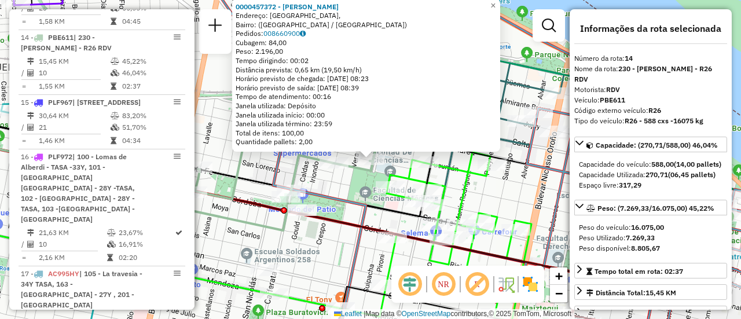
scroll to position [58, 0]
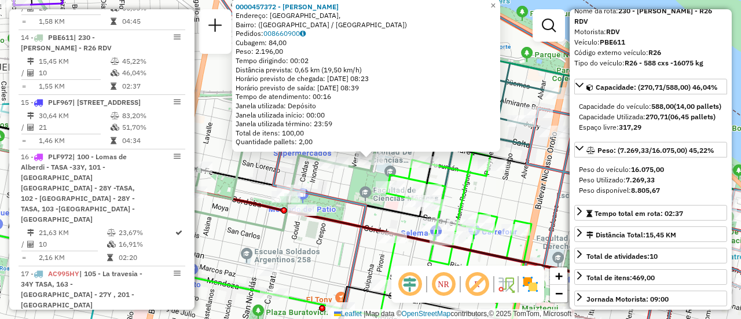
click at [356, 188] on div "0000457372 - RUIZ FRANCO NICOLAS Endereço: Boulevard Rondeau, Bairro: (Rosario …" at bounding box center [370, 159] width 741 height 319
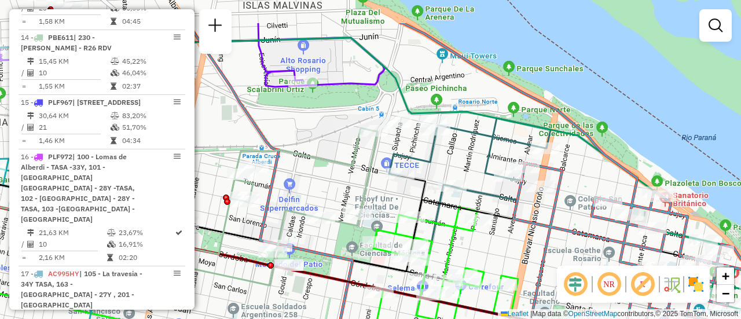
drag, startPoint x: 413, startPoint y: 91, endPoint x: 399, endPoint y: 146, distance: 56.6
click at [399, 146] on div "Janela de atendimento Grade de atendimento Capacidade Transportadoras Veículos …" at bounding box center [370, 159] width 741 height 319
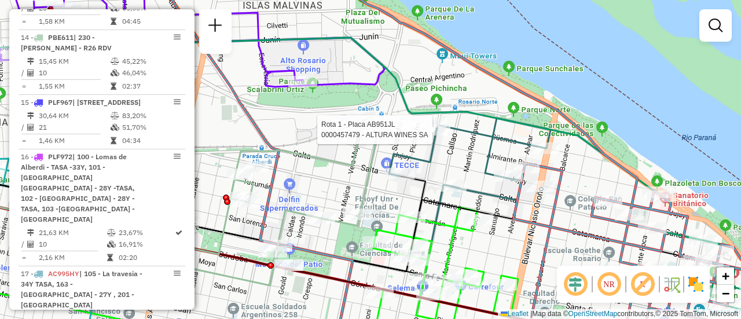
select select "**********"
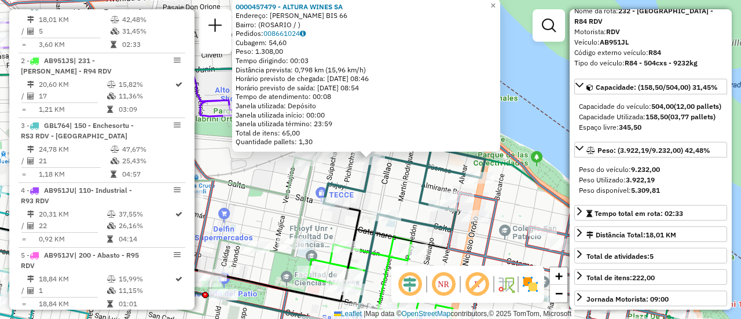
click at [400, 186] on div "0000457479 - ALTURA WINES SA Endereço: OVIDIO LAGOS BIS 66 Bairro: (ROSARIO / )…" at bounding box center [370, 159] width 741 height 319
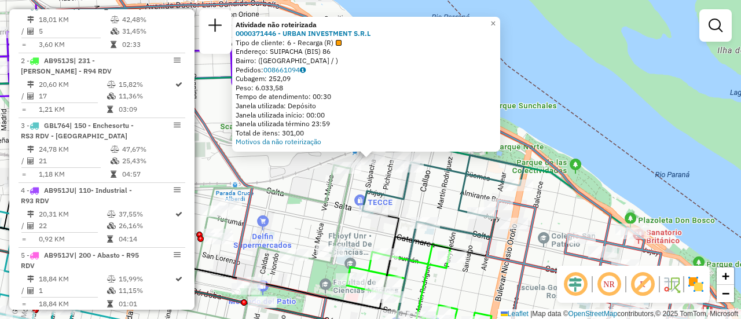
click at [327, 195] on icon at bounding box center [242, 243] width 218 height 157
select select "**********"
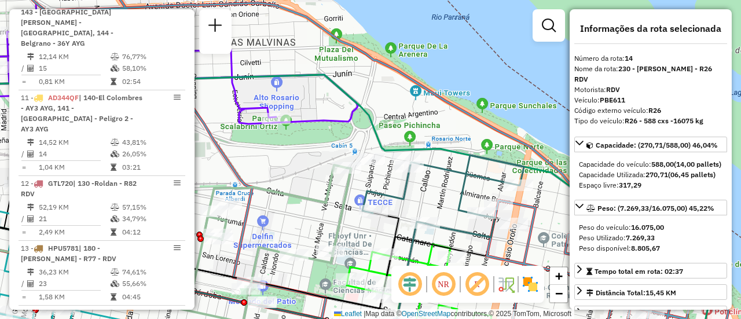
scroll to position [1327, 0]
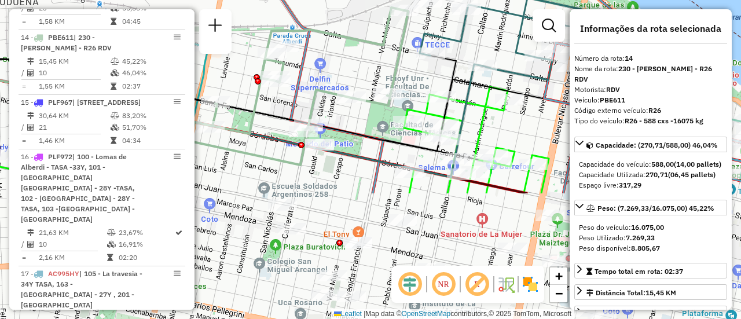
drag, startPoint x: 269, startPoint y: 216, endPoint x: 333, endPoint y: 57, distance: 171.4
click at [327, 58] on div "Janela de atendimento Grade de atendimento Capacidade Transportadoras Veículos …" at bounding box center [370, 159] width 741 height 319
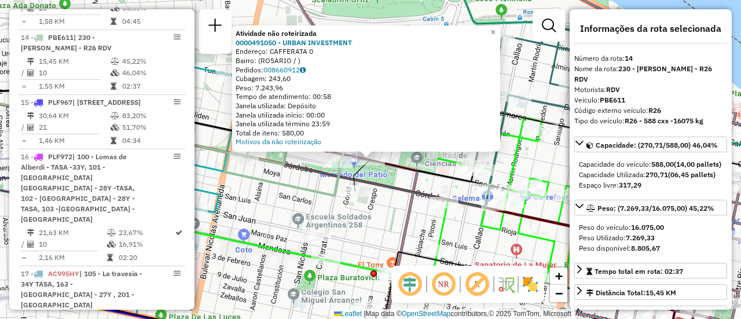
click at [310, 203] on div "Atividade não roteirizada 0000491050 - URBAN INVESTMENT Endereço: CAFFERATA 0 B…" at bounding box center [370, 159] width 741 height 319
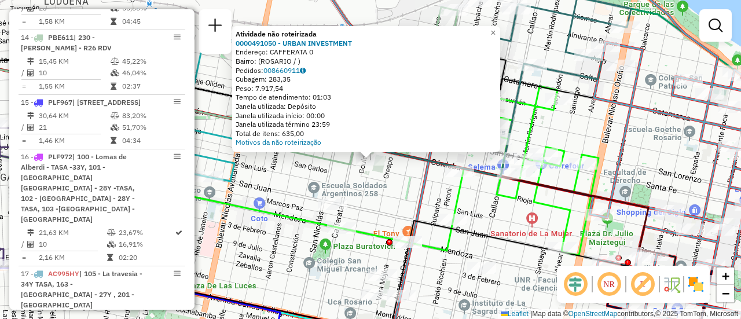
click at [303, 187] on div "Atividade não roteirizada 0000491050 - URBAN INVESTMENT Endereço: CAFFERATA 0 B…" at bounding box center [370, 159] width 741 height 319
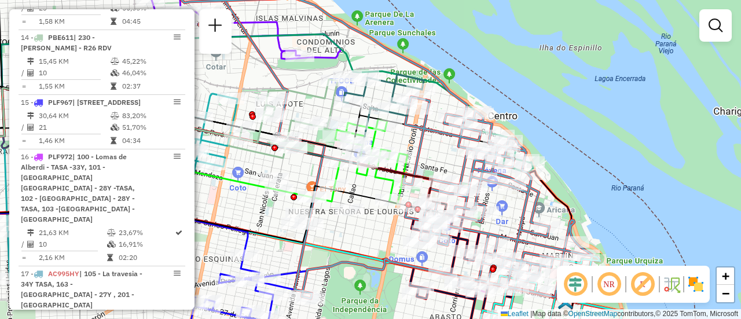
drag, startPoint x: 428, startPoint y: 102, endPoint x: 329, endPoint y: 111, distance: 99.3
click at [321, 108] on div "Janela de atendimento Grade de atendimento Capacidade Transportadoras Veículos …" at bounding box center [370, 159] width 741 height 319
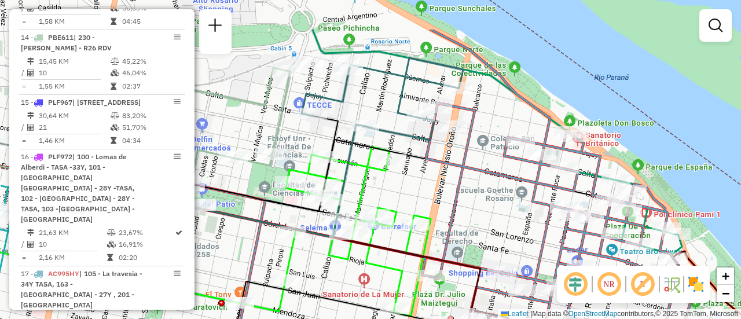
drag, startPoint x: 398, startPoint y: 131, endPoint x: 444, endPoint y: 193, distance: 77.0
click at [444, 193] on div "Janela de atendimento Grade de atendimento Capacidade Transportadoras Veículos …" at bounding box center [370, 159] width 741 height 319
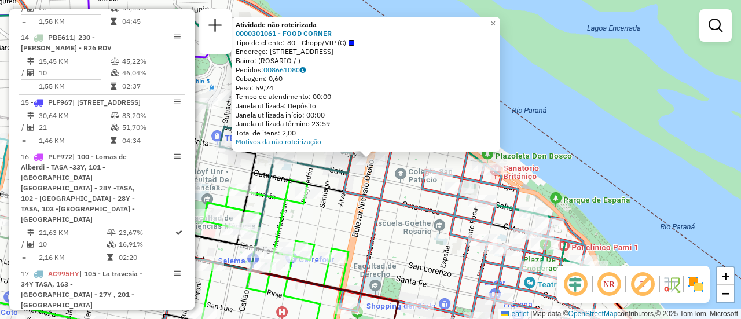
click at [407, 201] on icon at bounding box center [305, 159] width 612 height 383
select select "**********"
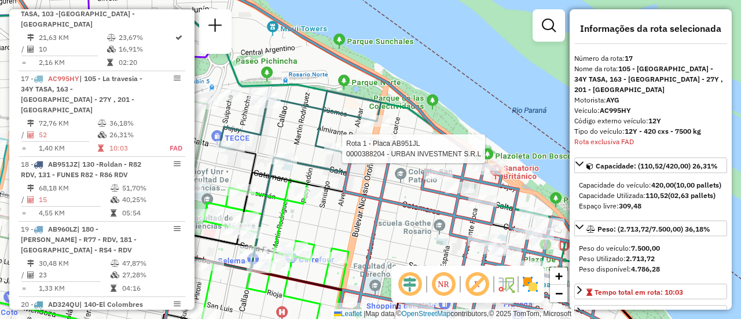
scroll to position [1553, 0]
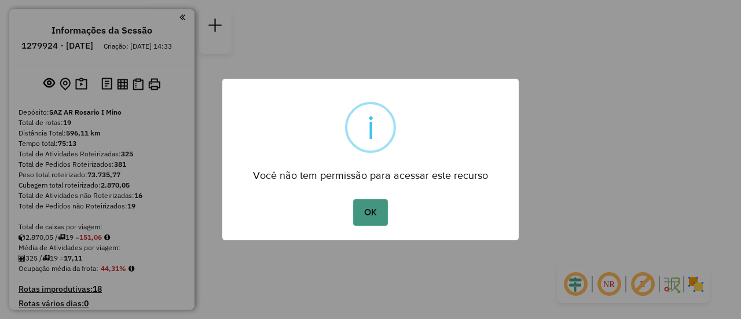
click at [367, 214] on button "OK" at bounding box center [370, 212] width 34 height 27
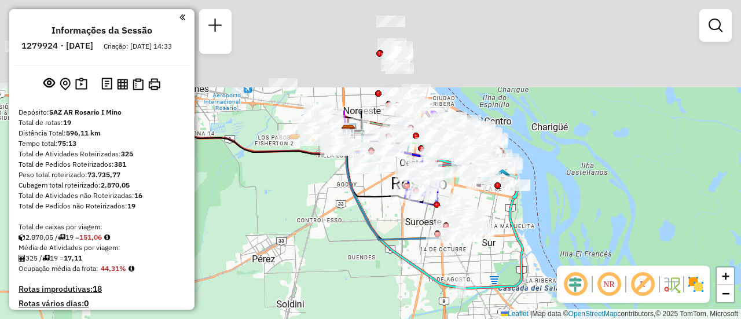
drag, startPoint x: 373, startPoint y: 105, endPoint x: 425, endPoint y: 278, distance: 180.9
click at [425, 290] on div "Janela de atendimento Grade de atendimento Capacidade Transportadoras Veículos …" at bounding box center [370, 159] width 741 height 319
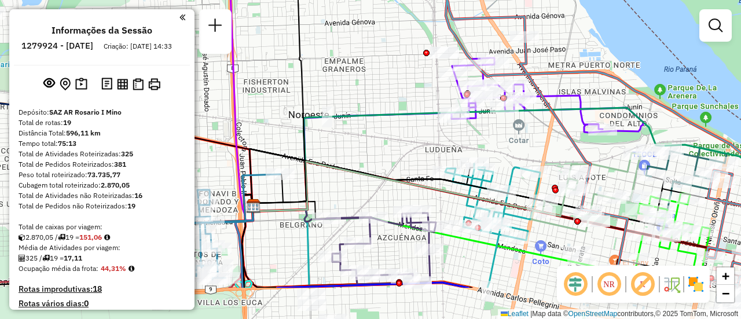
drag, startPoint x: 418, startPoint y: 124, endPoint x: 385, endPoint y: 87, distance: 49.2
click at [388, 90] on div "Janela de atendimento Grade de atendimento Capacidade Transportadoras Veículos …" at bounding box center [370, 159] width 741 height 319
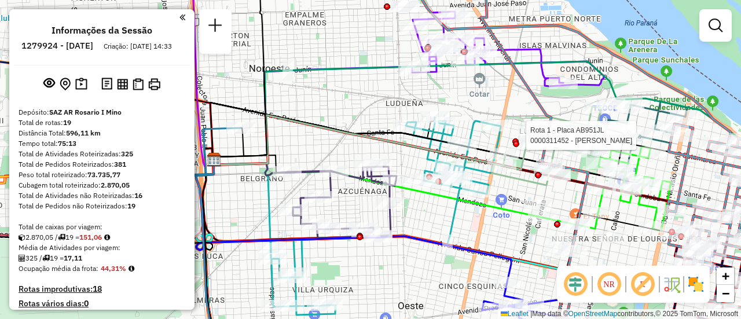
select select "**********"
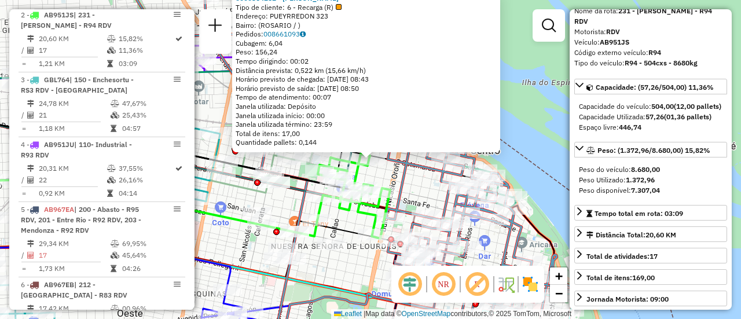
scroll to position [477, 0]
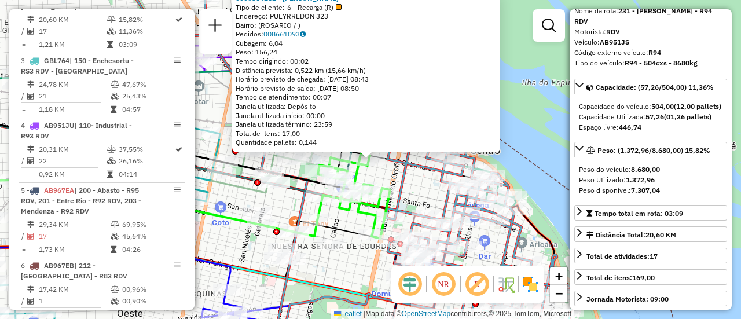
click at [420, 188] on div "0000364252 - WANG CHENG P Tipo de cliente: 6 - Recarga (R) Endereço: PUEYRREDON…" at bounding box center [370, 159] width 741 height 319
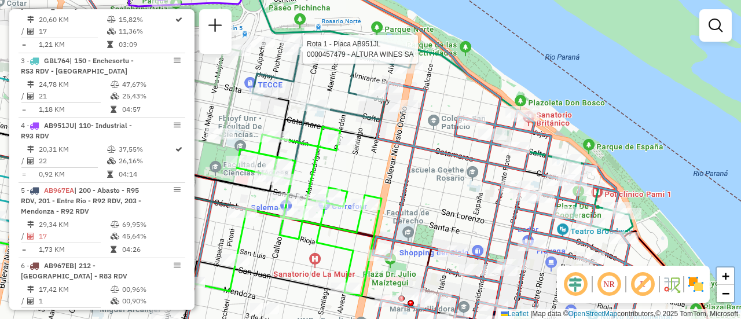
select select "**********"
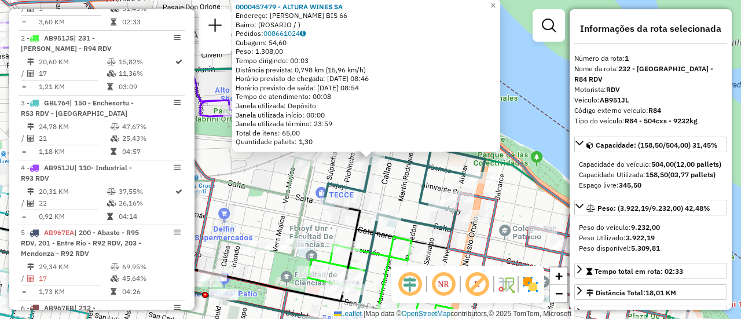
scroll to position [412, 0]
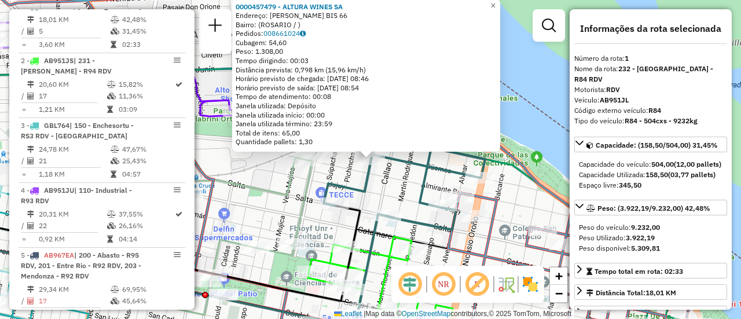
click at [407, 187] on div "0000457479 - ALTURA WINES SA Endereço: OVIDIO LAGOS BIS 66 Bairro: (ROSARIO / )…" at bounding box center [370, 159] width 741 height 319
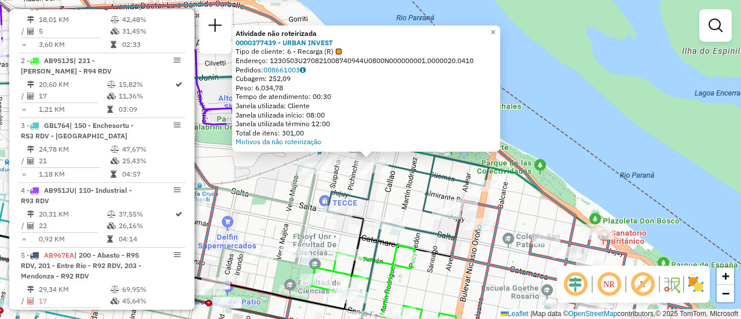
click at [398, 191] on div "Atividade não roteirizada 0000377439 - URBAN INVEST Tipo de cliente: 6 - Recarg…" at bounding box center [370, 159] width 741 height 319
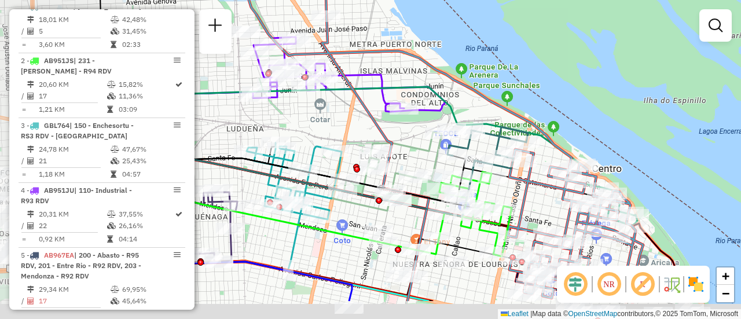
drag, startPoint x: 285, startPoint y: 203, endPoint x: 416, endPoint y: 153, distance: 139.9
click at [416, 153] on icon at bounding box center [387, 171] width 109 height 79
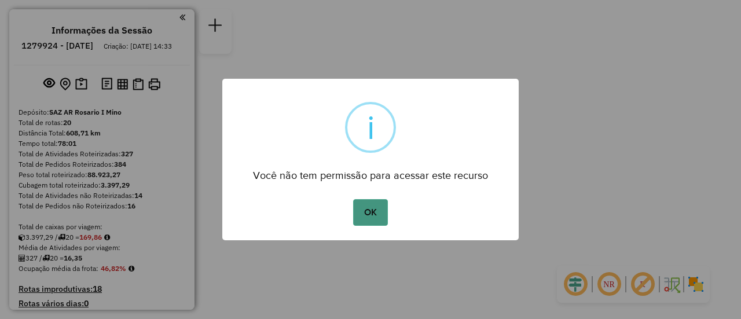
click at [376, 206] on button "OK" at bounding box center [370, 212] width 34 height 27
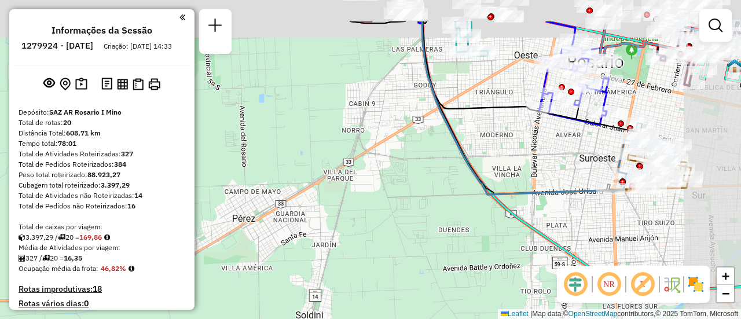
drag, startPoint x: 501, startPoint y: 132, endPoint x: 421, endPoint y: 260, distance: 151.0
click at [422, 194] on icon at bounding box center [524, 107] width 204 height 173
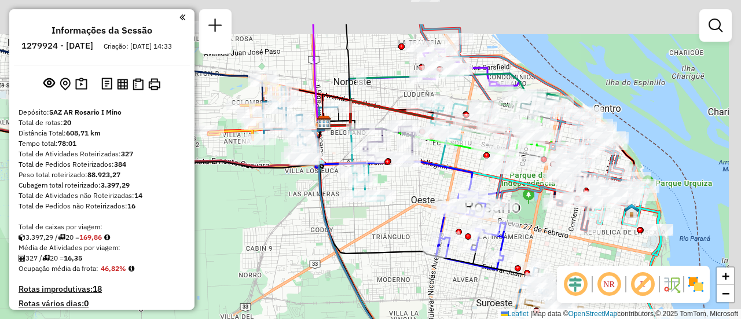
drag, startPoint x: 520, startPoint y: 97, endPoint x: 458, endPoint y: 159, distance: 87.2
click at [458, 157] on icon at bounding box center [419, 140] width 193 height 35
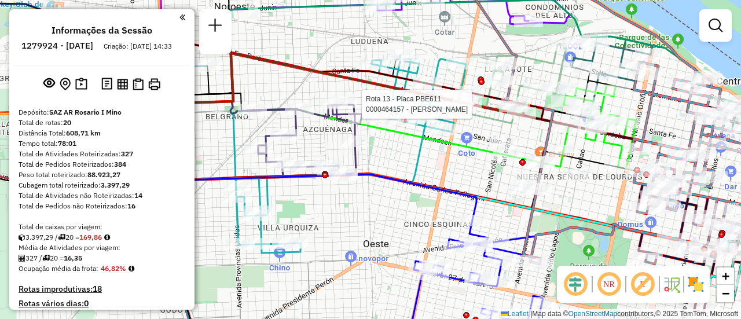
select select "**********"
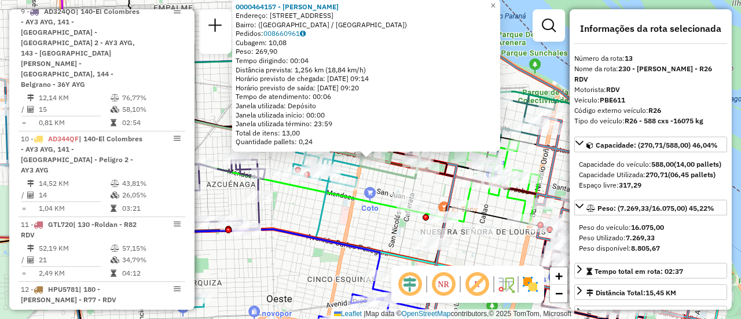
scroll to position [1263, 0]
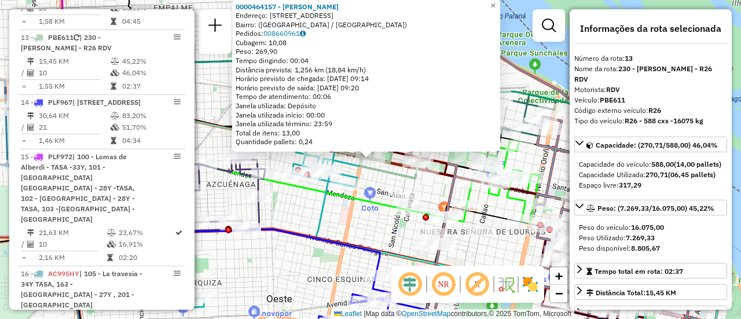
click at [378, 185] on div "0000464157 - [PERSON_NAME]: [STREET_ADDRESS]) Pedidos: 008660961 Cubagem: 10,08…" at bounding box center [370, 159] width 741 height 319
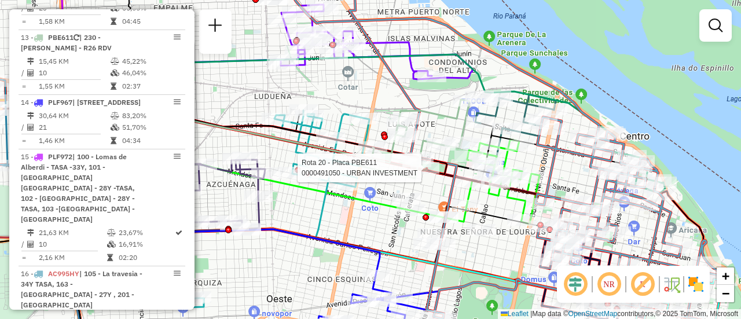
select select "**********"
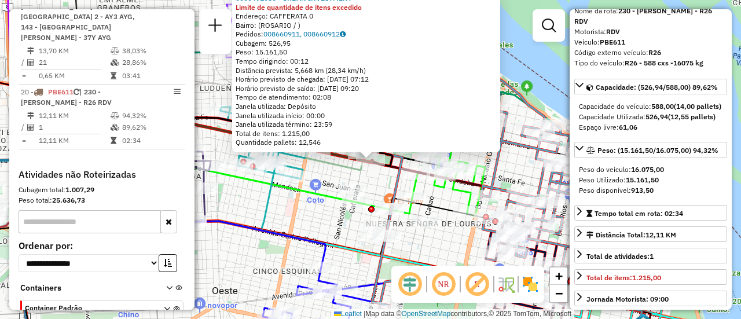
scroll to position [0, 0]
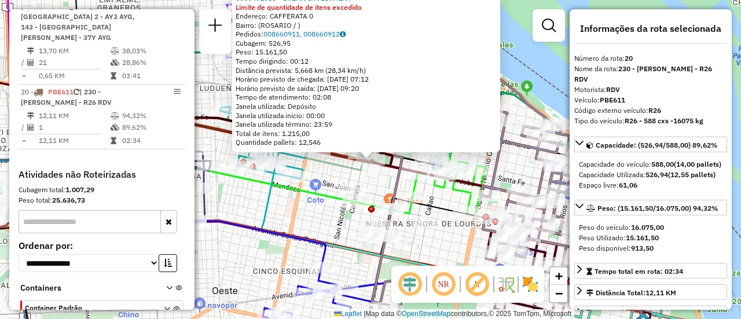
click at [325, 177] on div "0000491050 - URBAN INVESTMENT Limite de quantidade de itens excedido Endereço: …" at bounding box center [370, 159] width 741 height 319
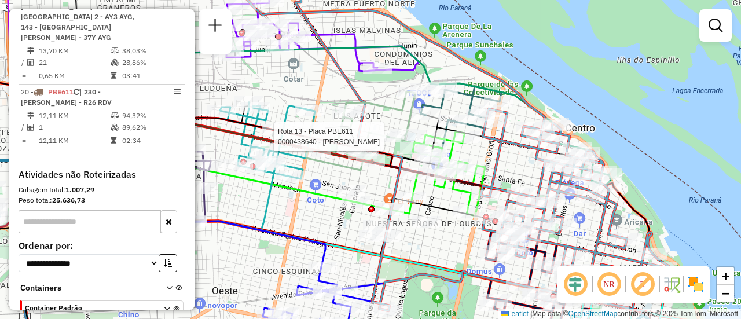
select select "**********"
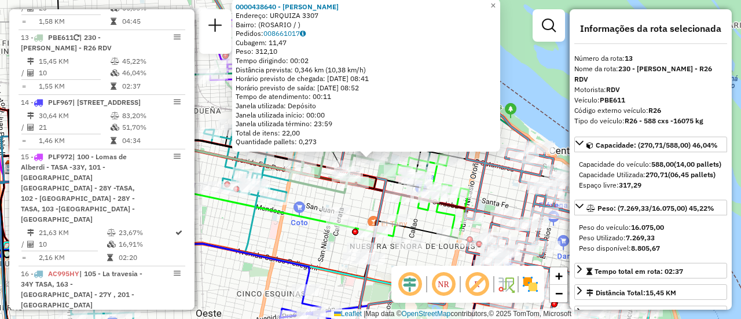
scroll to position [58, 0]
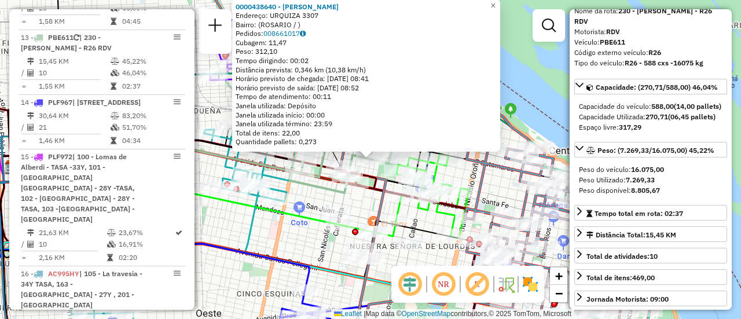
click at [355, 208] on div "0000438640 - [PERSON_NAME] Endereço: URQUIZA 3307 Bairro: ([GEOGRAPHIC_DATA] / …" at bounding box center [370, 159] width 741 height 319
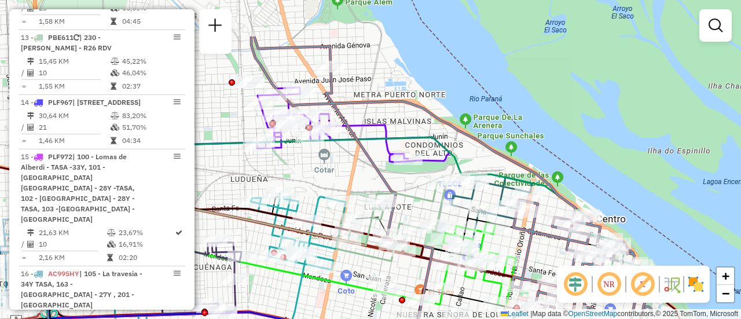
drag, startPoint x: 358, startPoint y: 121, endPoint x: 405, endPoint y: 189, distance: 82.8
click at [405, 189] on icon at bounding box center [391, 221] width 109 height 79
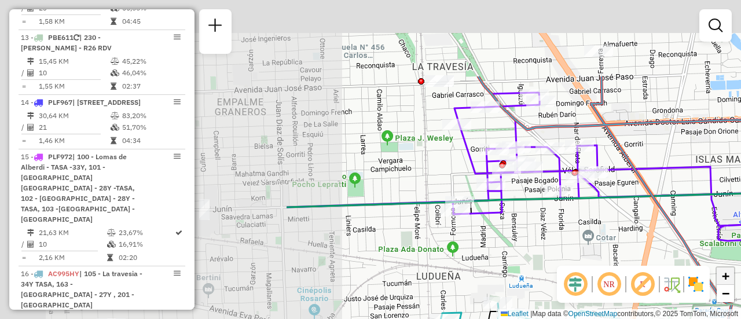
drag, startPoint x: 312, startPoint y: 161, endPoint x: 718, endPoint y: 273, distance: 420.7
click at [721, 273] on div "Janela de atendimento Grade de atendimento Capacidade Transportadoras Veículos …" at bounding box center [370, 159] width 741 height 319
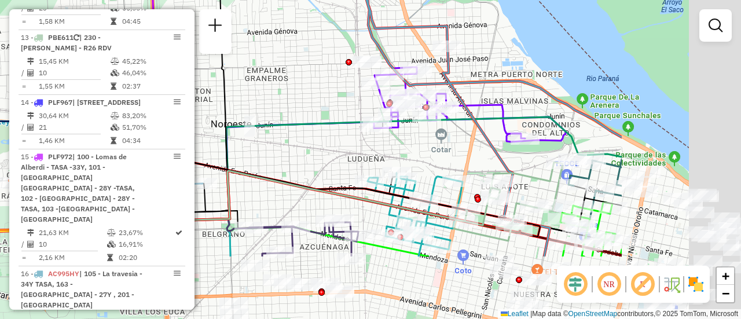
drag, startPoint x: 632, startPoint y: 239, endPoint x: 352, endPoint y: 111, distance: 308.1
click at [353, 111] on div "Janela de atendimento Grade de atendimento Capacidade Transportadoras Veículos …" at bounding box center [370, 159] width 741 height 319
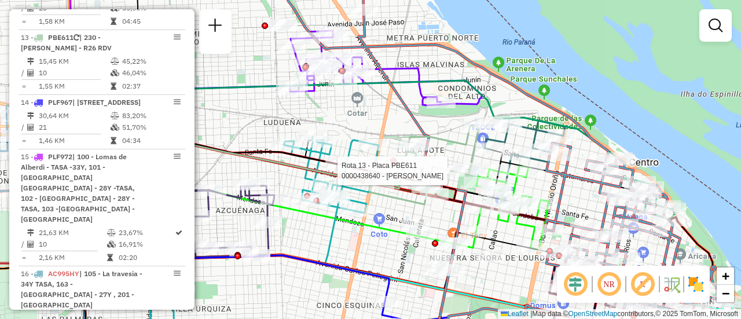
select select "**********"
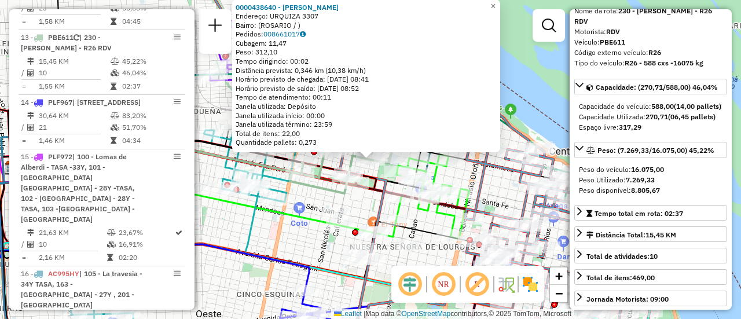
click at [365, 201] on div "0000438640 - [PERSON_NAME] Endereço: URQUIZA 3307 Bairro: ([GEOGRAPHIC_DATA] / …" at bounding box center [370, 159] width 741 height 319
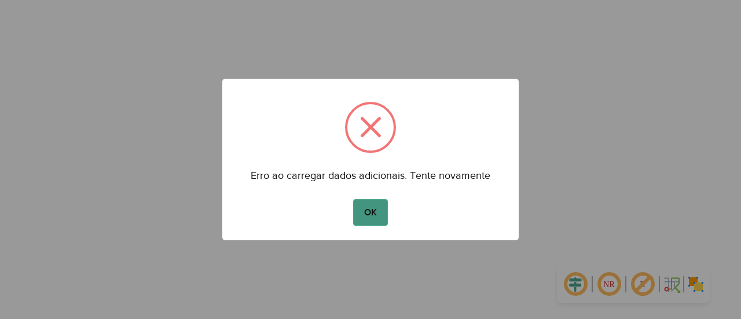
click at [377, 209] on button "OK" at bounding box center [370, 212] width 34 height 27
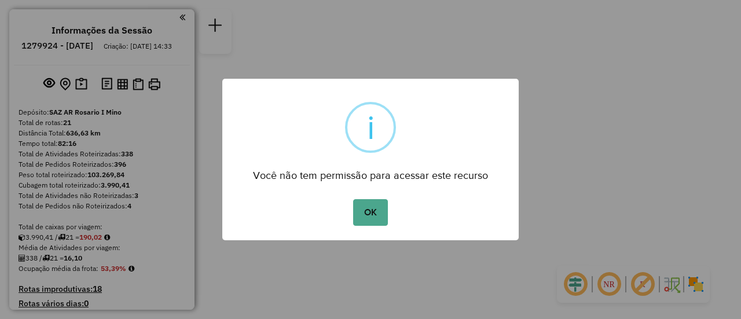
click at [373, 216] on button "OK" at bounding box center [370, 212] width 34 height 27
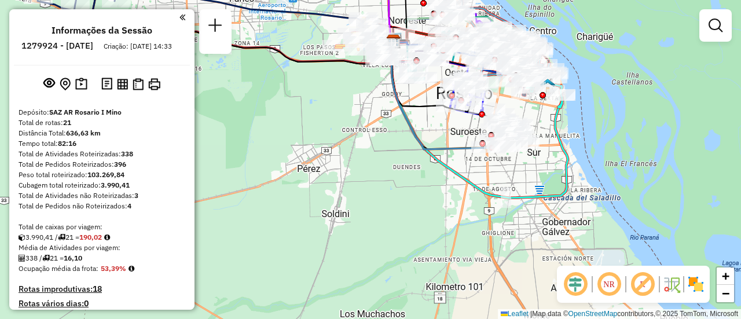
drag, startPoint x: 415, startPoint y: 98, endPoint x: 417, endPoint y: 228, distance: 130.2
click at [417, 228] on div "Janela de atendimento Grade de atendimento Capacidade Transportadoras Veículos …" at bounding box center [370, 159] width 741 height 319
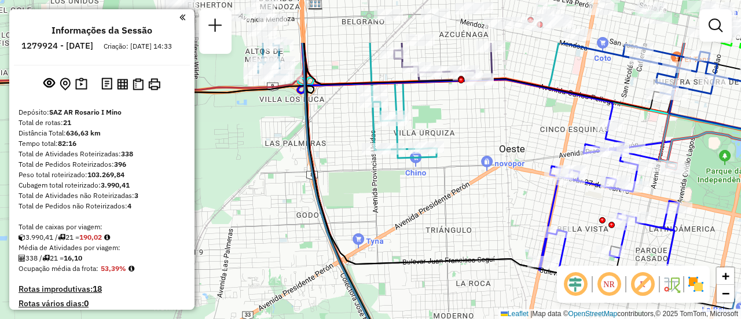
drag, startPoint x: 494, startPoint y: 81, endPoint x: 447, endPoint y: 285, distance: 209.7
click at [447, 285] on div "Janela de atendimento Grade de atendimento Capacidade Transportadoras Veículos …" at bounding box center [370, 159] width 741 height 319
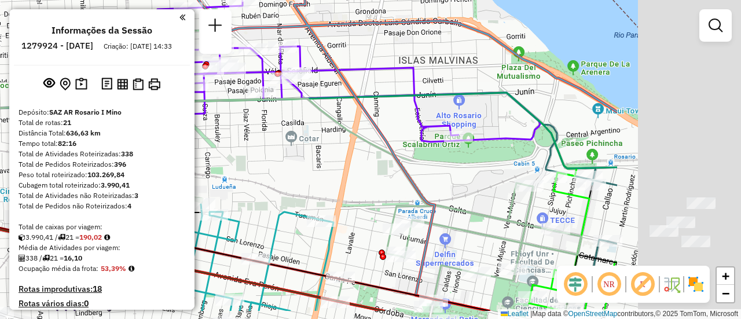
drag, startPoint x: 570, startPoint y: 215, endPoint x: 299, endPoint y: 157, distance: 276.9
click at [299, 157] on div "Rota 3 - Placa GBL764 0000459601 - RODRIGUEZ [PERSON_NAME] de atendimento Grade…" at bounding box center [370, 159] width 741 height 319
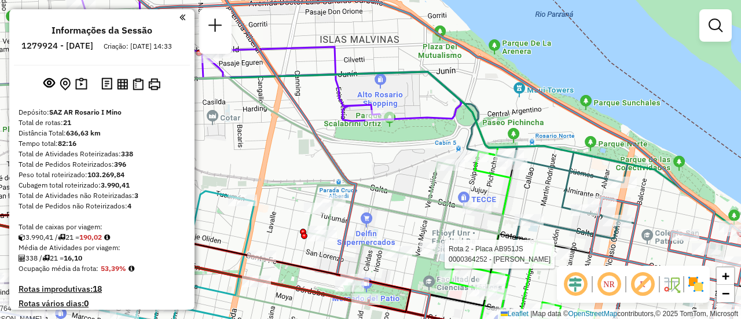
select select "**********"
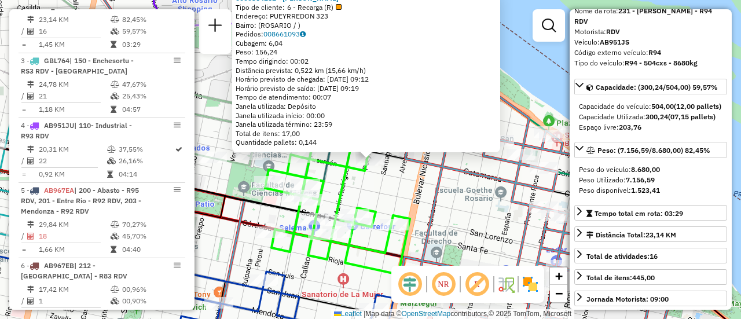
scroll to position [116, 0]
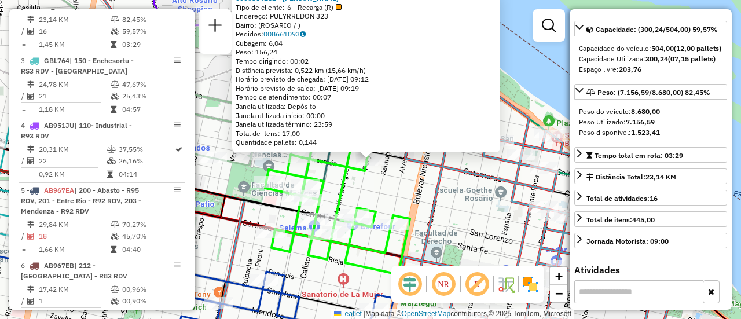
click at [453, 208] on div "0000364252 - WANG CHENG P Tipo de cliente: 6 - Recarga (R) Endereço: PUEYRREDON…" at bounding box center [370, 159] width 741 height 319
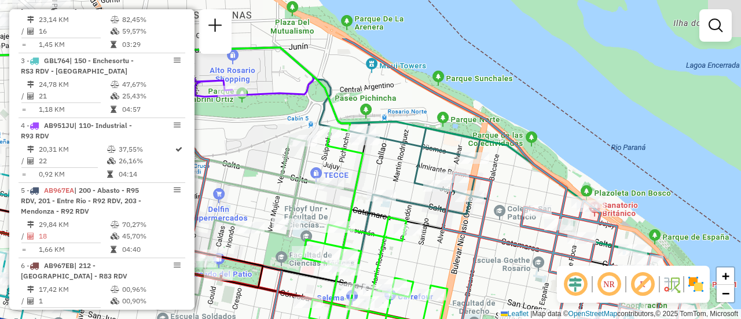
drag, startPoint x: 370, startPoint y: 201, endPoint x: 427, endPoint y: 264, distance: 84.4
click at [415, 281] on div "Janela de atendimento Grade de atendimento Capacidade Transportadoras Veículos …" at bounding box center [370, 159] width 741 height 319
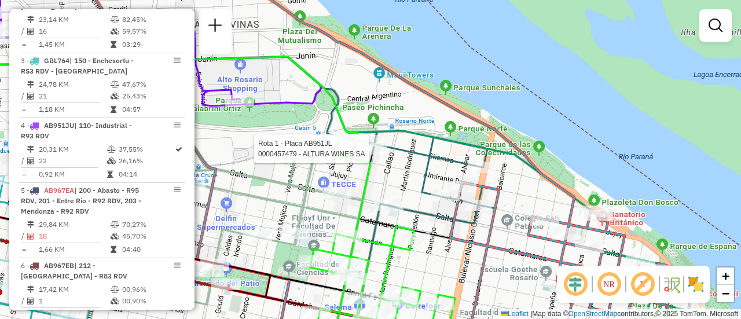
select select "**********"
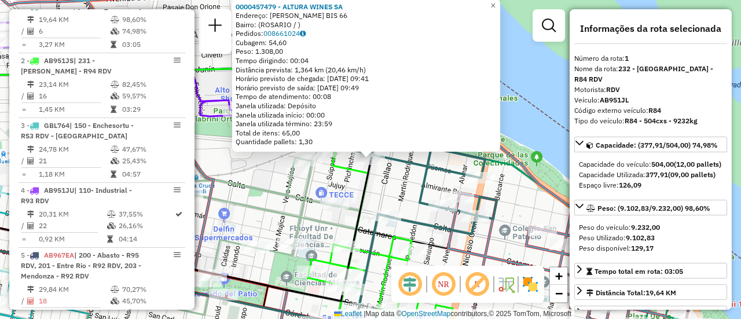
scroll to position [58, 0]
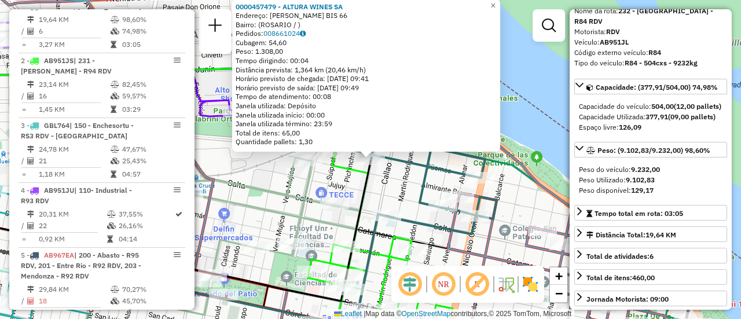
click at [398, 195] on div "0000457479 - ALTURA WINES SA Endereço: OVIDIO LAGOS BIS 66 Bairro: (ROSARIO / )…" at bounding box center [370, 159] width 741 height 319
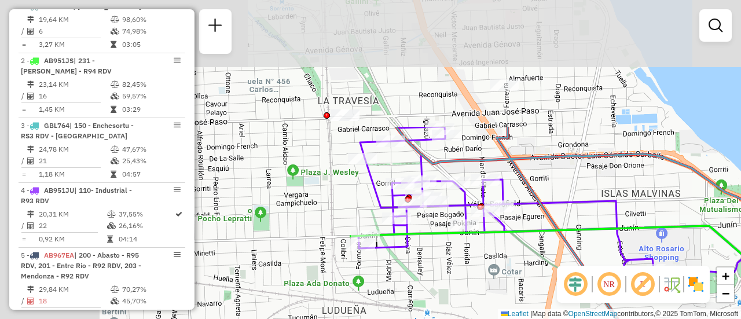
drag, startPoint x: 256, startPoint y: 177, endPoint x: 696, endPoint y: 337, distance: 468.1
click at [696, 318] on html "Aguarde... Pop-up bloqueado! Seu navegador bloqueou automáticamente a abertura …" at bounding box center [370, 159] width 741 height 319
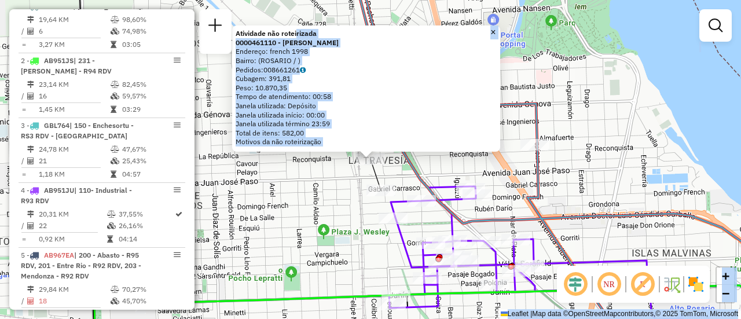
drag, startPoint x: 227, startPoint y: 20, endPoint x: 301, endPoint y: 31, distance: 74.8
click at [301, 31] on hb-router-mapa "Informações da Sessão 1279924 - 22/09/2025 Criação: 20/09/2025 14:33 Depósito: …" at bounding box center [370, 159] width 741 height 319
click at [626, 98] on div "Atividade não roteirizada 0000461110 - Gonzales Emanuel - RDV Endereço: french …" at bounding box center [370, 159] width 741 height 319
click at [615, 174] on div "Atividade não roteirizada 0000461110 - Gonzales Emanuel - RDV Endereço: french …" at bounding box center [370, 159] width 741 height 319
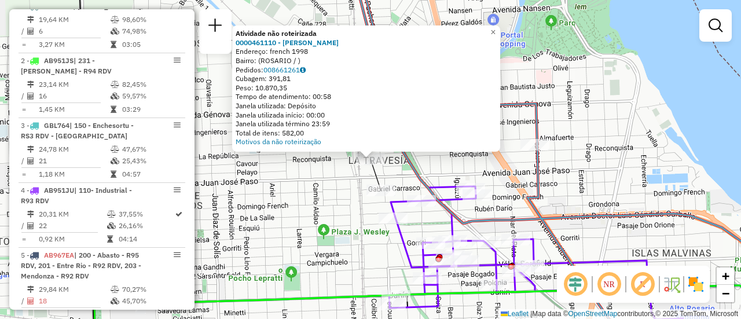
click at [550, 203] on div "Atividade não roteirizada 0000461110 - Gonzales Emanuel - RDV Endereço: french …" at bounding box center [370, 159] width 741 height 319
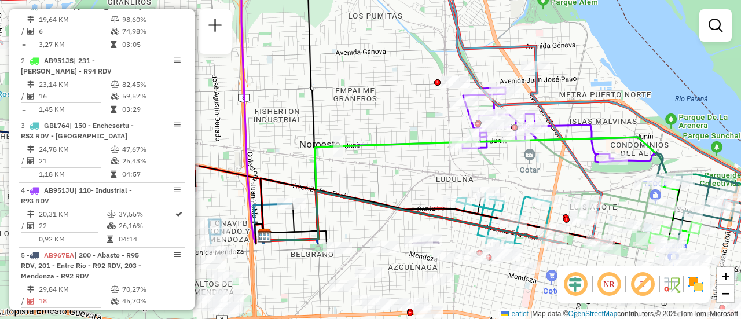
drag, startPoint x: 569, startPoint y: 242, endPoint x: 559, endPoint y: 131, distance: 111.6
click at [559, 137] on icon at bounding box center [467, 189] width 409 height 104
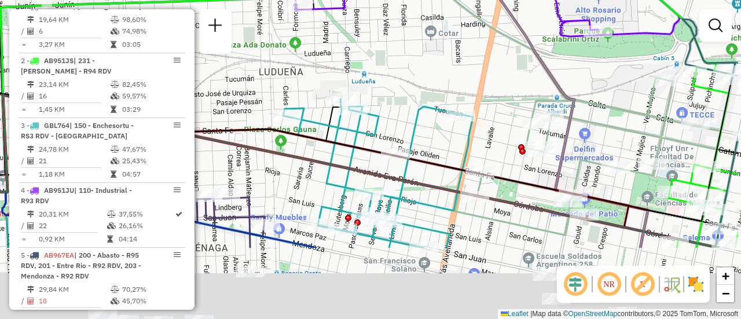
drag, startPoint x: 567, startPoint y: 181, endPoint x: 413, endPoint y: 42, distance: 207.3
click at [413, 42] on div "Janela de atendimento Grade de atendimento Capacidade Transportadoras Veículos …" at bounding box center [370, 159] width 741 height 319
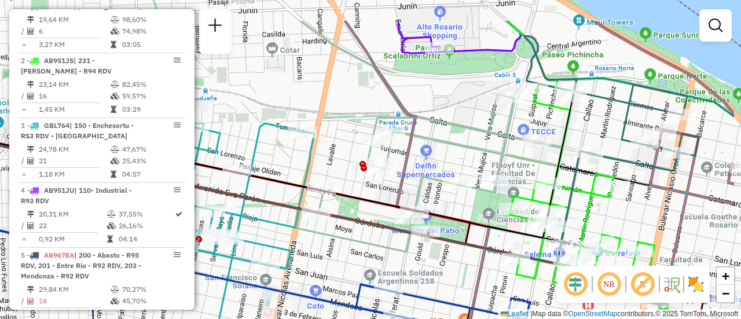
drag, startPoint x: 553, startPoint y: 64, endPoint x: 472, endPoint y: 116, distance: 96.6
click at [472, 116] on div "Janela de atendimento Grade de atendimento Capacidade Transportadoras Veículos …" at bounding box center [370, 159] width 741 height 319
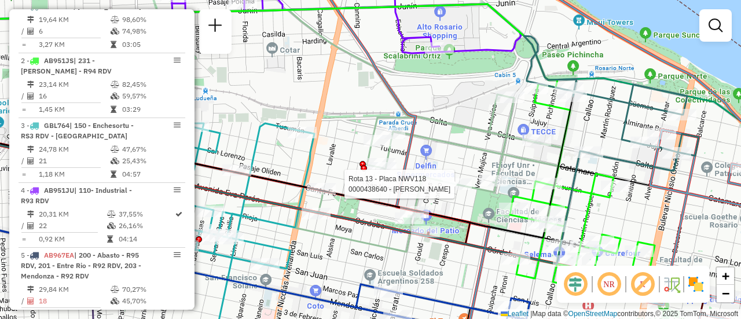
select select "**********"
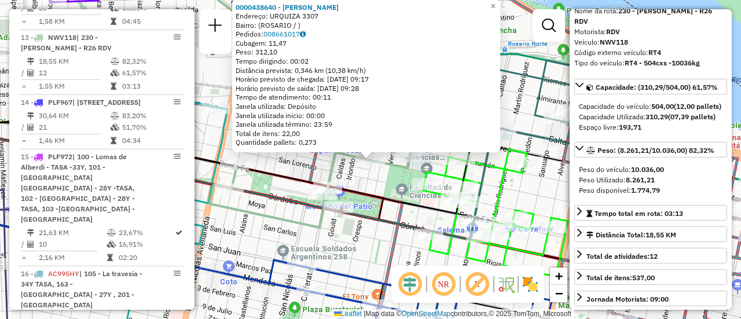
click at [387, 189] on div "0000438640 - WANG LINGPING Endereço: URQUIZA 3307 Bairro: (ROSARIO / ) Pedidos:…" at bounding box center [370, 159] width 741 height 319
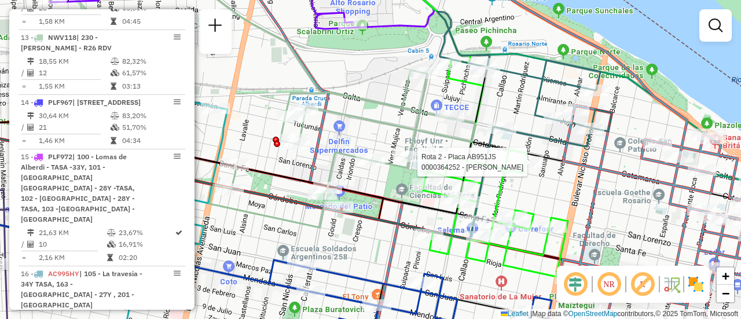
select select "**********"
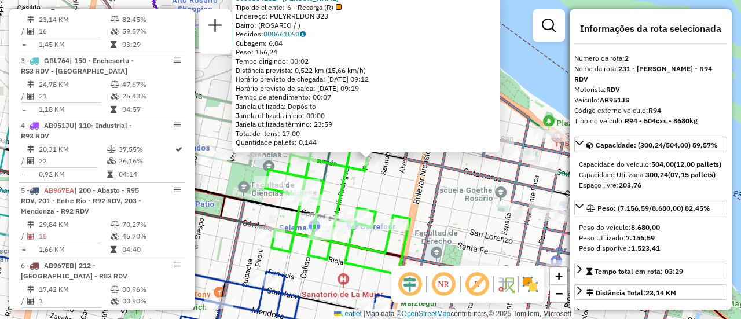
scroll to position [116, 0]
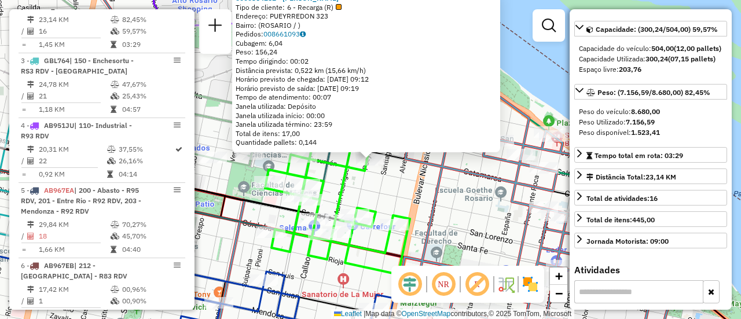
click at [414, 196] on div "0000364252 - WANG CHENG P Tipo de cliente: 6 - Recarga (R) Endereço: PUEYRREDON…" at bounding box center [370, 159] width 741 height 319
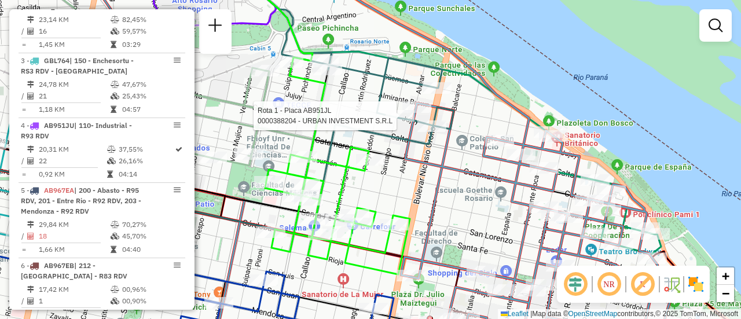
select select "**********"
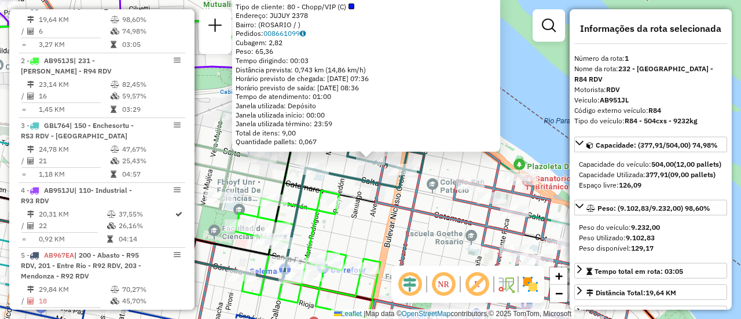
scroll to position [58, 0]
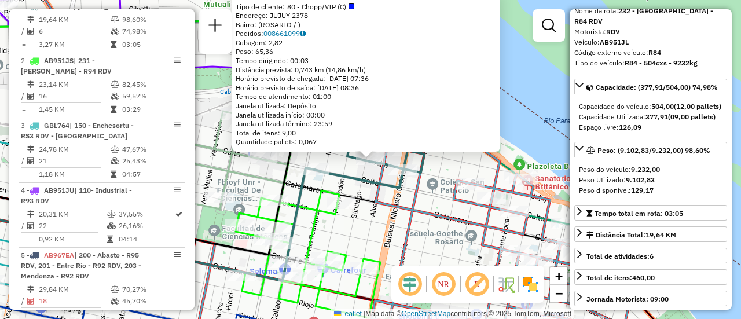
click at [366, 230] on div "0000388204 - URBAN INVESTMENT S.R.L Tipo de cliente: 80 - Chopp/VIP (C) Endereç…" at bounding box center [370, 159] width 741 height 319
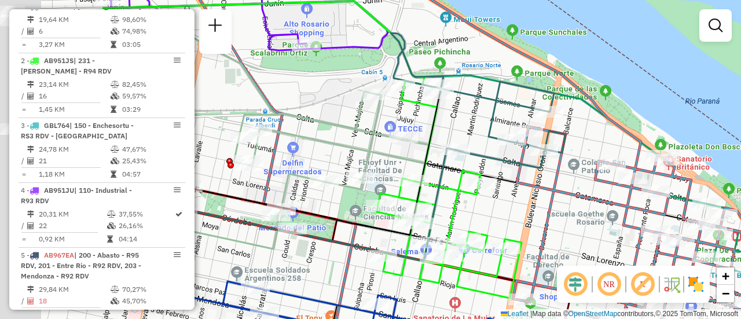
drag, startPoint x: 289, startPoint y: 100, endPoint x: 476, endPoint y: 128, distance: 189.1
click at [476, 128] on div "Janela de atendimento Grade de atendimento Capacidade Transportadoras Veículos …" at bounding box center [370, 159] width 741 height 319
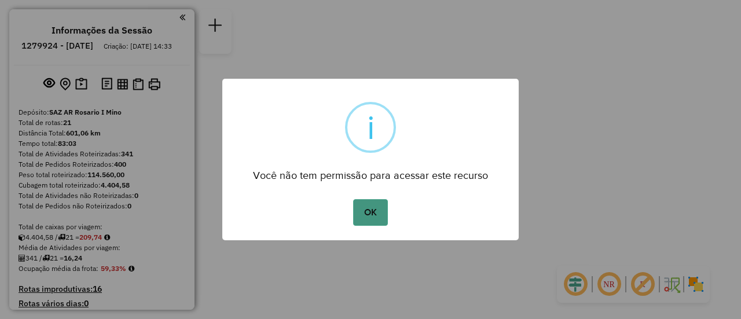
click at [374, 209] on button "OK" at bounding box center [370, 212] width 34 height 27
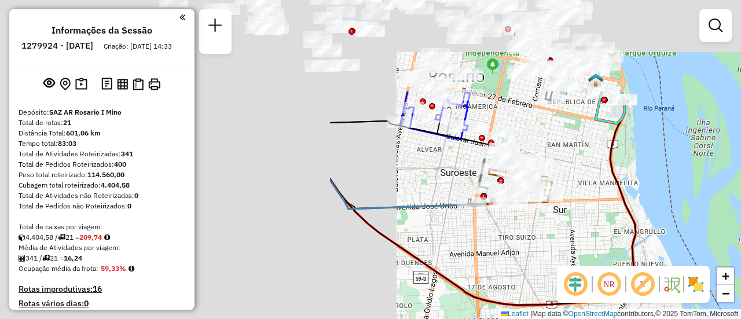
drag, startPoint x: 336, startPoint y: 105, endPoint x: 740, endPoint y: 228, distance: 422.3
click at [740, 228] on div "Janela de atendimento Grade de atendimento Capacidade Transportadoras Veículos …" at bounding box center [370, 159] width 741 height 319
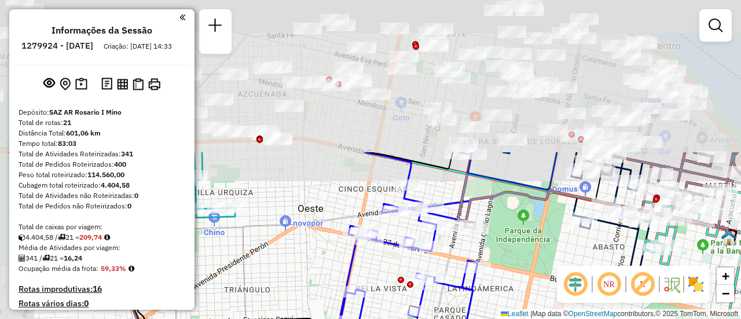
drag, startPoint x: 478, startPoint y: 82, endPoint x: 525, endPoint y: 252, distance: 177.0
click at [513, 247] on div "Janela de atendimento Grade de atendimento Capacidade Transportadoras Veículos …" at bounding box center [370, 159] width 741 height 319
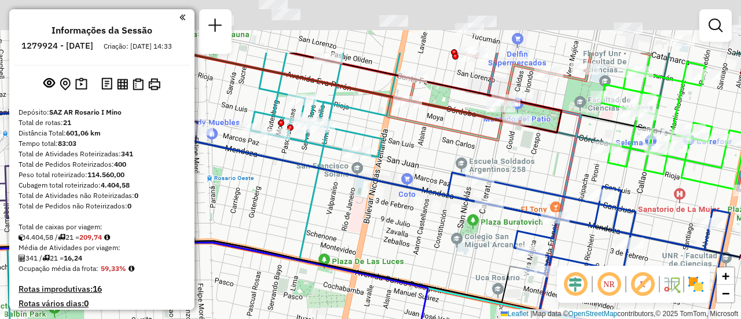
drag, startPoint x: 435, startPoint y: 71, endPoint x: 448, endPoint y: 208, distance: 137.8
click at [446, 206] on div "Janela de atendimento Grade de atendimento Capacidade Transportadoras Veículos …" at bounding box center [370, 159] width 741 height 319
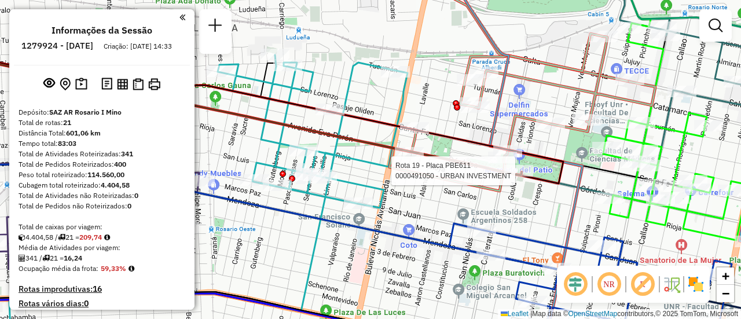
select select "**********"
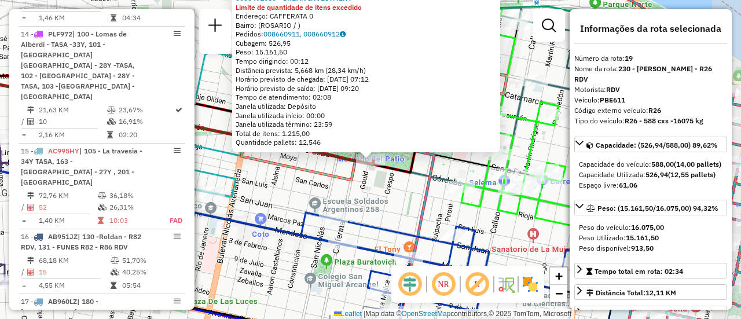
scroll to position [1690, 0]
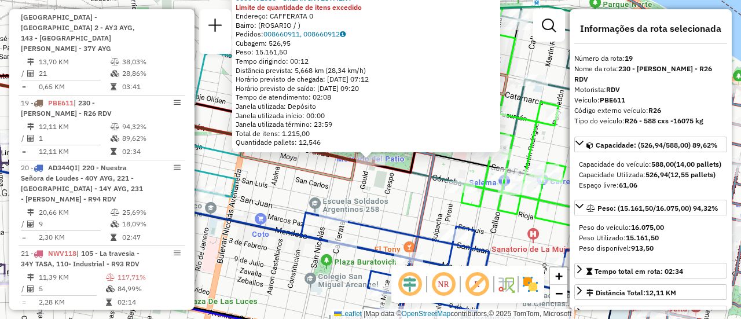
click at [378, 191] on div "0000491050 - URBAN INVESTMENT Limite de quantidade de itens excedido Endereço: …" at bounding box center [370, 159] width 741 height 319
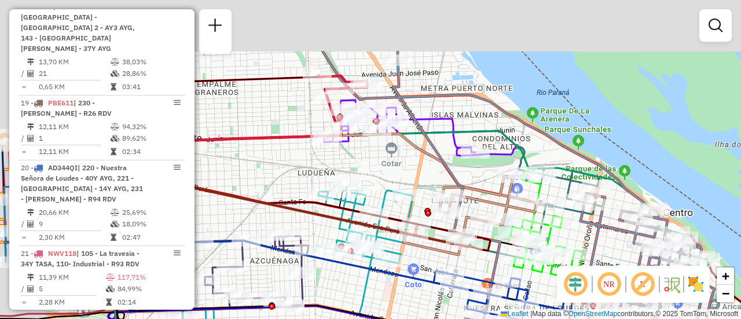
drag, startPoint x: 341, startPoint y: 93, endPoint x: 466, endPoint y: 218, distance: 177.6
click at [466, 218] on div "Janela de atendimento Grade de atendimento Capacidade Transportadoras Veículos …" at bounding box center [370, 159] width 741 height 319
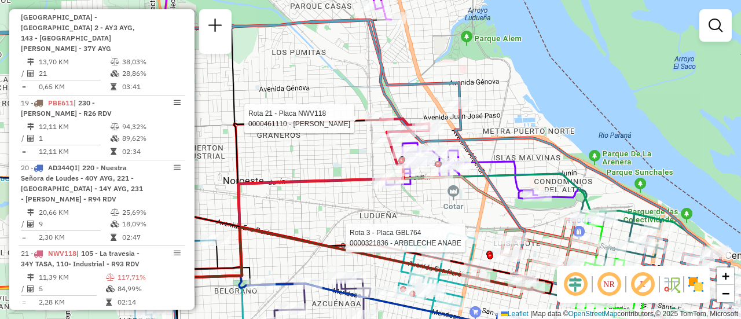
select select "**********"
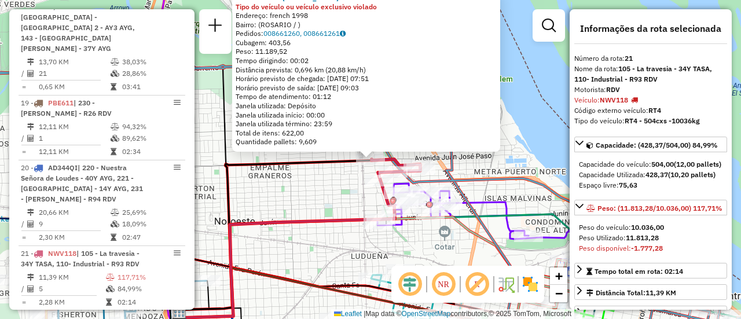
click at [333, 187] on div "0000461110 - [PERSON_NAME] - RDV Tipo do veículo ou veículo exclusivo violado E…" at bounding box center [370, 159] width 741 height 319
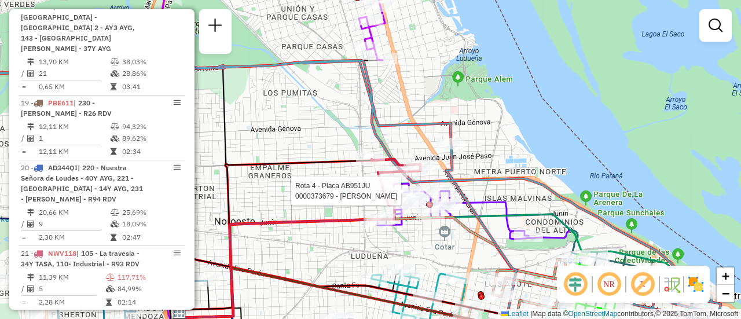
select select "**********"
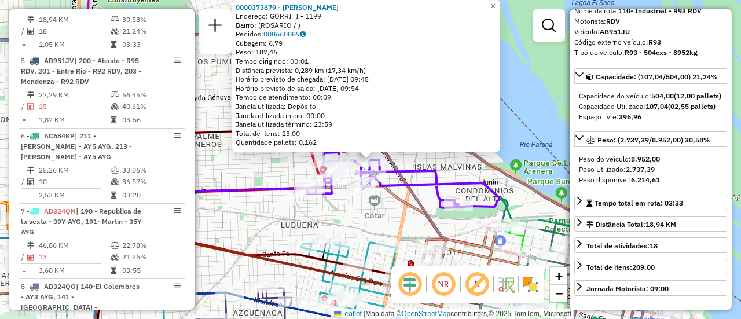
scroll to position [116, 0]
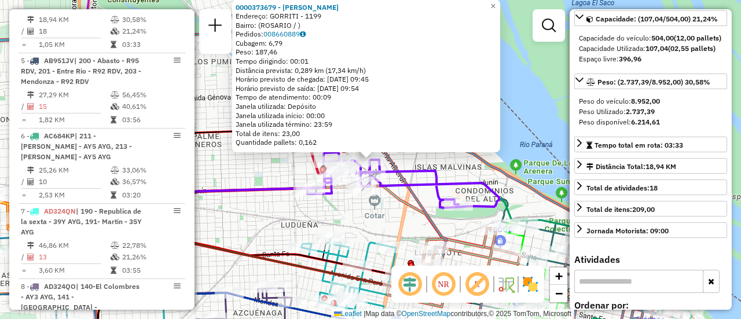
click at [277, 172] on div "0000373679 - [PERSON_NAME]: GORRITI - 1199 Bairro: ([GEOGRAPHIC_DATA] / ) Pedid…" at bounding box center [370, 159] width 741 height 319
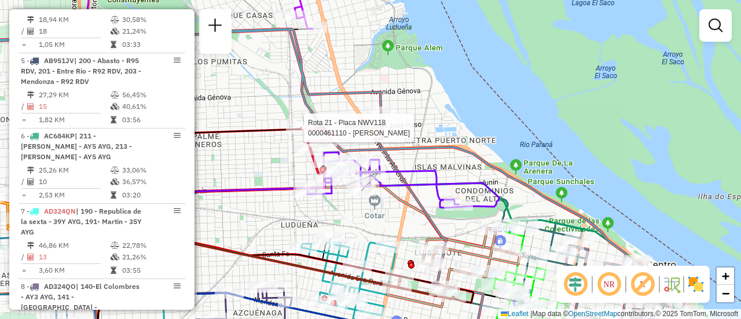
select select "**********"
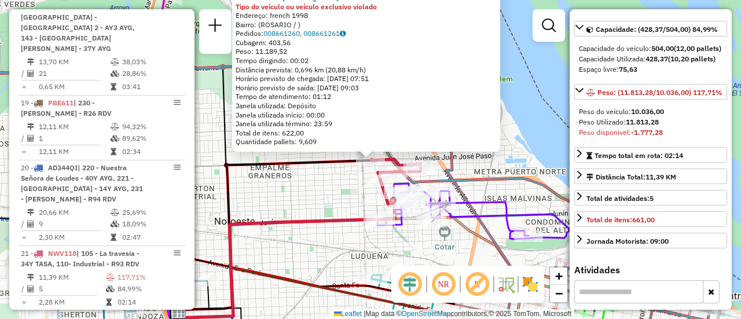
click at [329, 207] on div "0000461110 - [PERSON_NAME] - RDV Tipo do veículo ou veículo exclusivo violado E…" at bounding box center [370, 159] width 741 height 319
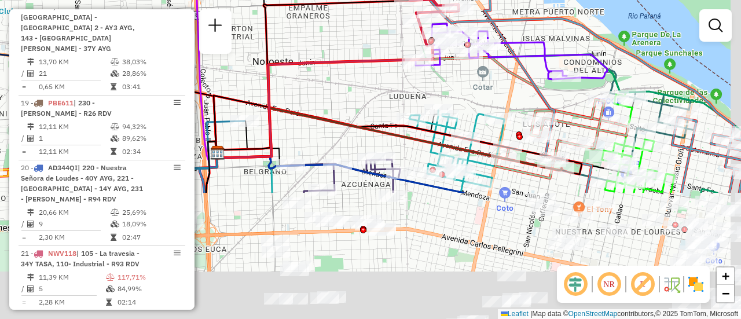
drag, startPoint x: 553, startPoint y: 249, endPoint x: 475, endPoint y: 72, distance: 192.8
click at [477, 75] on div "Janela de atendimento Grade de atendimento Capacidade Transportadoras Veículos …" at bounding box center [370, 159] width 741 height 319
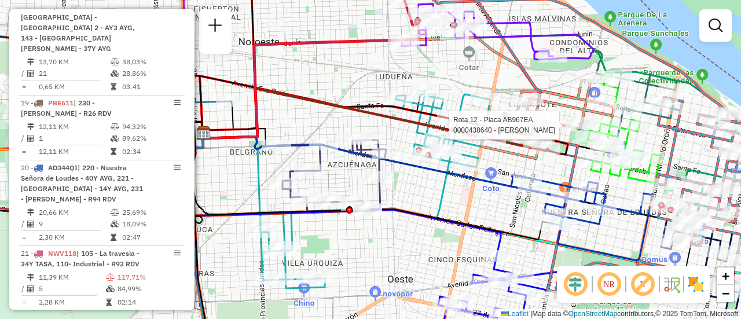
select select "**********"
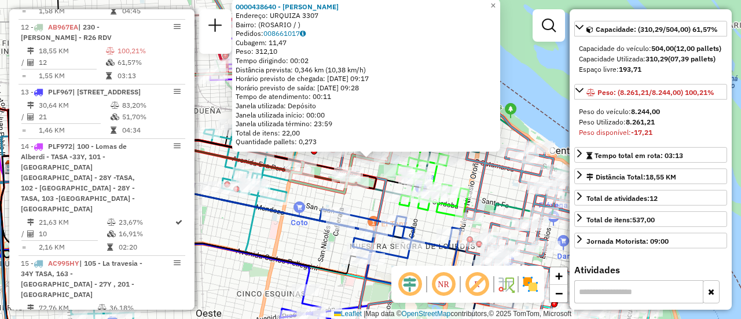
click at [303, 196] on div "0000438640 - [PERSON_NAME] Endereço: URQUIZA 3307 Bairro: ([GEOGRAPHIC_DATA] / …" at bounding box center [370, 159] width 741 height 319
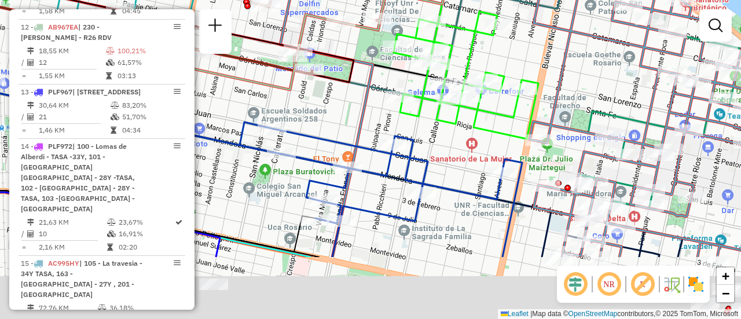
drag, startPoint x: 539, startPoint y: 231, endPoint x: 434, endPoint y: 34, distance: 222.9
click at [434, 34] on icon at bounding box center [465, 33] width 145 height 212
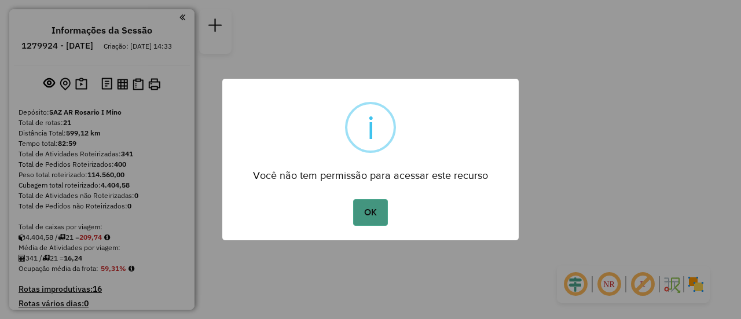
click at [375, 211] on button "OK" at bounding box center [370, 212] width 34 height 27
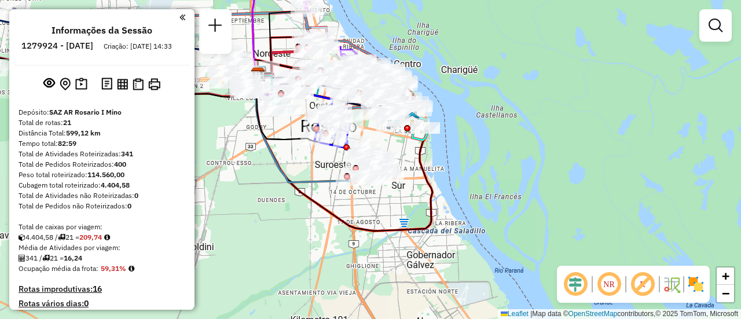
drag, startPoint x: 393, startPoint y: 144, endPoint x: 506, endPoint y: 193, distance: 122.6
click at [505, 198] on div "Janela de atendimento Grade de atendimento Capacidade Transportadoras Veículos …" at bounding box center [370, 159] width 741 height 319
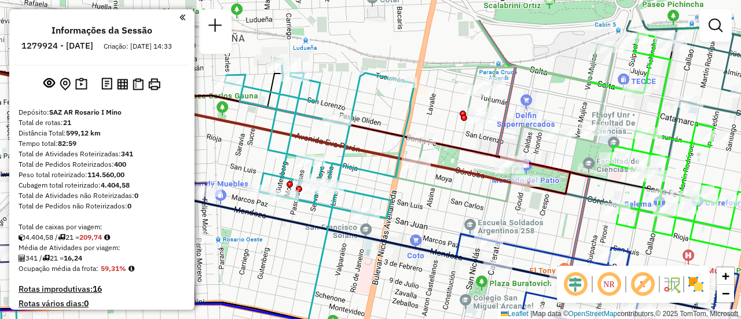
drag, startPoint x: 515, startPoint y: 80, endPoint x: 563, endPoint y: 167, distance: 98.7
click at [560, 167] on icon at bounding box center [505, 122] width 218 height 157
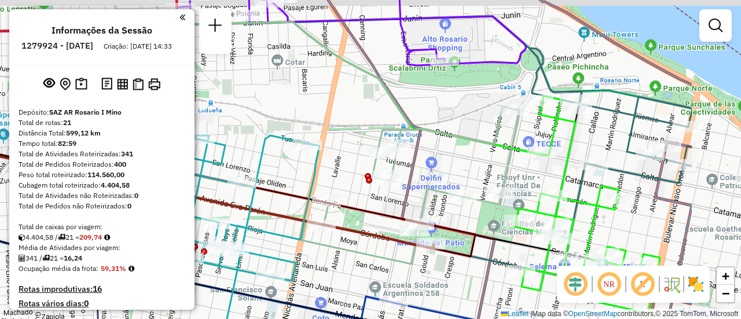
drag, startPoint x: 683, startPoint y: 139, endPoint x: 538, endPoint y: 167, distance: 148.6
click at [538, 167] on icon at bounding box center [587, 204] width 145 height 217
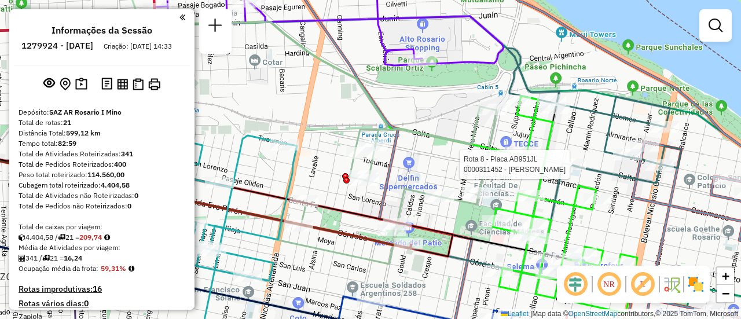
select select "**********"
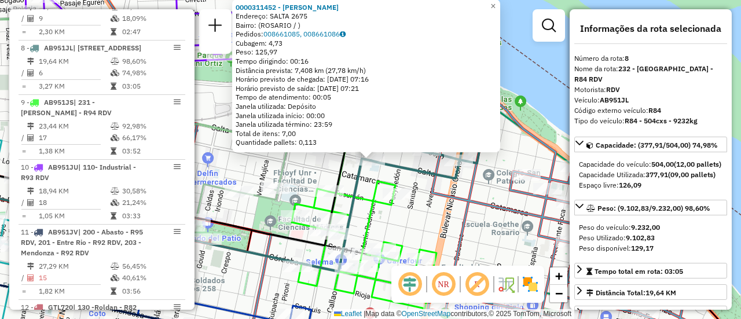
scroll to position [58, 0]
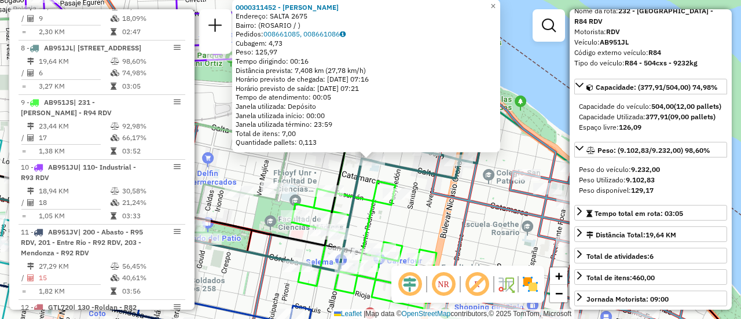
click at [432, 205] on div "0000311452 - WENG XUEJUAN Endereço: SALTA 2675 Bairro: (ROSARIO / ) Pedidos: 00…" at bounding box center [370, 159] width 741 height 319
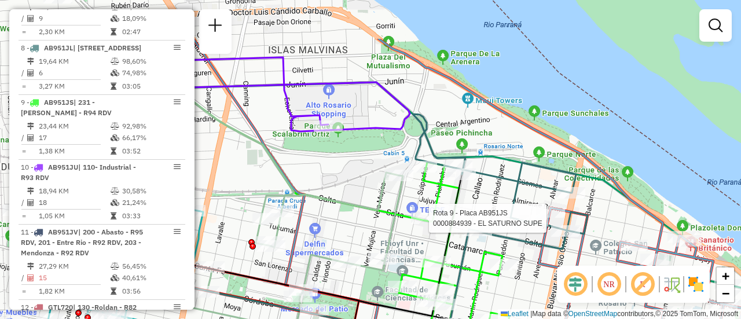
drag, startPoint x: 306, startPoint y: 141, endPoint x: 516, endPoint y: 262, distance: 242.4
click at [425, 220] on icon at bounding box center [229, 154] width 392 height 133
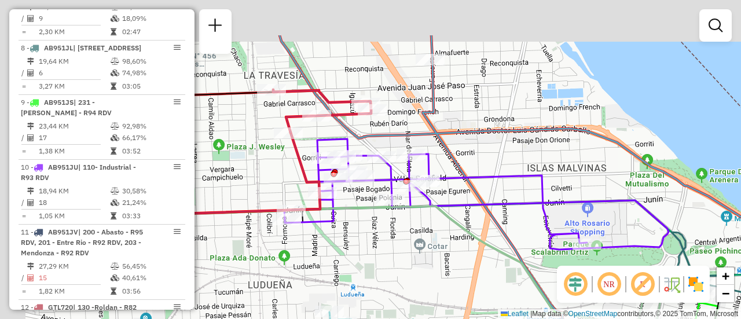
drag, startPoint x: 326, startPoint y: 162, endPoint x: 605, endPoint y: 222, distance: 285.3
click at [558, 233] on icon at bounding box center [476, 194] width 384 height 111
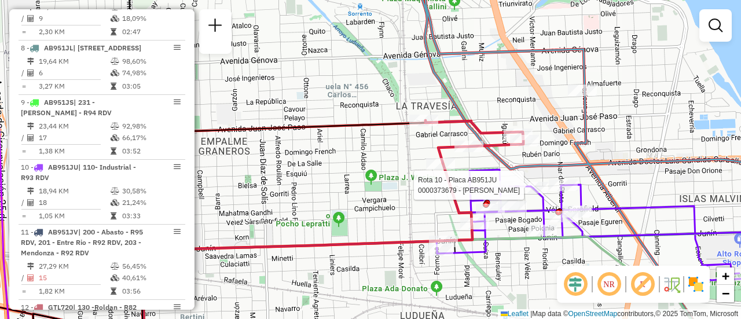
select select "**********"
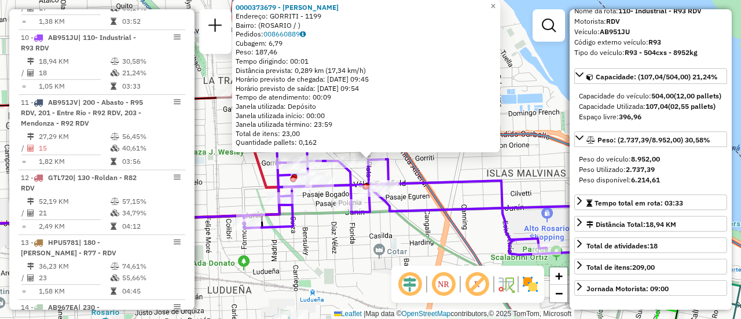
click at [451, 198] on div "0000373679 - GULEZANO LORENA BELEN Endereço: GORRITI - 1199 Bairro: (ROSARIO / …" at bounding box center [370, 159] width 741 height 319
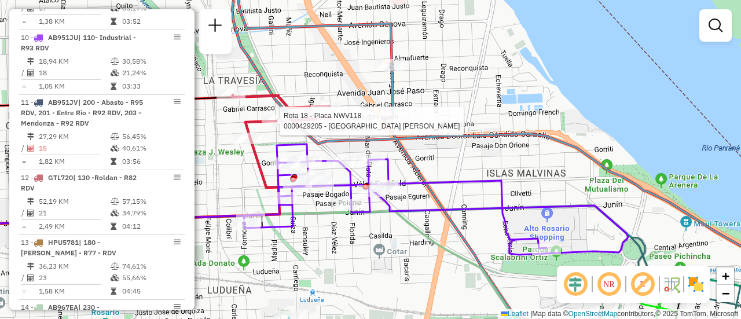
select select "**********"
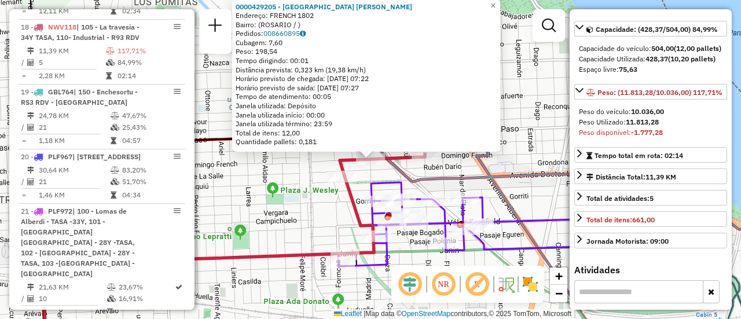
scroll to position [0, 0]
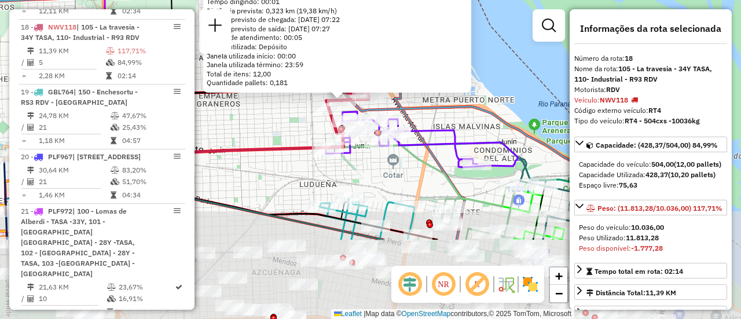
drag, startPoint x: 495, startPoint y: 227, endPoint x: 410, endPoint y: 57, distance: 190.0
click at [410, 57] on div "0000429205 - MONGELOS AGUSTINA MICAELA Endereço: FRENCH 1802 Bairro: (ROSARIO /…" at bounding box center [370, 159] width 741 height 319
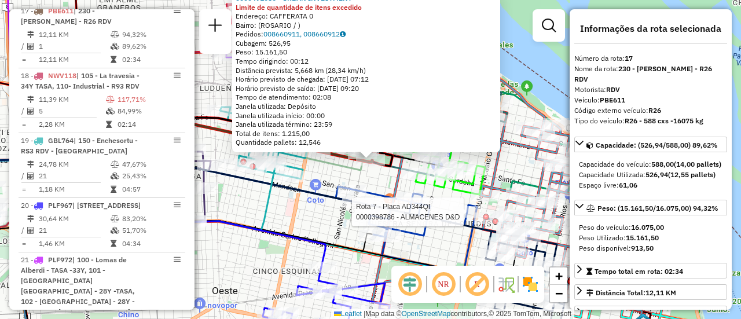
scroll to position [1605, 0]
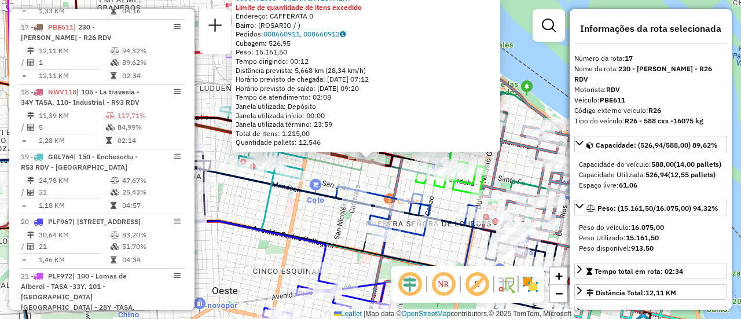
click at [311, 220] on div "0000491050 - URBAN INVESTMENT Limite de quantidade de itens excedido Endereço: …" at bounding box center [370, 159] width 741 height 319
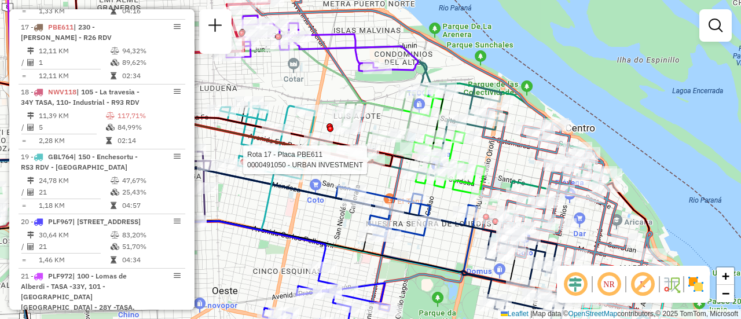
select select "**********"
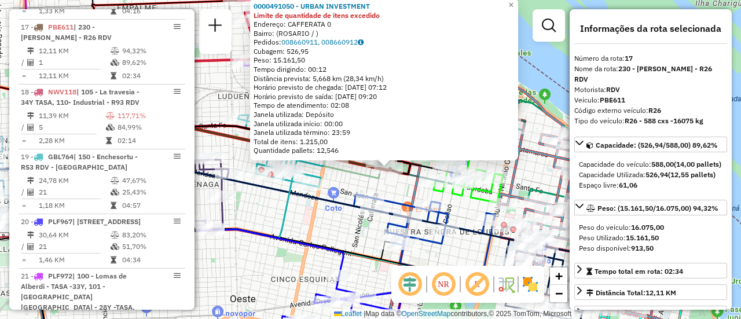
click at [391, 191] on div "0000491050 - URBAN INVESTMENT Limite de quantidade de itens excedido Endereço: …" at bounding box center [370, 159] width 741 height 319
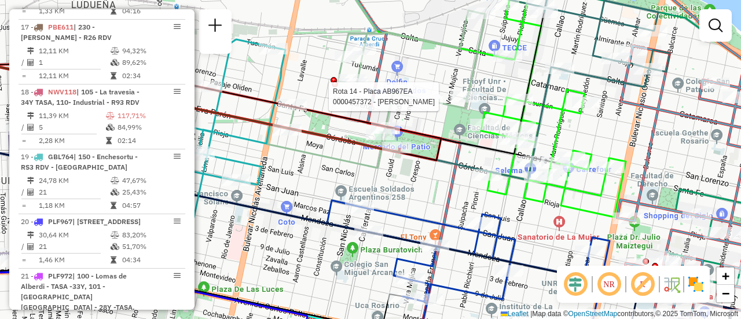
select select "**********"
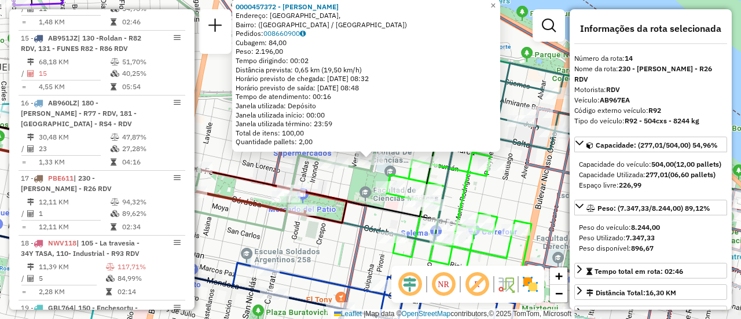
scroll to position [1390, 0]
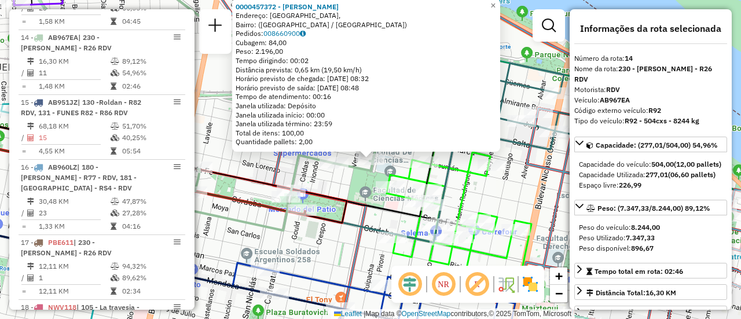
click at [358, 191] on div "0000457372 - RUIZ FRANCO NICOLAS Endereço: Boulevard Rondeau, Bairro: (Rosario …" at bounding box center [370, 159] width 741 height 319
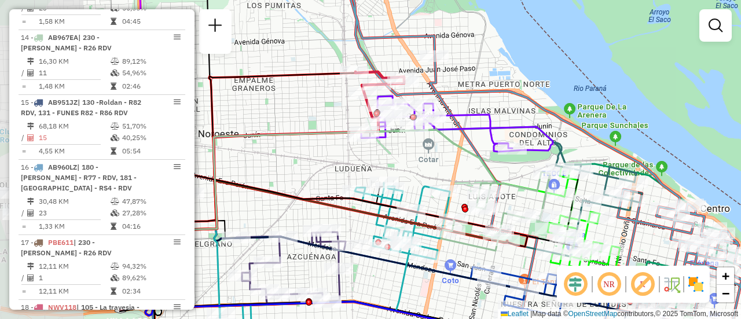
drag, startPoint x: 292, startPoint y: 137, endPoint x: 482, endPoint y: 157, distance: 191.5
click at [486, 164] on icon at bounding box center [328, 180] width 333 height 101
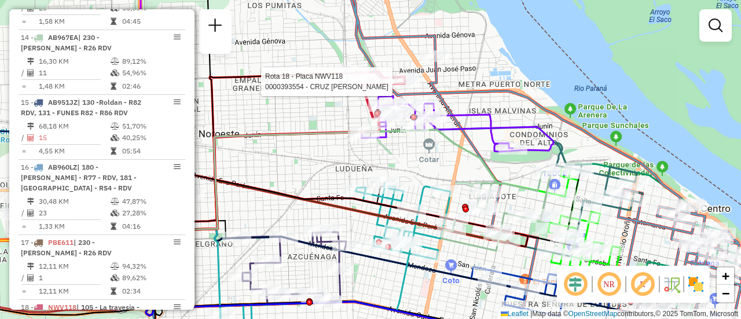
select select "**********"
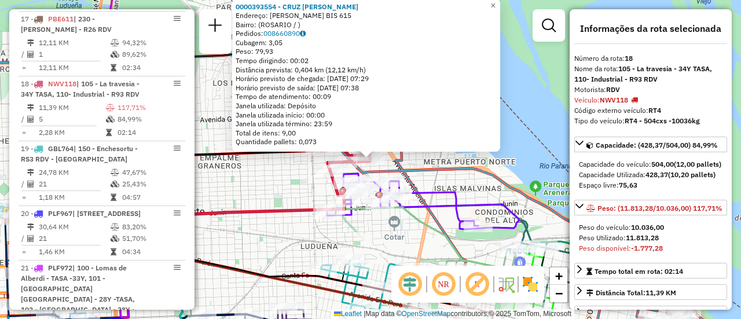
scroll to position [1670, 0]
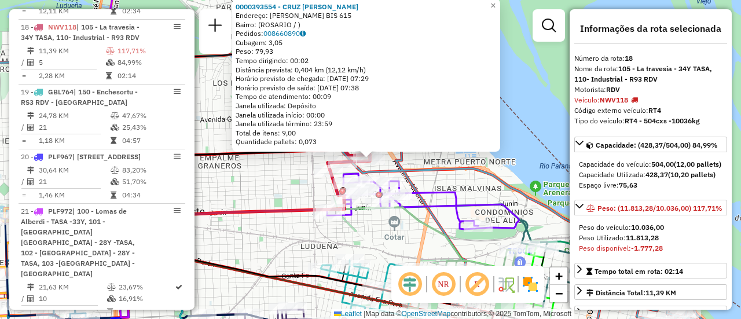
click at [288, 194] on div "0000393554 - CRUZ CECILIA FERNANDA Endereço: DIAZ VELEZ BIS 615 Bairro: (ROSARI…" at bounding box center [370, 159] width 741 height 319
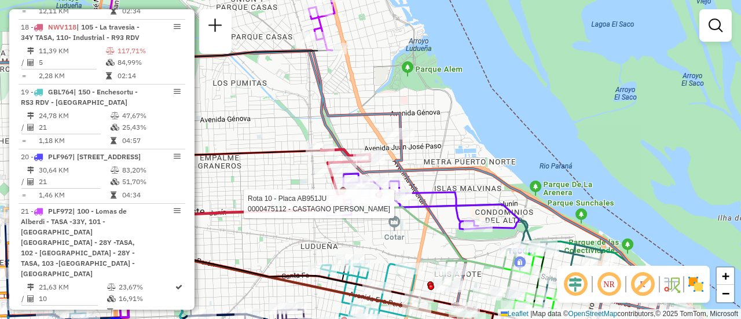
select select "**********"
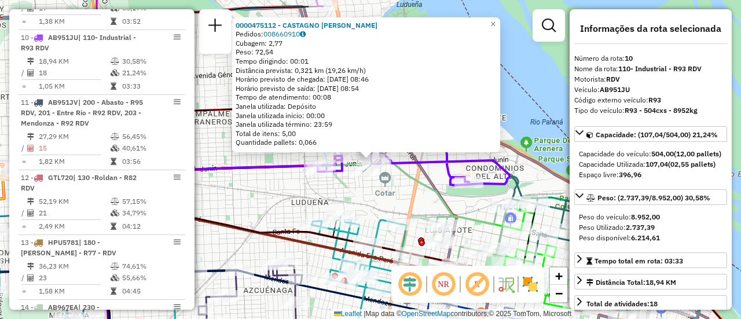
scroll to position [116, 0]
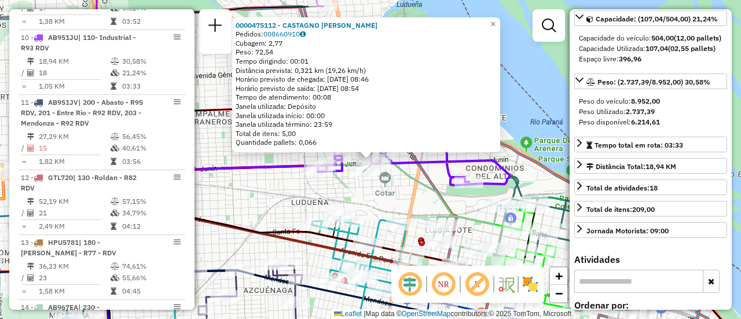
click at [310, 186] on div "0000475112 - CASTAGNO MARIA INES Pedidos: 008660910 Cubagem: 2,77 Peso: 72,54 T…" at bounding box center [370, 159] width 741 height 319
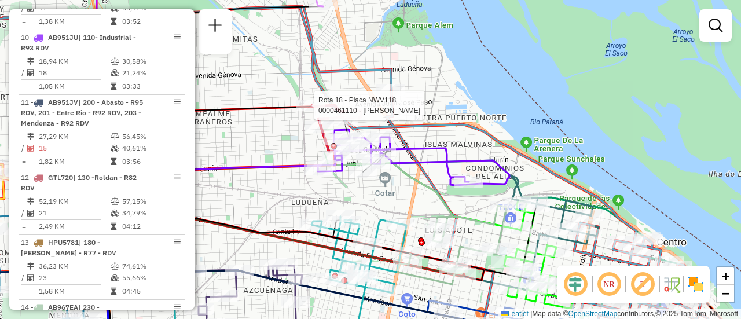
select select "**********"
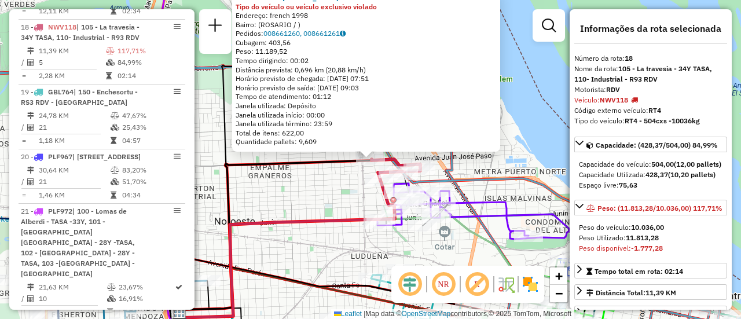
scroll to position [58, 0]
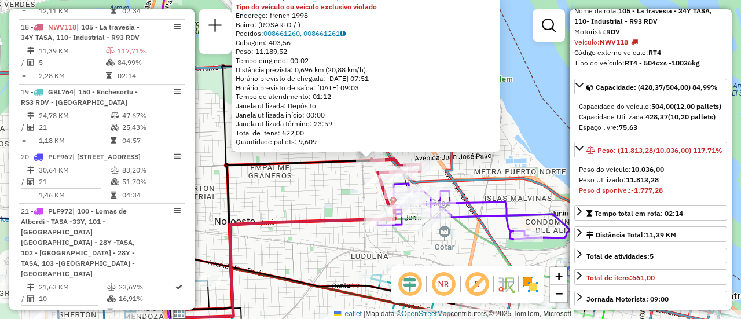
click at [321, 204] on div "0000461110 - Gonzales Emanuel - RDV Tipo do veículo ou veículo exclusivo violad…" at bounding box center [370, 159] width 741 height 319
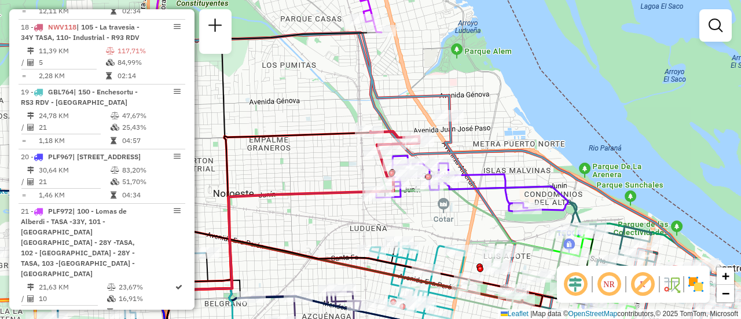
drag, startPoint x: 468, startPoint y: 232, endPoint x: 427, endPoint y: 128, distance: 111.4
click at [427, 130] on div "Janela de atendimento Grade de atendimento Capacidade Transportadoras Veículos …" at bounding box center [370, 159] width 741 height 319
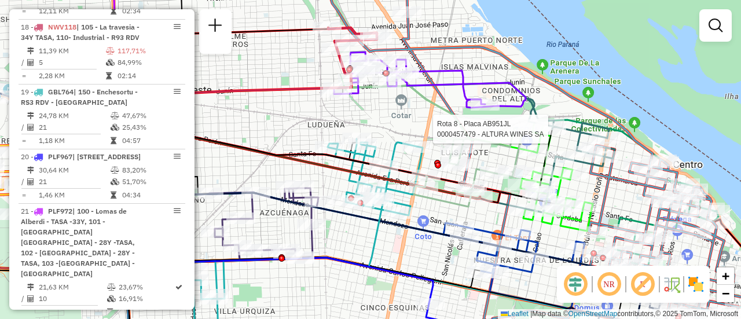
select select "**********"
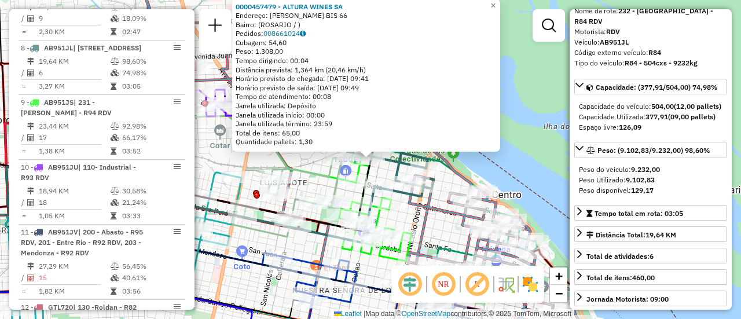
click at [315, 168] on icon at bounding box center [287, 197] width 109 height 79
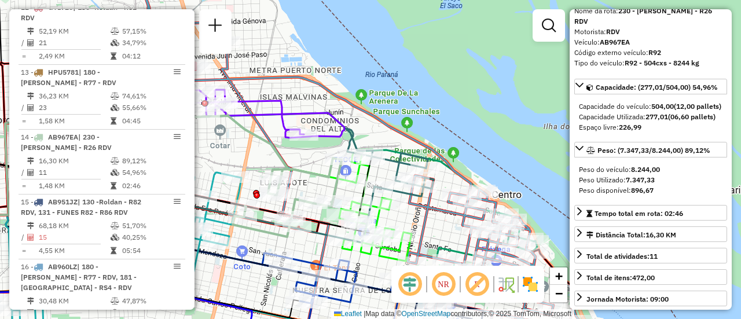
scroll to position [1390, 0]
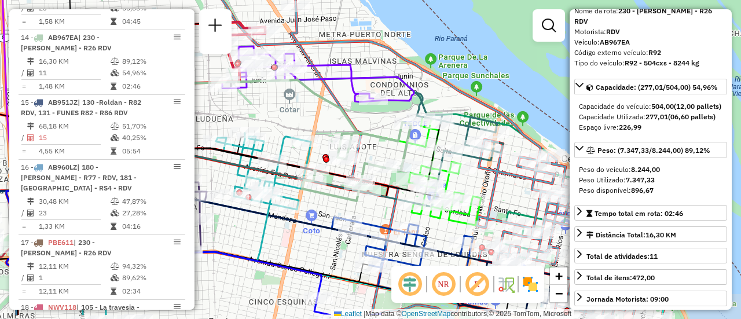
drag, startPoint x: 304, startPoint y: 155, endPoint x: 374, endPoint y: 119, distance: 78.2
click at [374, 117] on div "Janela de atendimento Grade de atendimento Capacidade Transportadoras Veículos …" at bounding box center [370, 159] width 741 height 319
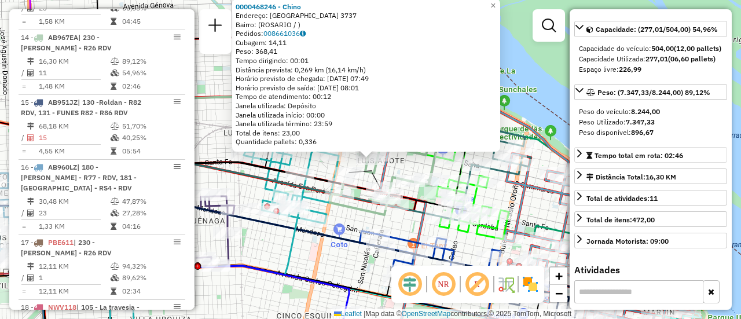
scroll to position [58, 0]
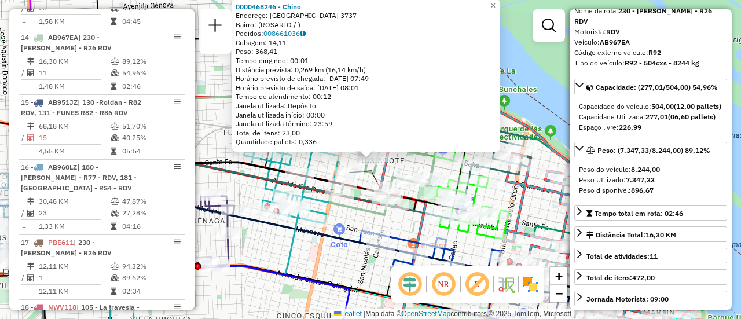
click at [328, 256] on div "0000468246 - Chino Endereço: SAN LORENZO 3737 Bairro: (ROSARIO / ) Pedidos: 008…" at bounding box center [370, 159] width 741 height 319
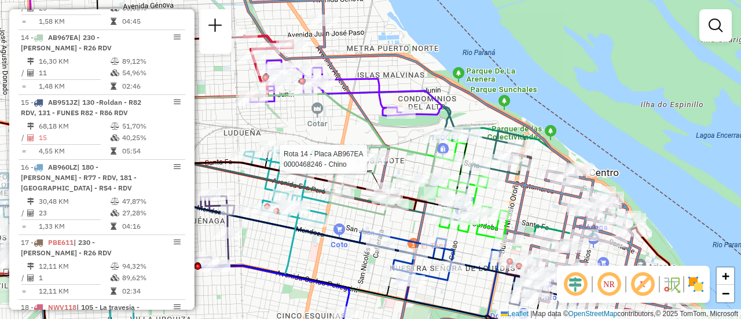
select select "**********"
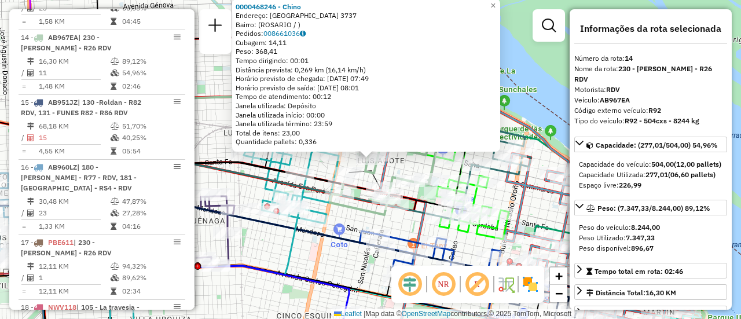
click at [340, 259] on div "0000468246 - Chino Endereço: SAN LORENZO 3737 Bairro: (ROSARIO / ) Pedidos: 008…" at bounding box center [370, 159] width 741 height 319
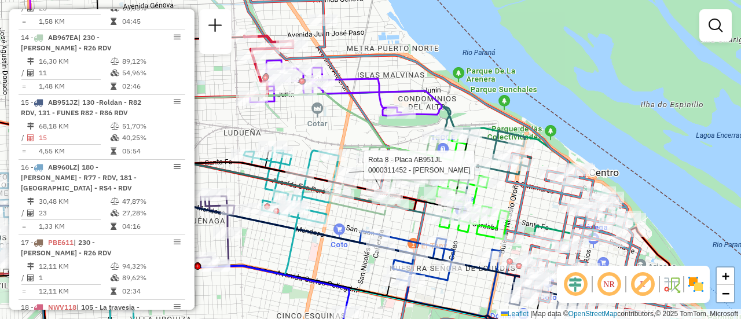
select select "**********"
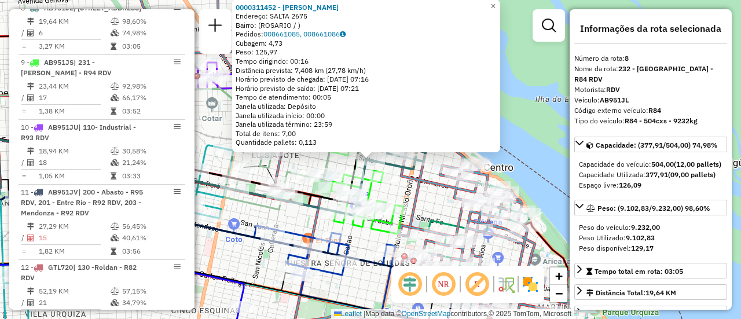
scroll to position [991, 0]
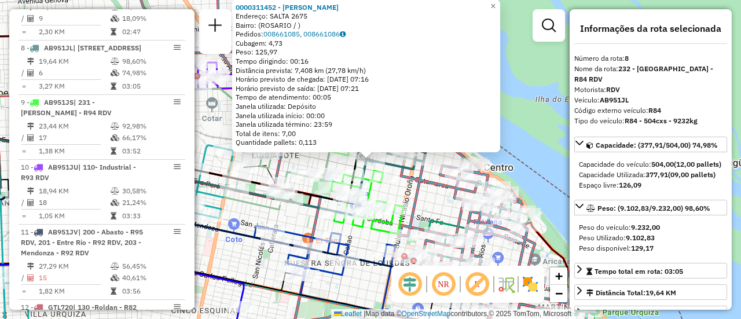
click at [372, 234] on icon at bounding box center [367, 180] width 72 height 108
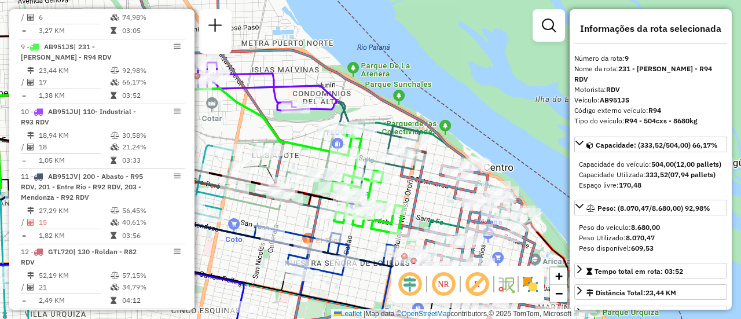
scroll to position [1056, 0]
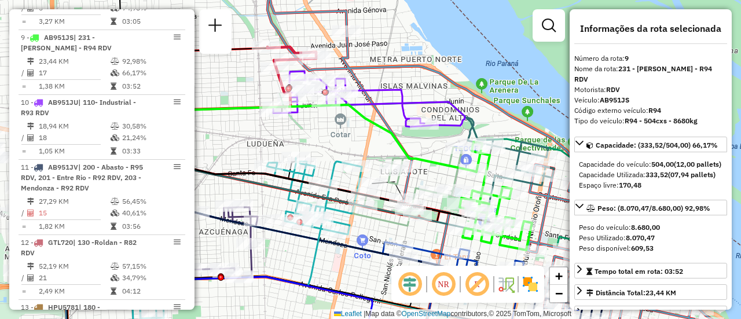
drag, startPoint x: 409, startPoint y: 186, endPoint x: 537, endPoint y: 203, distance: 129.5
click at [537, 203] on div "Janela de atendimento Grade de atendimento Capacidade Transportadoras Veículos …" at bounding box center [370, 159] width 741 height 319
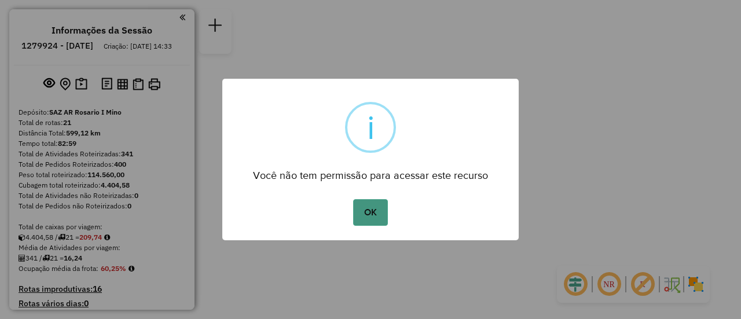
click at [369, 215] on button "OK" at bounding box center [370, 212] width 34 height 27
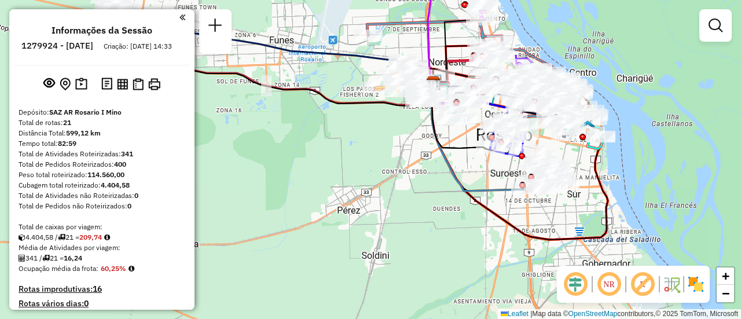
drag, startPoint x: 363, startPoint y: 115, endPoint x: 356, endPoint y: 252, distance: 137.3
click at [356, 252] on div "Janela de atendimento Grade de atendimento Capacidade Transportadoras Veículos …" at bounding box center [370, 159] width 741 height 319
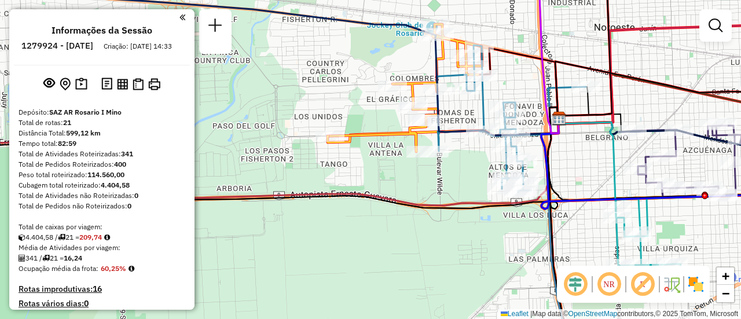
drag, startPoint x: 637, startPoint y: 113, endPoint x: 387, endPoint y: 220, distance: 271.4
click at [387, 220] on div "Janela de atendimento Grade de atendimento Capacidade Transportadoras Veículos …" at bounding box center [370, 159] width 741 height 319
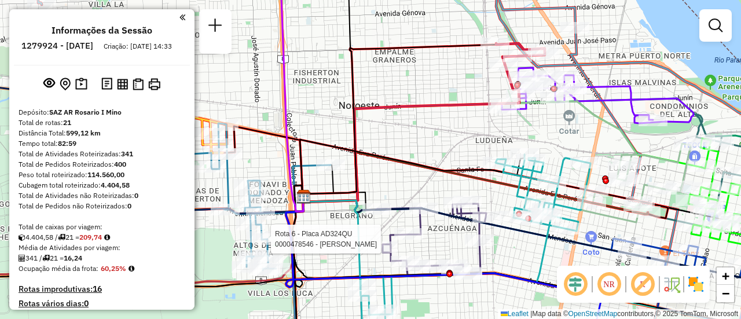
drag, startPoint x: 517, startPoint y: 172, endPoint x: 446, endPoint y: 198, distance: 75.8
click at [433, 192] on icon at bounding box center [476, 251] width 230 height 193
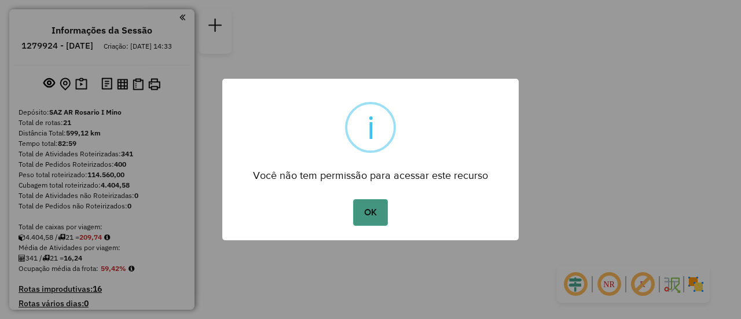
click at [369, 210] on button "OK" at bounding box center [370, 212] width 34 height 27
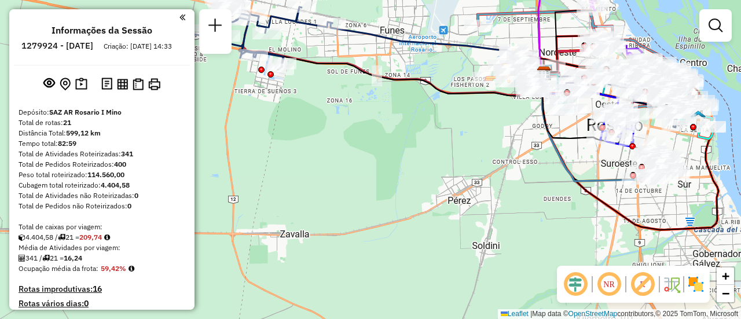
drag, startPoint x: 428, startPoint y: 68, endPoint x: 384, endPoint y: 166, distance: 107.8
click at [384, 165] on div "Janela de atendimento Grade de atendimento Capacidade Transportadoras Veículos …" at bounding box center [370, 159] width 741 height 319
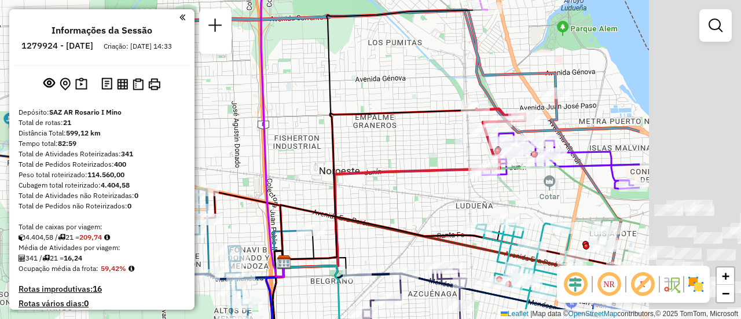
drag, startPoint x: 578, startPoint y: 140, endPoint x: 322, endPoint y: 110, distance: 257.5
click at [324, 110] on icon at bounding box center [379, 185] width 194 height 153
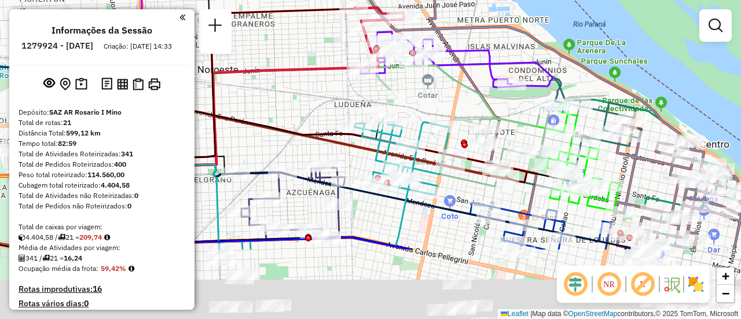
drag, startPoint x: 648, startPoint y: 249, endPoint x: 615, endPoint y: 148, distance: 107.2
click at [615, 146] on icon at bounding box center [597, 112] width 87 height 68
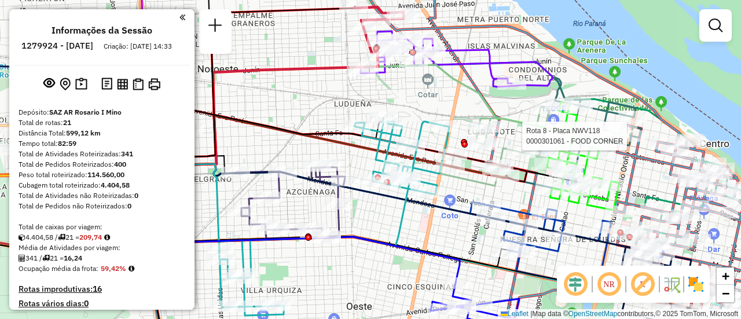
select select "**********"
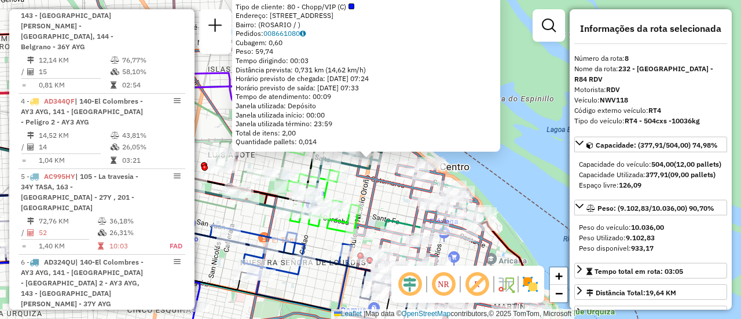
scroll to position [991, 0]
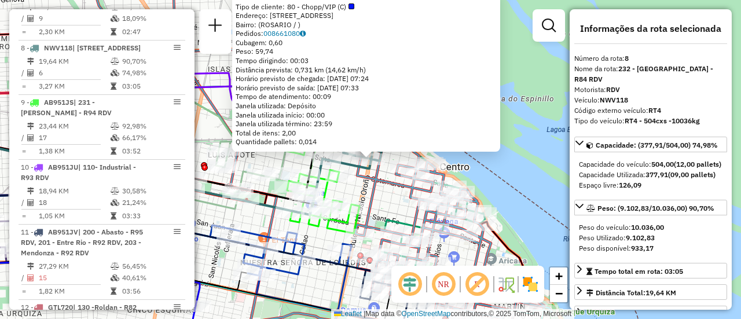
click at [538, 191] on div "0000301061 - FOOD CORNER Tipo de cliente: 80 - Chopp/VIP (C) Endereço: BLVD ORO…" at bounding box center [370, 159] width 741 height 319
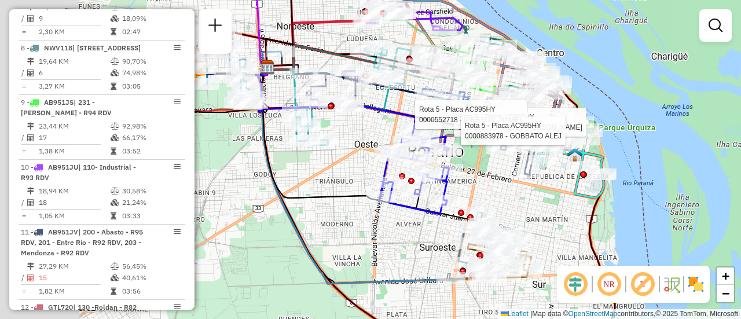
drag, startPoint x: 383, startPoint y: 169, endPoint x: 523, endPoint y: 200, distance: 143.4
click at [523, 200] on div "Rota 5 - Placa AC995HY 0000508675 - Ferrari [PERSON_NAME] Rota 5 - Placa AC995H…" at bounding box center [370, 159] width 741 height 319
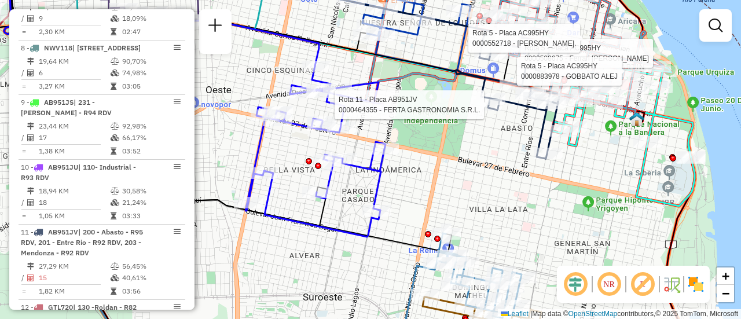
select select "**********"
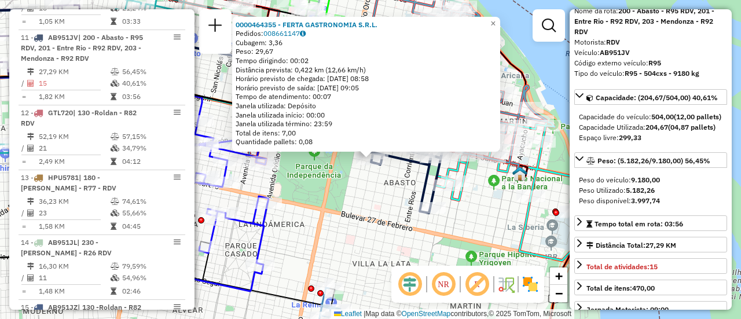
scroll to position [116, 0]
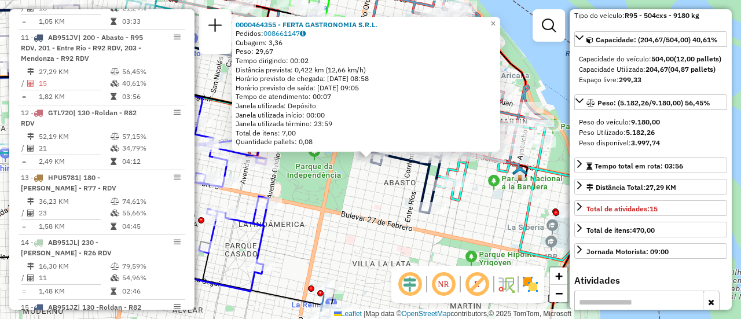
click at [406, 255] on div "0000464355 - FERTA GASTRONOMIA S.R.L. Pedidos: 008661147 Cubagem: 3,36 Peso: 29…" at bounding box center [370, 159] width 741 height 319
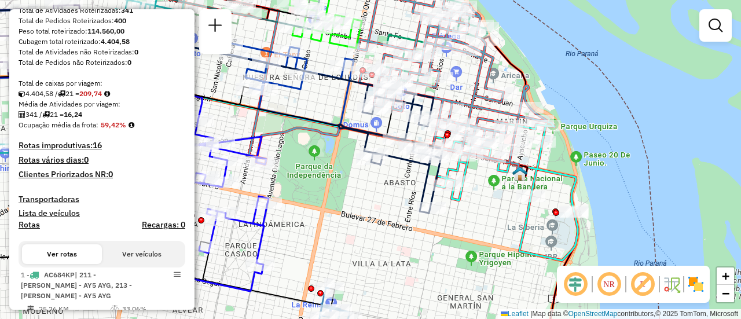
scroll to position [0, 0]
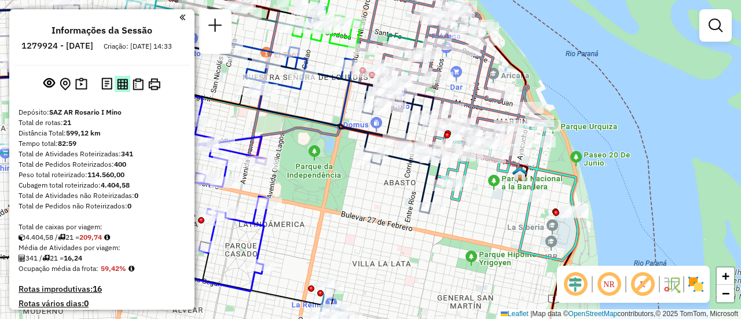
click at [120, 90] on img at bounding box center [122, 84] width 11 height 11
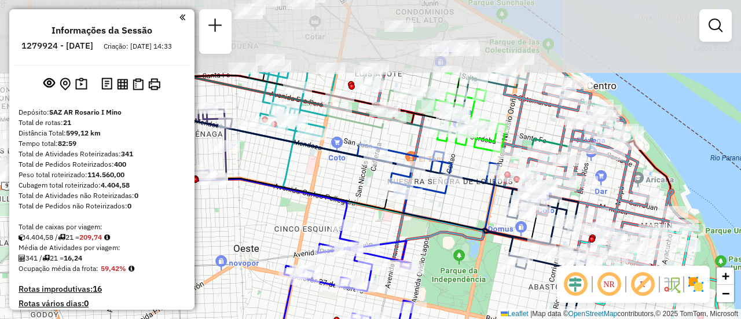
drag, startPoint x: 287, startPoint y: 138, endPoint x: 432, endPoint y: 242, distance: 178.3
click at [432, 242] on icon at bounding box center [534, 170] width 314 height 196
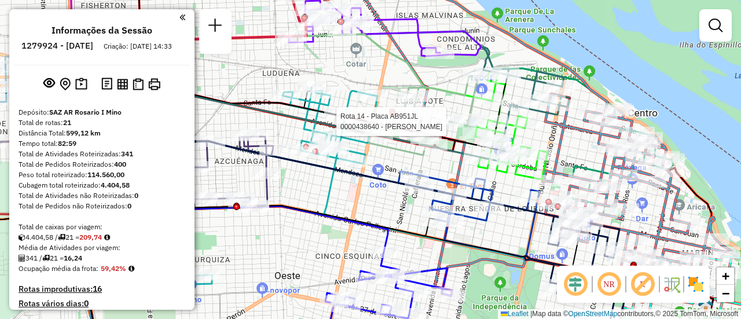
select select "**********"
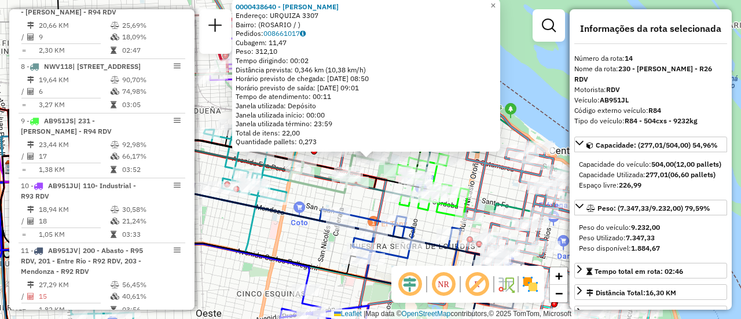
scroll to position [1390, 0]
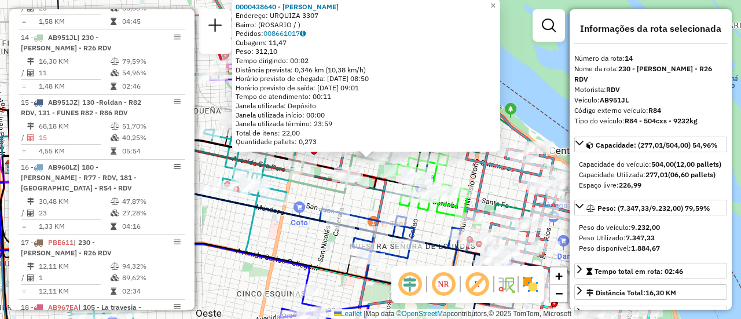
click at [309, 199] on div "0000438640 - [PERSON_NAME] Endereço: URQUIZA 3307 Bairro: ([GEOGRAPHIC_DATA] / …" at bounding box center [370, 159] width 741 height 319
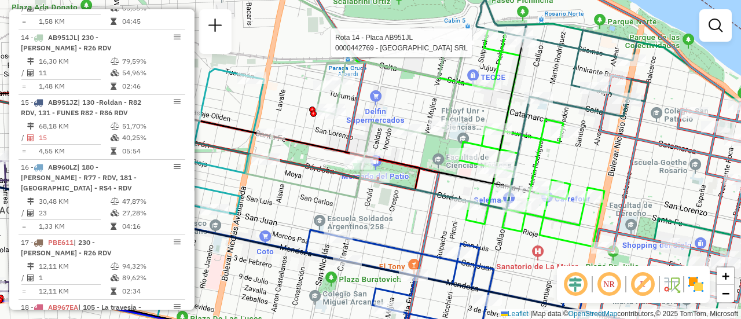
select select "**********"
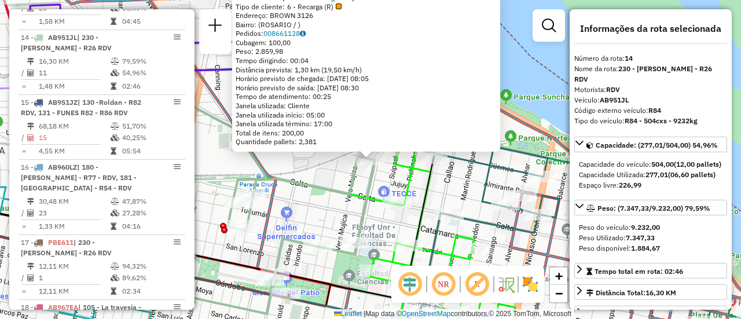
click at [312, 183] on icon at bounding box center [266, 234] width 218 height 157
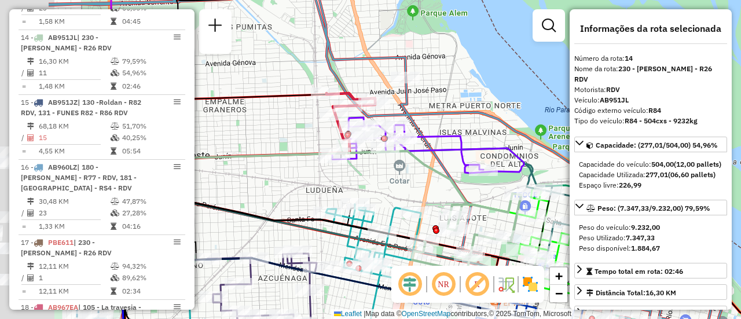
drag, startPoint x: 326, startPoint y: 169, endPoint x: 495, endPoint y: 194, distance: 170.3
click at [495, 194] on div "Janela de atendimento Grade de atendimento Capacidade Transportadoras Veículos …" at bounding box center [370, 159] width 741 height 319
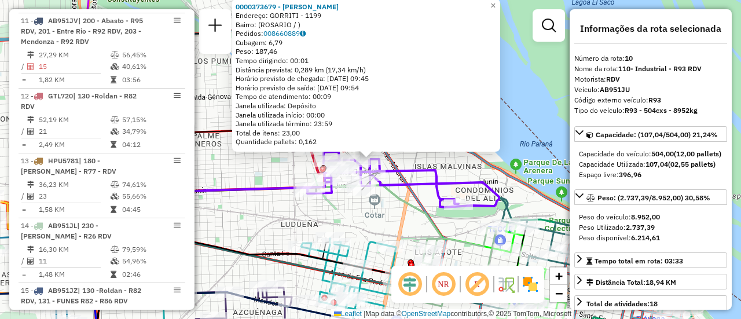
scroll to position [1120, 0]
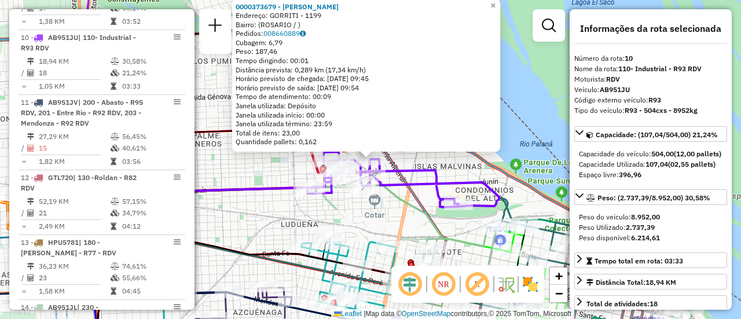
click at [245, 166] on div "0000373679 - [PERSON_NAME]: GORRITI - 1199 Bairro: ([GEOGRAPHIC_DATA] / ) Pedid…" at bounding box center [370, 159] width 741 height 319
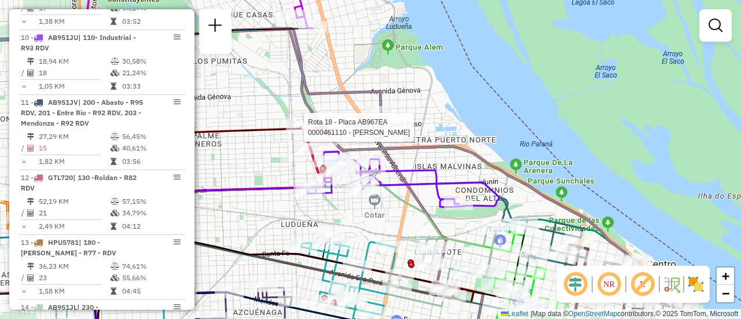
select select "**********"
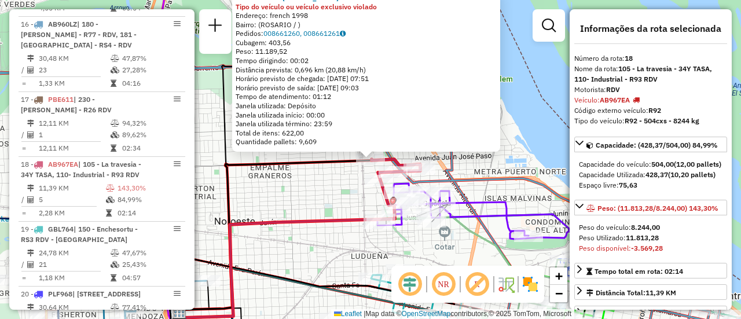
scroll to position [1670, 0]
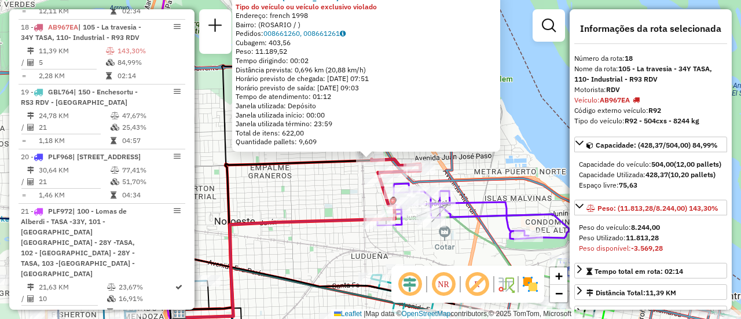
click at [325, 201] on div "0000461110 - [PERSON_NAME] - RDV Tipo do veículo ou veículo exclusivo violado E…" at bounding box center [370, 159] width 741 height 319
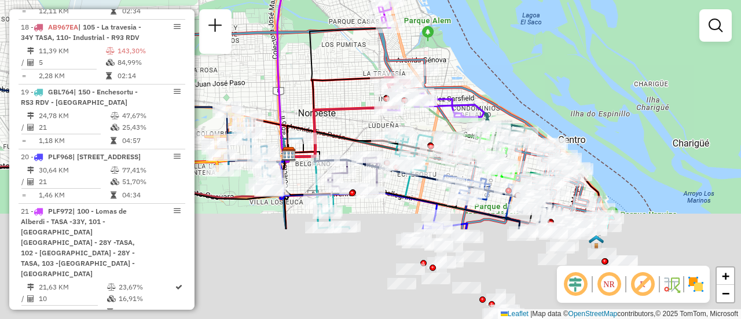
drag, startPoint x: 465, startPoint y: 241, endPoint x: 432, endPoint y: 119, distance: 126.5
click at [432, 119] on icon at bounding box center [371, 131] width 167 height 50
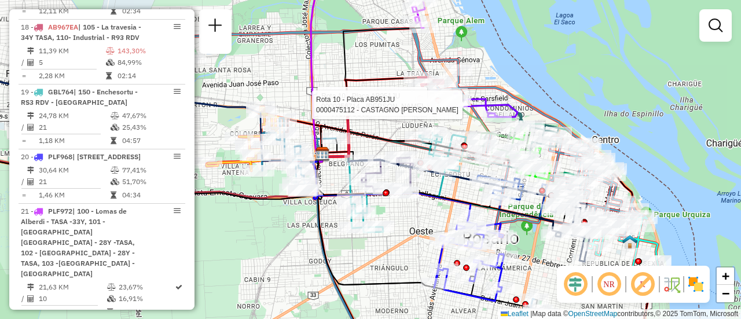
drag, startPoint x: 420, startPoint y: 196, endPoint x: 502, endPoint y: 203, distance: 82.5
click at [502, 203] on icon at bounding box center [454, 191] width 274 height 85
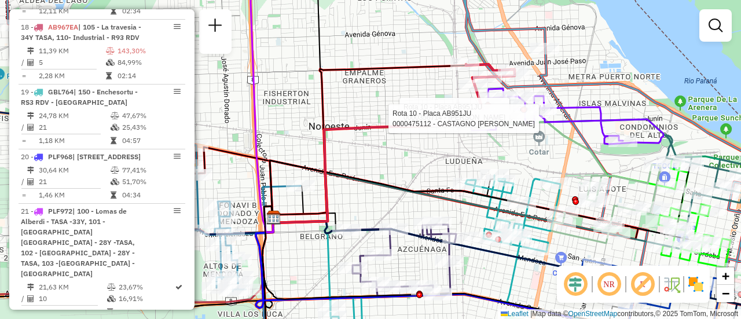
drag, startPoint x: 490, startPoint y: 149, endPoint x: 464, endPoint y: 143, distance: 26.8
click at [464, 145] on div "Rota 10 - Placa AB951JU 0000356714 - MIEREZ [PERSON_NAME] 10 - Placa AB951JU 00…" at bounding box center [370, 159] width 741 height 319
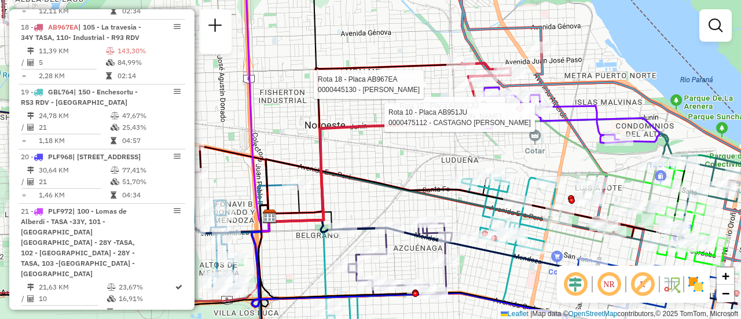
select select "**********"
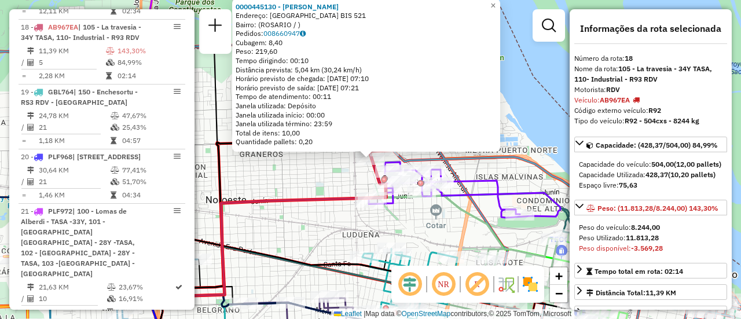
click at [348, 228] on div "0000445130 - MONARDEZ [PERSON_NAME]: [GEOGRAPHIC_DATA] BIS 521 Bairro: ([GEOGRA…" at bounding box center [370, 159] width 741 height 319
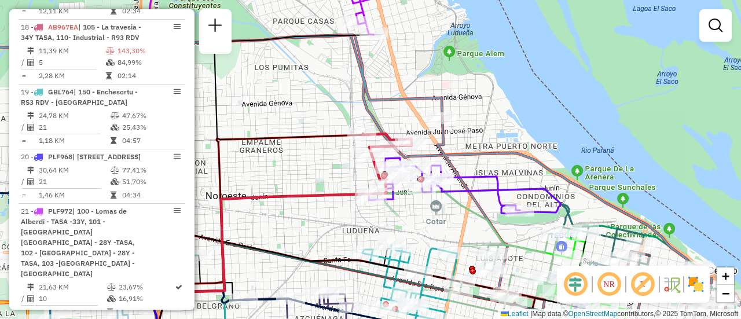
drag, startPoint x: 475, startPoint y: 236, endPoint x: 422, endPoint y: 67, distance: 176.6
click at [420, 65] on div "Janela de atendimento Grade de atendimento Capacidade Transportadoras Veículos …" at bounding box center [370, 159] width 741 height 319
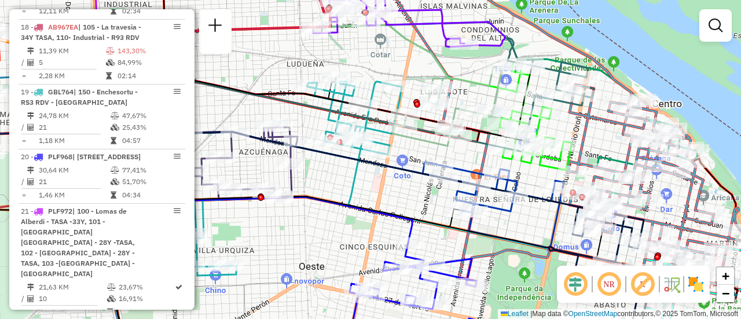
click at [402, 202] on div "Janela de atendimento Grade de atendimento Capacidade Transportadoras Veículos …" at bounding box center [370, 159] width 741 height 319
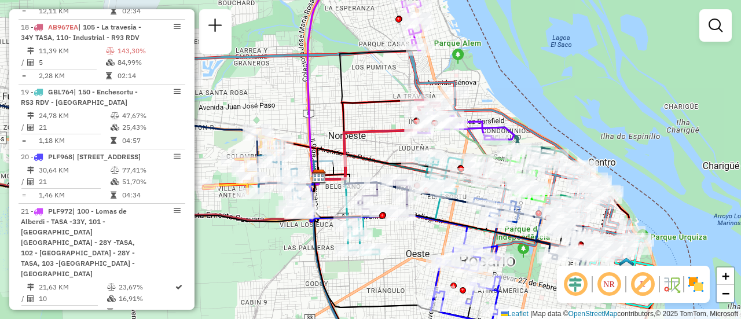
click at [371, 110] on div "Janela de atendimento Grade de atendimento Capacidade Transportadoras Veículos …" at bounding box center [370, 159] width 741 height 319
click at [373, 94] on div "Janela de atendimento Grade de atendimento Capacidade Transportadoras Veículos …" at bounding box center [370, 159] width 741 height 319
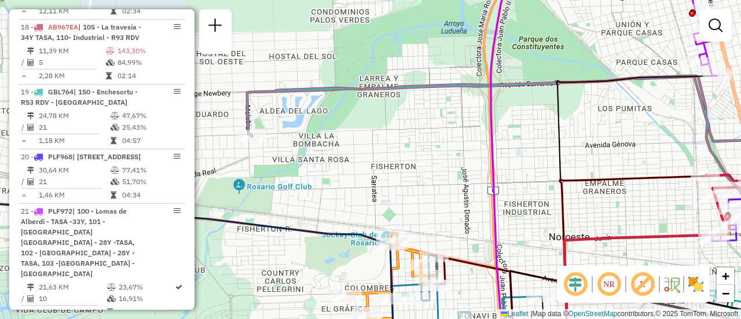
drag, startPoint x: 714, startPoint y: 24, endPoint x: 699, endPoint y: 25, distance: 14.5
click at [714, 24] on em at bounding box center [715, 26] width 14 height 14
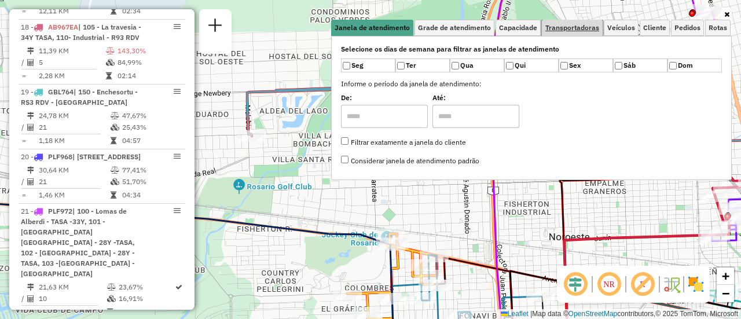
click at [582, 27] on span "Transportadoras" at bounding box center [572, 27] width 54 height 7
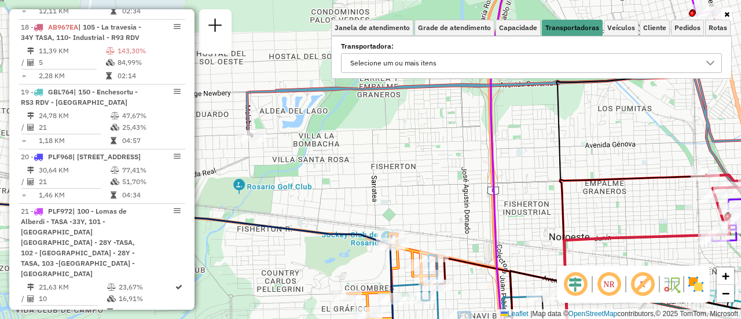
click at [712, 64] on icon at bounding box center [709, 62] width 9 height 9
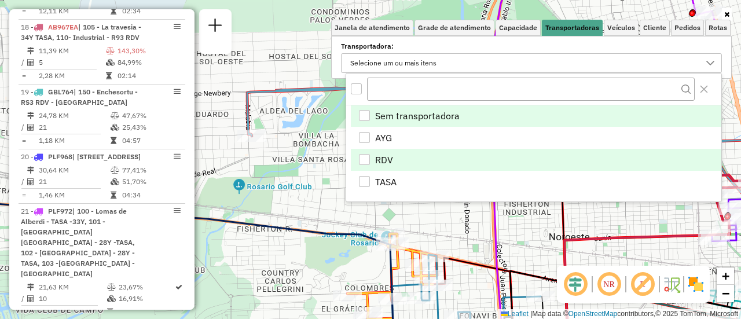
click at [367, 160] on div "RDV" at bounding box center [364, 159] width 11 height 11
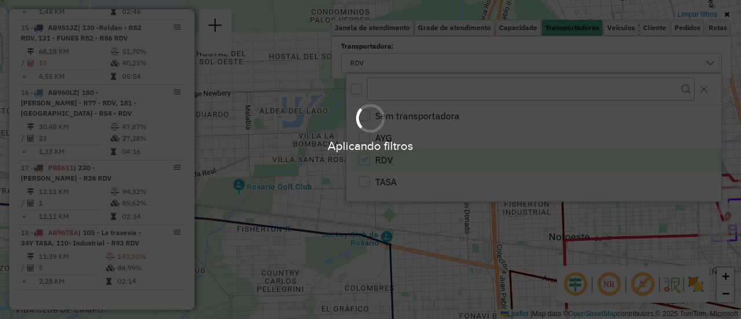
scroll to position [886, 0]
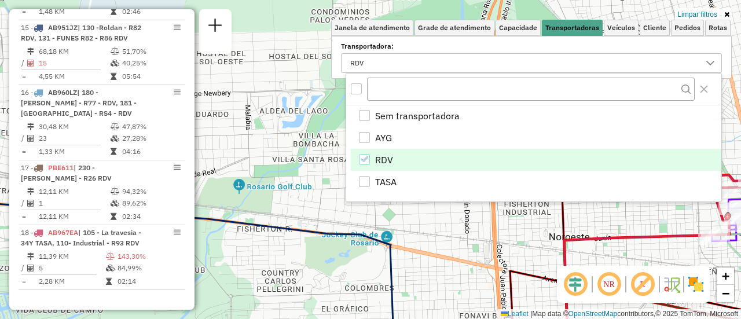
click at [595, 225] on div "Limpar filtros Janela de atendimento Grade de atendimento Capacidade Transporta…" at bounding box center [370, 159] width 741 height 319
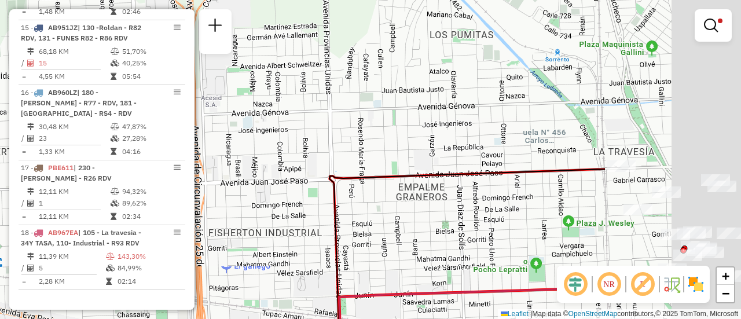
drag, startPoint x: 634, startPoint y: 207, endPoint x: 354, endPoint y: 193, distance: 280.4
click at [356, 194] on div "Limpar filtros Janela de atendimento Grade de atendimento Capacidade Transporta…" at bounding box center [370, 159] width 741 height 319
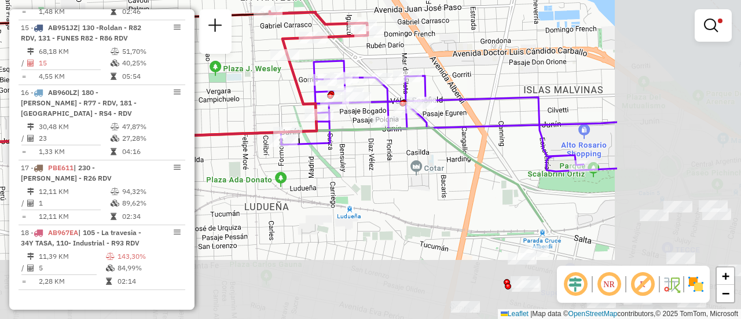
drag, startPoint x: 590, startPoint y: 168, endPoint x: 352, endPoint y: 56, distance: 262.5
click at [356, 55] on div "Limpar filtros Janela de atendimento Grade de atendimento Capacidade Transporta…" at bounding box center [370, 159] width 741 height 319
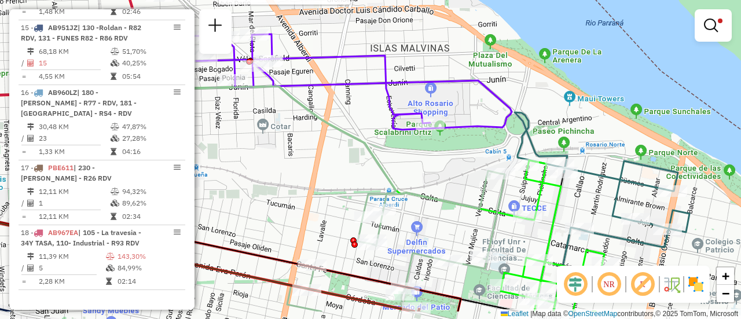
drag, startPoint x: 450, startPoint y: 163, endPoint x: 269, endPoint y: 126, distance: 184.4
click at [269, 126] on div "Rota 18 - Placa AB967EA 0000393554 - CRUZ CECILIA FERNANDA Limpar filtros Janel…" at bounding box center [370, 159] width 741 height 319
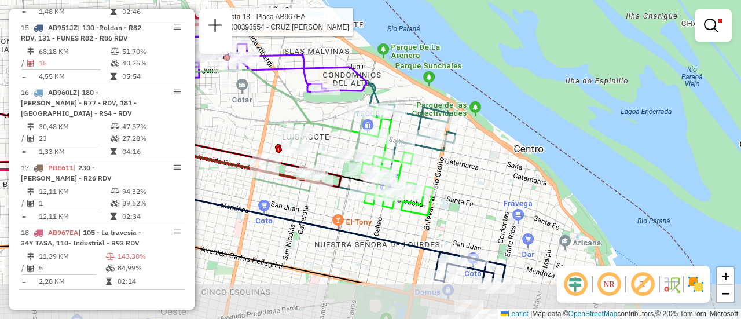
drag, startPoint x: 379, startPoint y: 211, endPoint x: 337, endPoint y: 139, distance: 83.0
click at [338, 142] on div "Rota 18 - Placa AB967EA 0000393554 - CRUZ CECILIA FERNANDA Limpar filtros Janel…" at bounding box center [370, 159] width 741 height 319
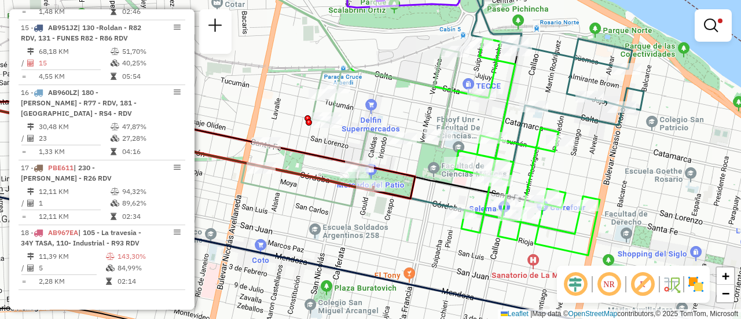
drag, startPoint x: 329, startPoint y: 149, endPoint x: 435, endPoint y: 157, distance: 105.6
click at [435, 157] on div "Rota 18 - Placa AB967EA 0000393554 - CRUZ CECILIA FERNANDA Limpar filtros Janel…" at bounding box center [370, 159] width 741 height 319
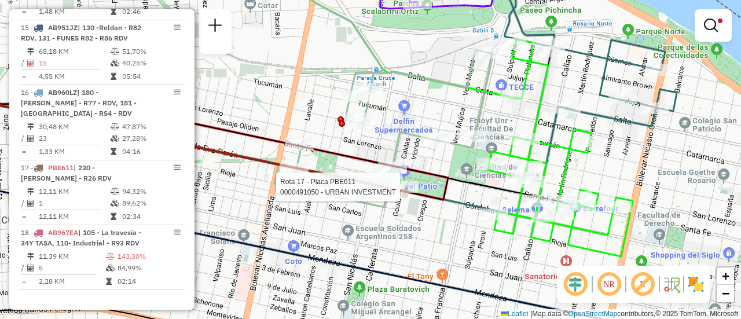
select select "**********"
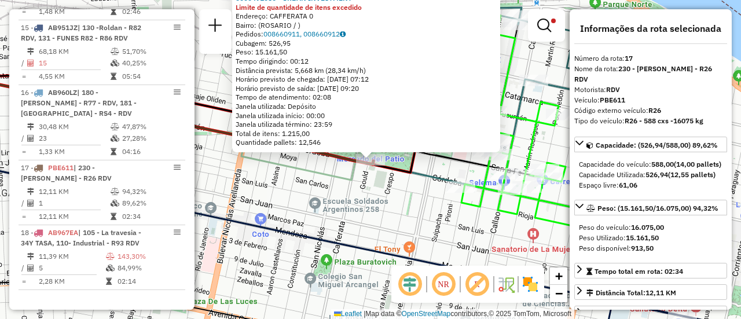
click at [370, 216] on div "0000491050 - URBAN INVESTMENT Limite de quantidade de itens excedido Endereço: …" at bounding box center [370, 159] width 741 height 319
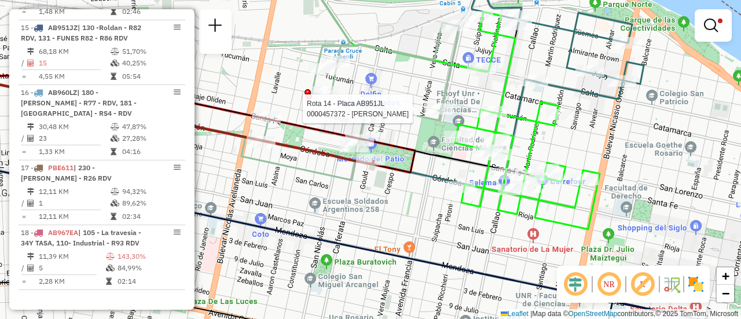
select select "**********"
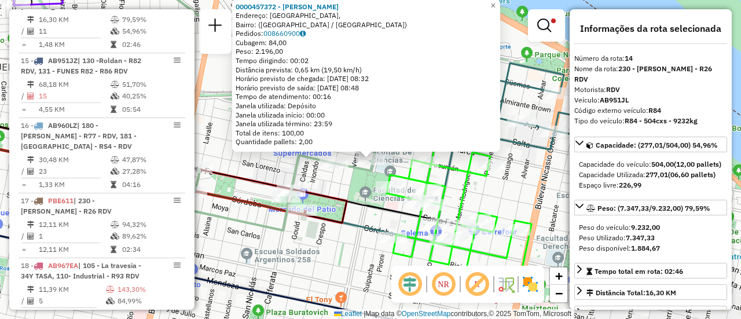
scroll to position [116, 0]
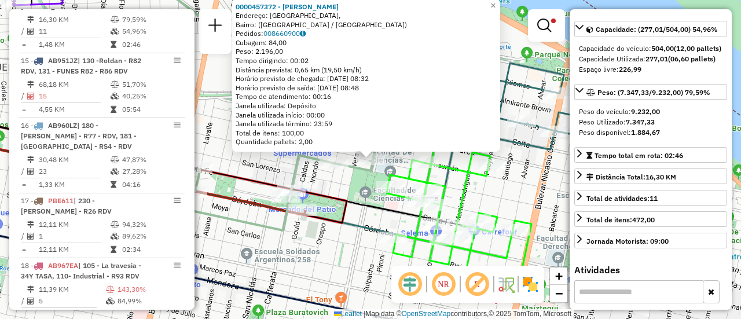
click at [348, 188] on div "0000457372 - RUIZ FRANCO NICOLAS Endereço: Boulevard Rondeau, Bairro: (Rosario …" at bounding box center [370, 159] width 741 height 319
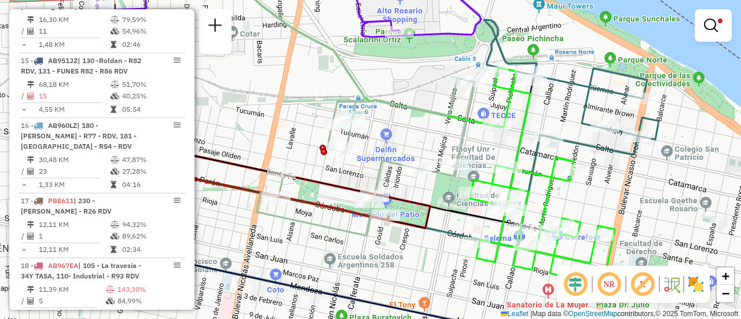
drag, startPoint x: 303, startPoint y: 145, endPoint x: 410, endPoint y: 149, distance: 107.1
click at [410, 149] on div "Limpar filtros Janela de atendimento Grade de atendimento Capacidade Transporta…" at bounding box center [370, 159] width 741 height 319
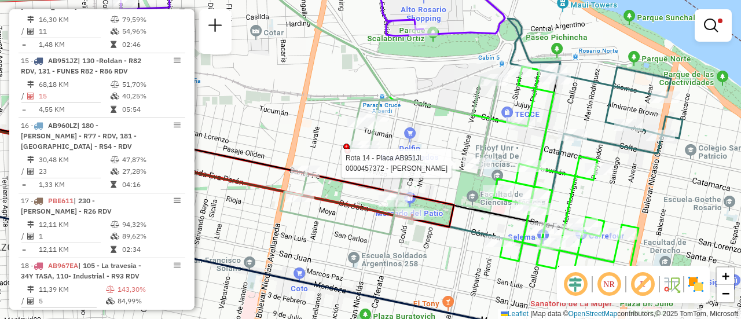
select select "**********"
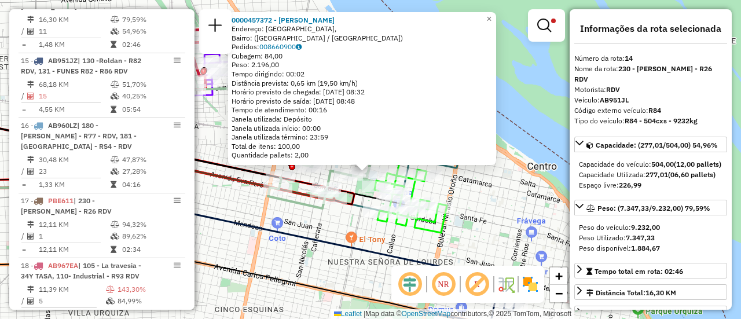
click at [470, 201] on div "0000457372 - RUIZ FRANCO NICOLAS Endereço: Boulevard Rondeau, Bairro: (Rosario …" at bounding box center [370, 159] width 741 height 319
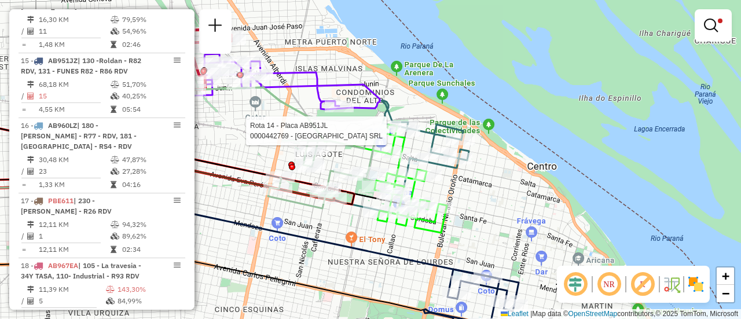
select select "**********"
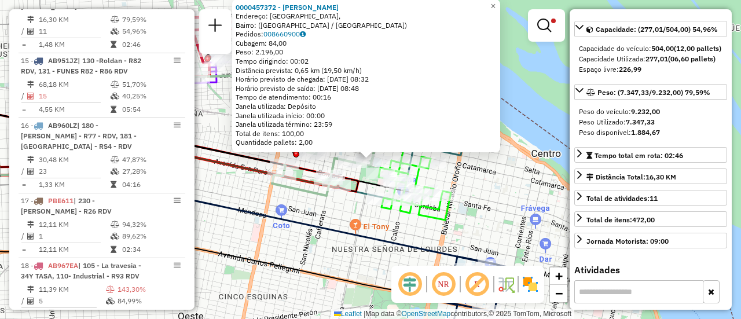
click at [220, 208] on icon at bounding box center [257, 231] width 529 height 123
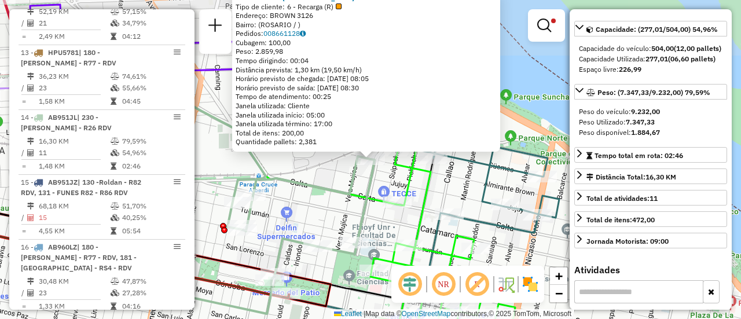
scroll to position [811, 0]
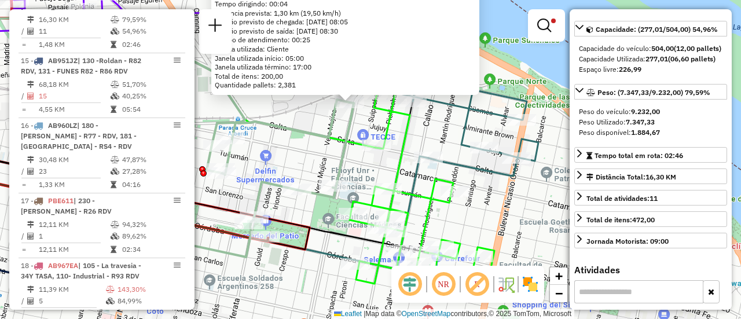
drag, startPoint x: 328, startPoint y: 227, endPoint x: 306, endPoint y: 169, distance: 61.7
click at [306, 169] on div "0000442769 - GARDEN ISLAND SRL Tipo de cliente: 6 - Recarga (R) Endereço: BROWN…" at bounding box center [370, 159] width 741 height 319
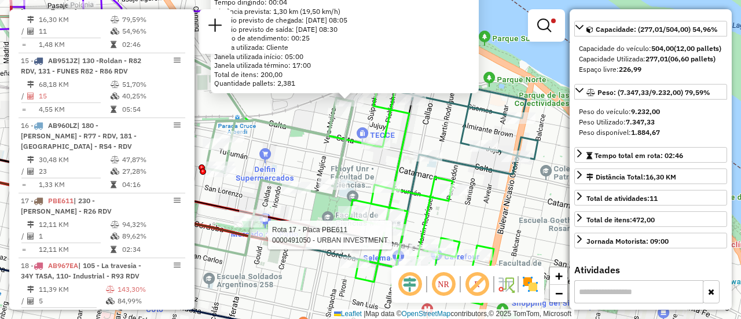
scroll to position [886, 0]
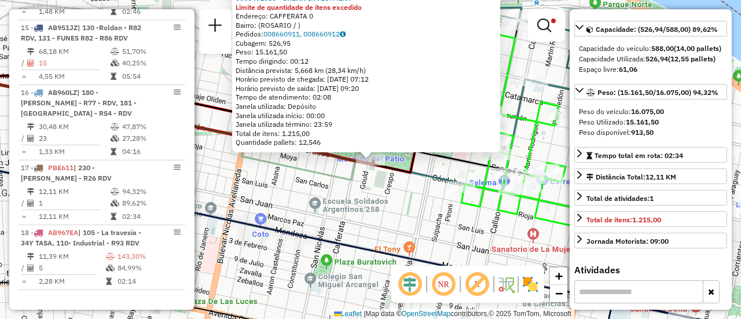
click at [368, 202] on div "0000491050 - URBAN INVESTMENT Limite de quantidade de itens excedido Endereço: …" at bounding box center [370, 159] width 741 height 319
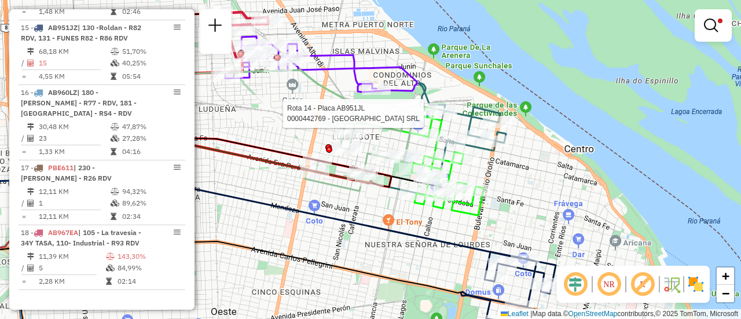
select select "**********"
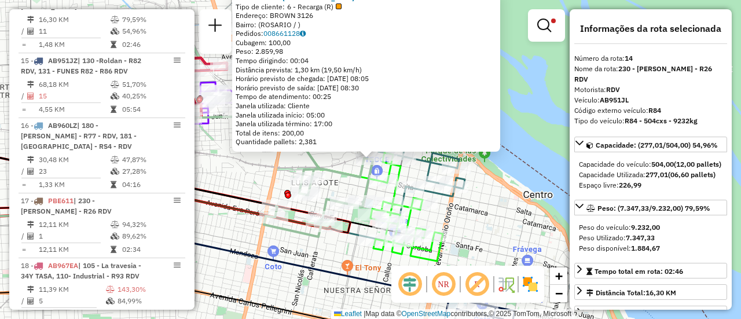
scroll to position [58, 0]
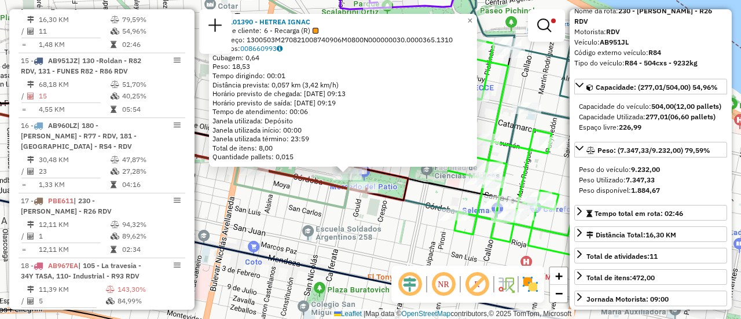
click at [323, 190] on icon at bounding box center [146, 145] width 440 height 94
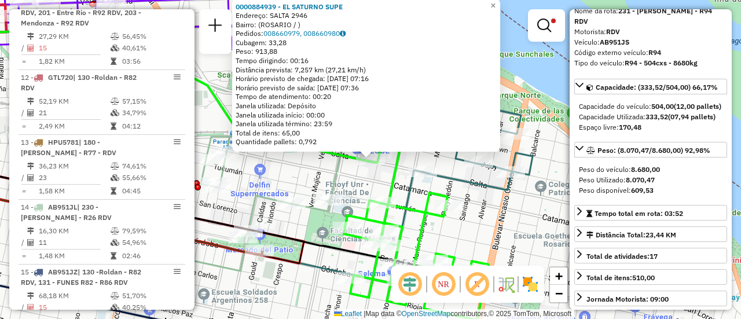
scroll to position [477, 0]
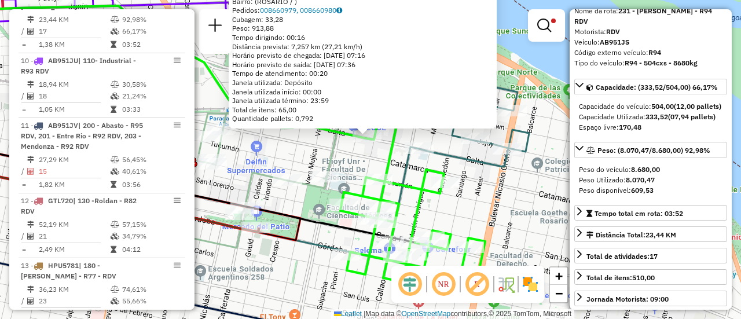
click at [416, 171] on div "0000884939 - EL SATURNO SUPE Endereço: SALTA 2946 Bairro: (ROSARIO / ) Pedidos:…" at bounding box center [370, 159] width 741 height 319
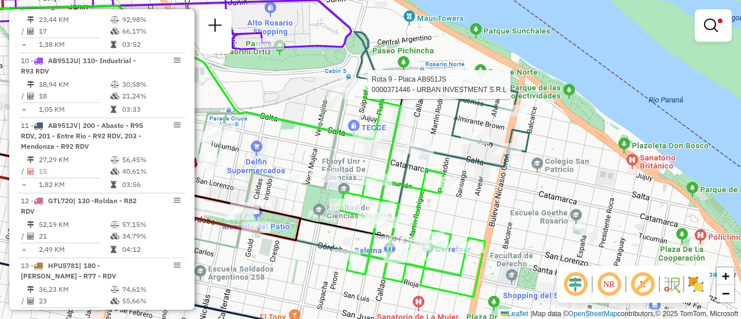
select select "**********"
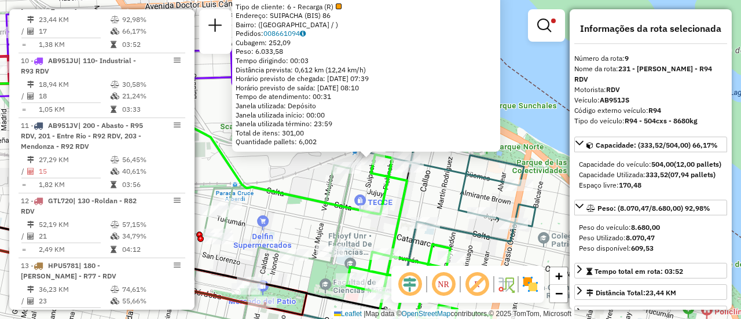
click at [365, 191] on div "0000371446 - URBAN INVESTMENT S.R.L Tipo de cliente: 6 - Recarga (R) Endereço: …" at bounding box center [370, 159] width 741 height 319
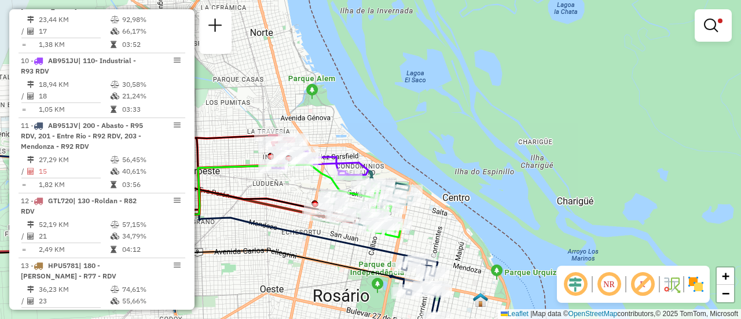
drag, startPoint x: 413, startPoint y: 281, endPoint x: 424, endPoint y: 201, distance: 80.6
click at [424, 201] on div "Limpar filtros Janela de atendimento Grade de atendimento Capacidade Transporta…" at bounding box center [370, 159] width 741 height 319
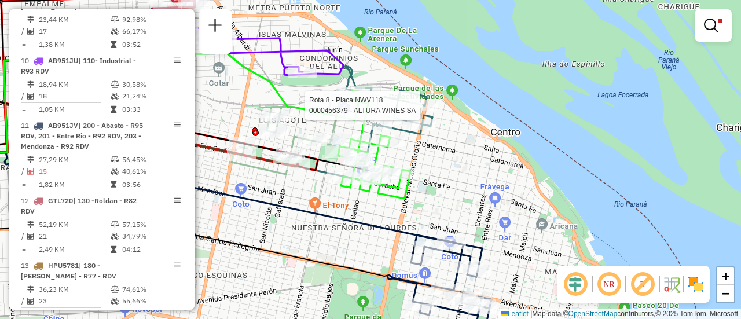
select select "**********"
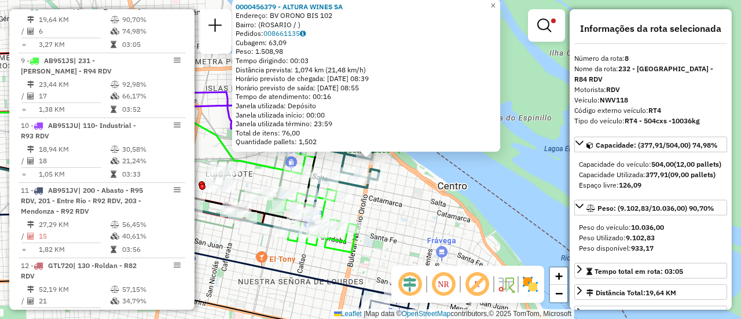
scroll to position [174, 0]
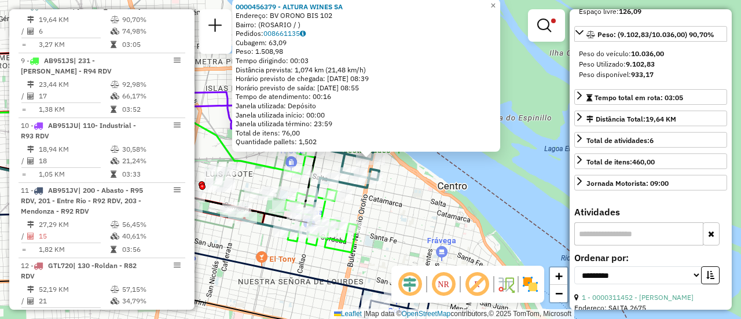
click at [404, 176] on div "Rota 8 - Placa NWV118 0000456379 - ALTURA WINES SA 0000456379 - ALTURA WINES SA…" at bounding box center [370, 159] width 741 height 319
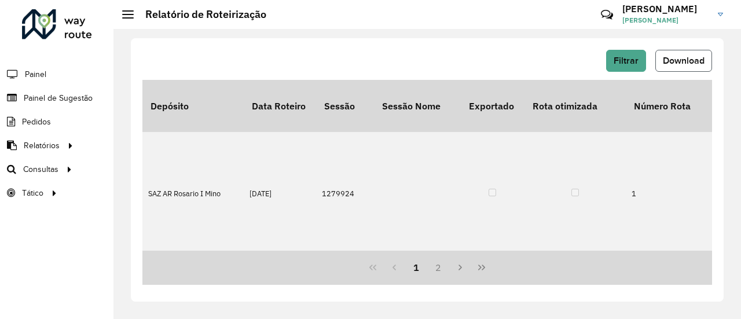
click at [680, 60] on span "Download" at bounding box center [684, 61] width 42 height 10
